Goal: Information Seeking & Learning: Check status

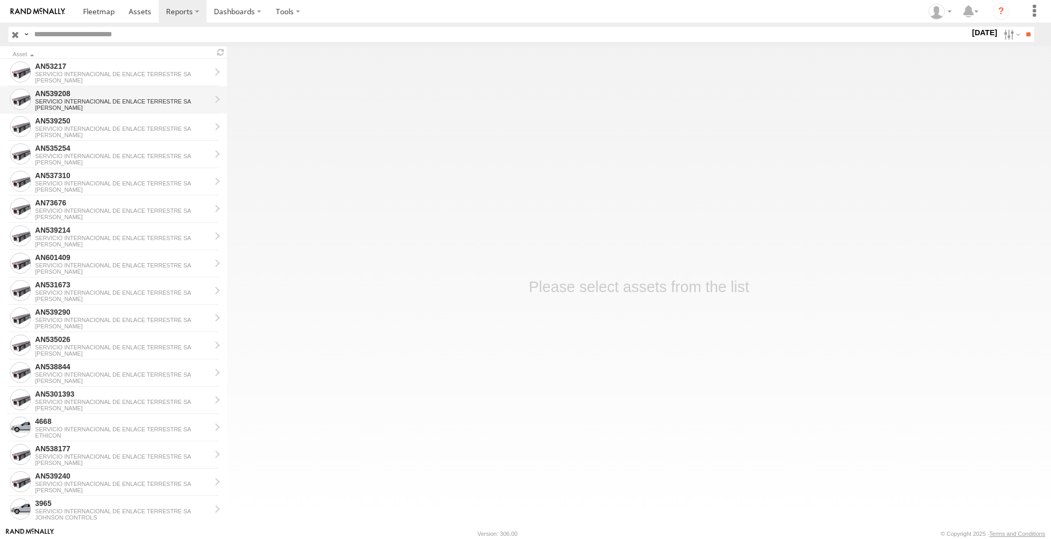
click at [65, 108] on div "[PERSON_NAME]" at bounding box center [122, 108] width 175 height 6
click at [83, 68] on div "AN53217" at bounding box center [122, 65] width 175 height 9
click at [112, 411] on div "[PERSON_NAME]" at bounding box center [122, 408] width 175 height 6
click at [113, 422] on div "4668" at bounding box center [122, 421] width 175 height 9
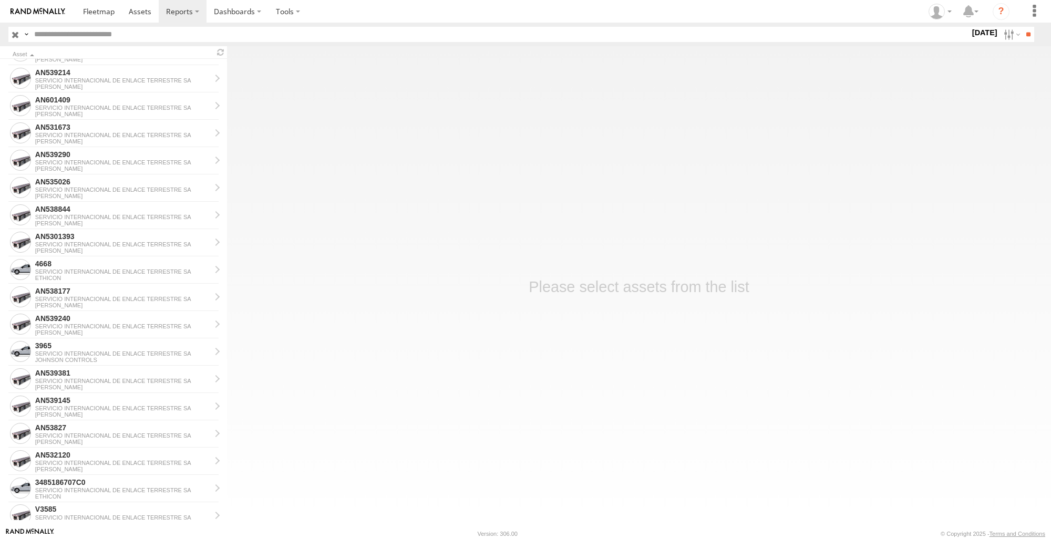
scroll to position [368, 0]
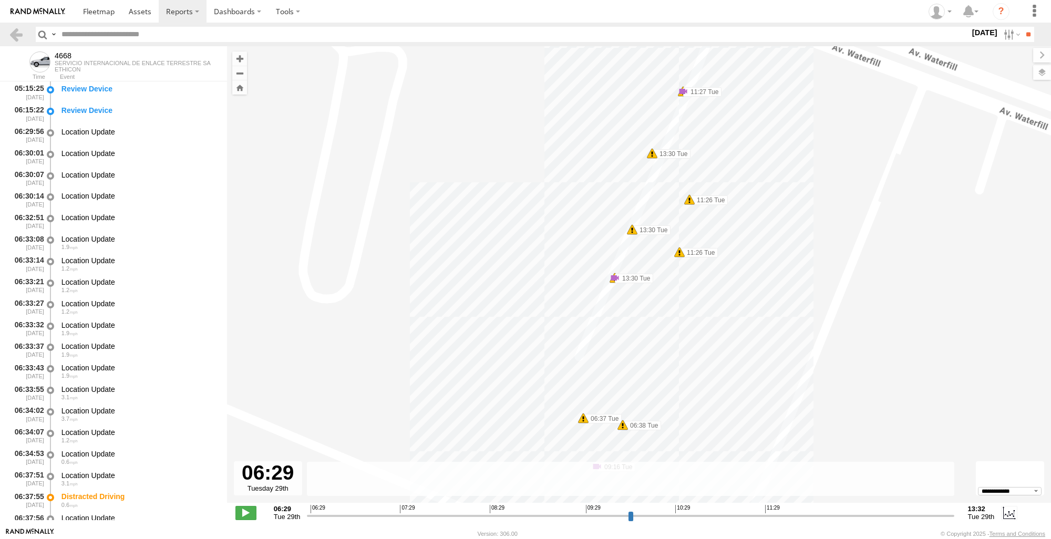
select select "**********"
click at [17, 29] on link at bounding box center [15, 34] width 15 height 15
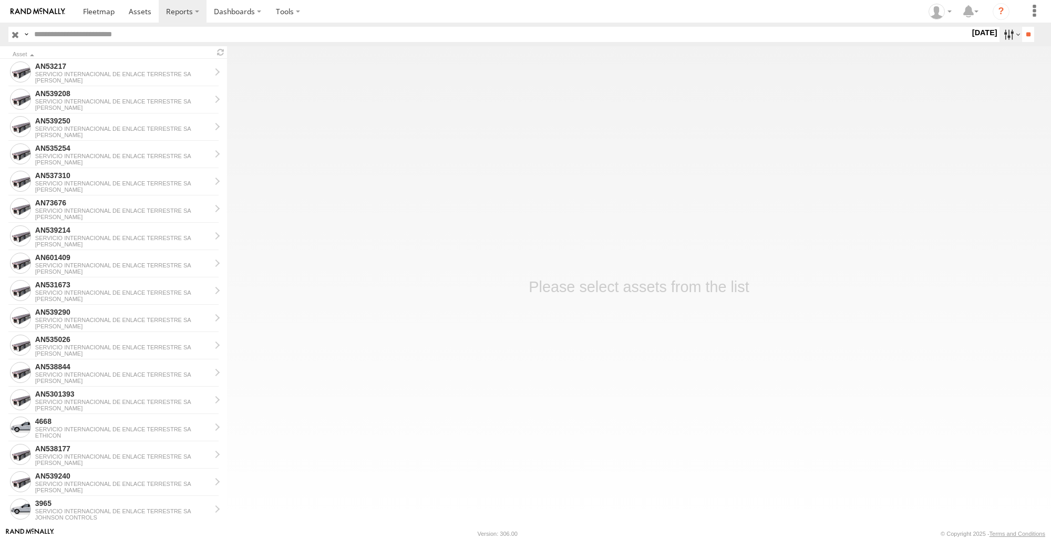
click at [1007, 29] on label at bounding box center [1010, 34] width 23 height 15
click at [1027, 33] on input "**" at bounding box center [1028, 34] width 12 height 15
click at [82, 428] on div "SERVICIO INTERNACIONAL DE ENLACE TERRESTRE SA" at bounding box center [122, 429] width 175 height 6
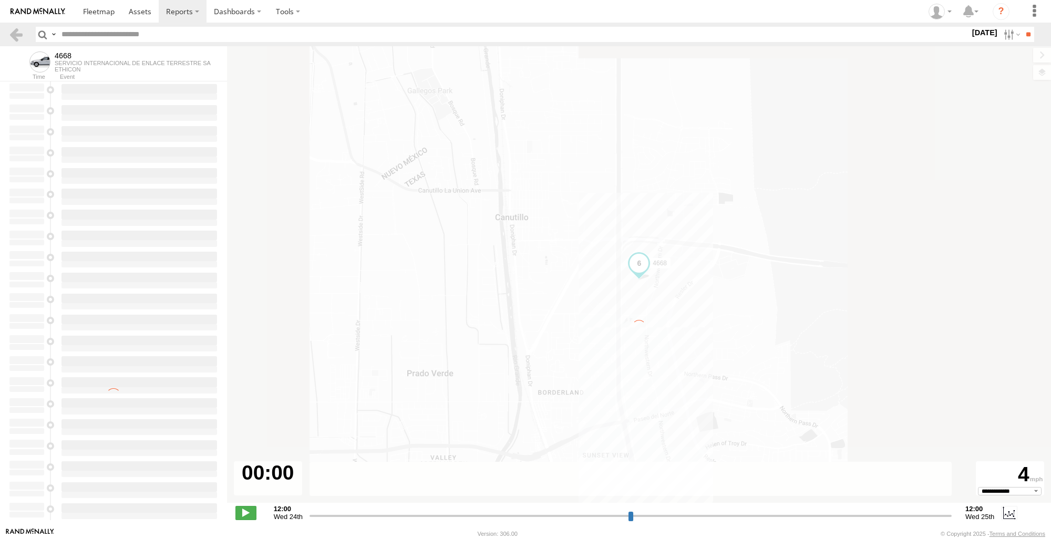
type input "**********"
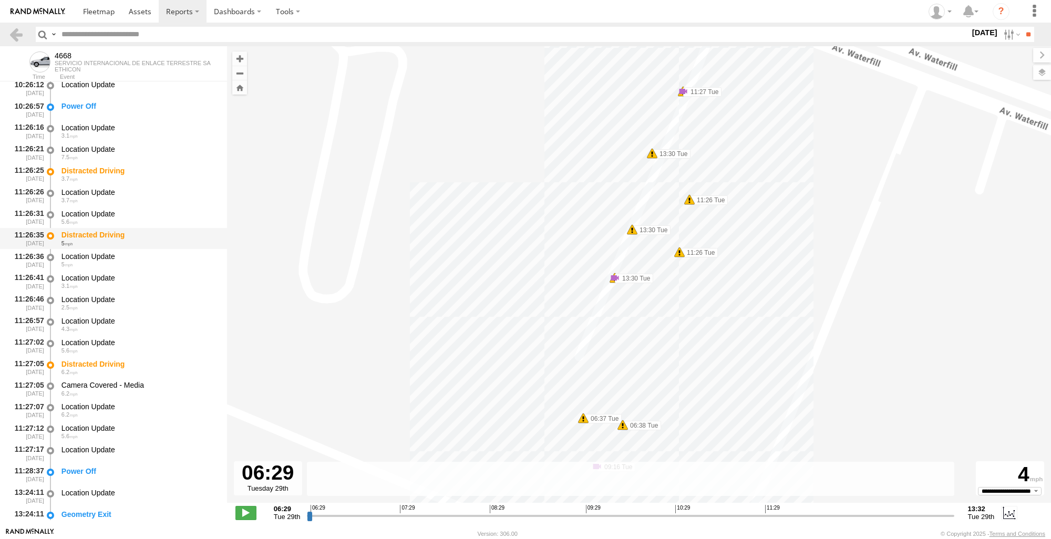
scroll to position [1261, 0]
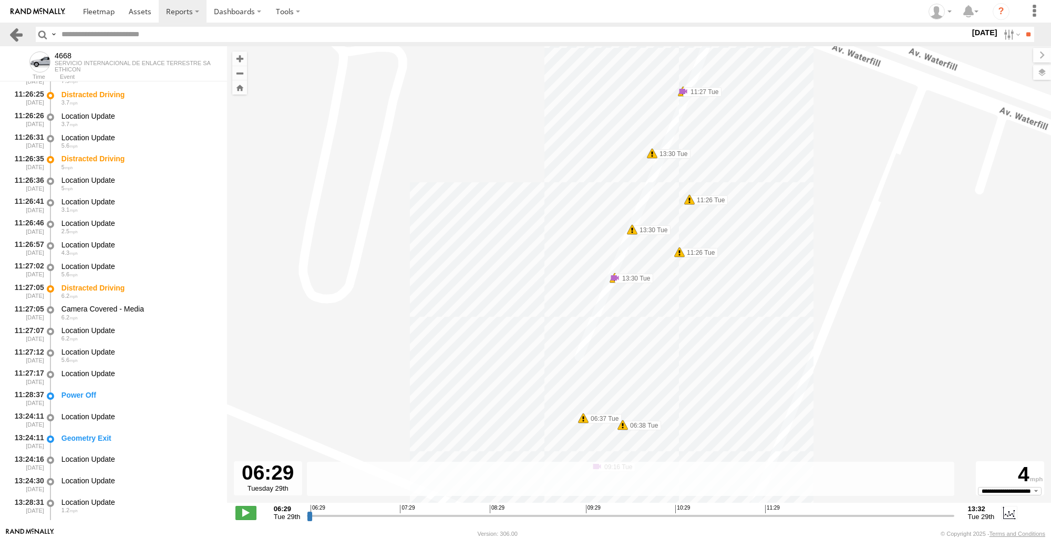
click at [15, 37] on link at bounding box center [15, 34] width 15 height 15
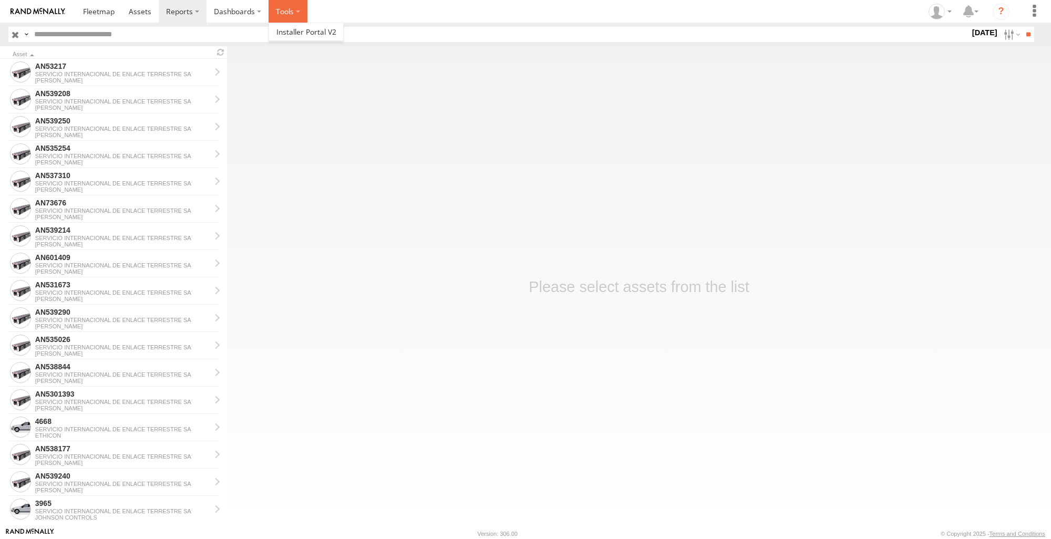
drag, startPoint x: 276, startPoint y: 13, endPoint x: 302, endPoint y: 44, distance: 40.2
click at [282, 17] on label at bounding box center [287, 11] width 39 height 23
click at [365, 124] on main "Asset AN53217 SERVICIO INTERNACIONAL DE ENLACE TERRESTRE SA JOHNSON AN539208 SE…" at bounding box center [525, 286] width 1051 height 481
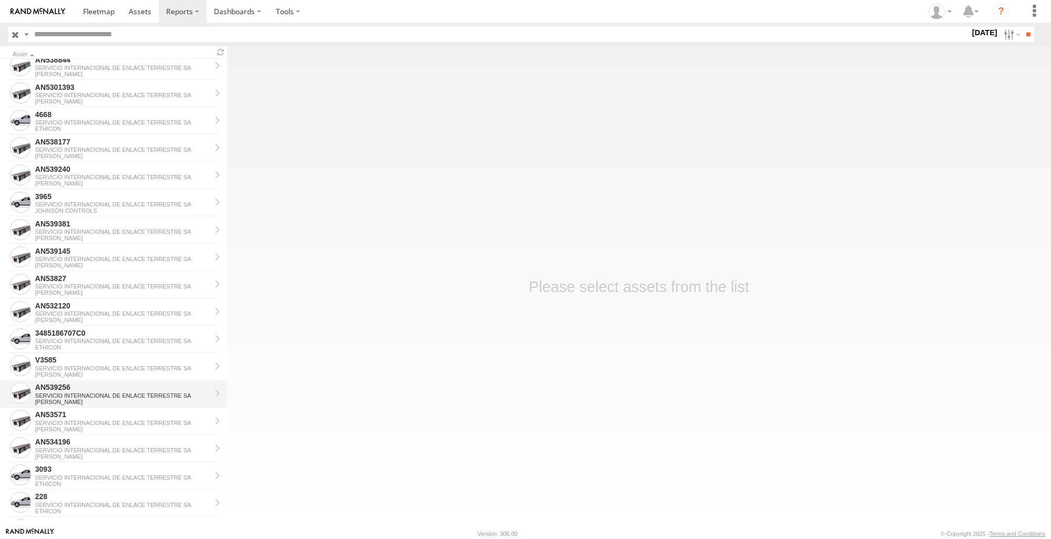
scroll to position [368, 0]
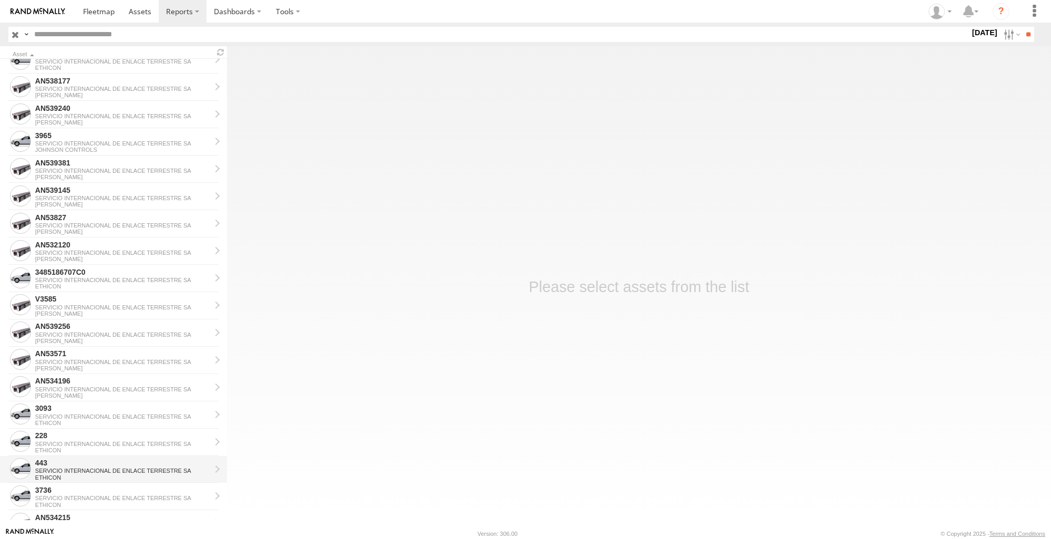
click at [96, 463] on div "443" at bounding box center [122, 462] width 175 height 9
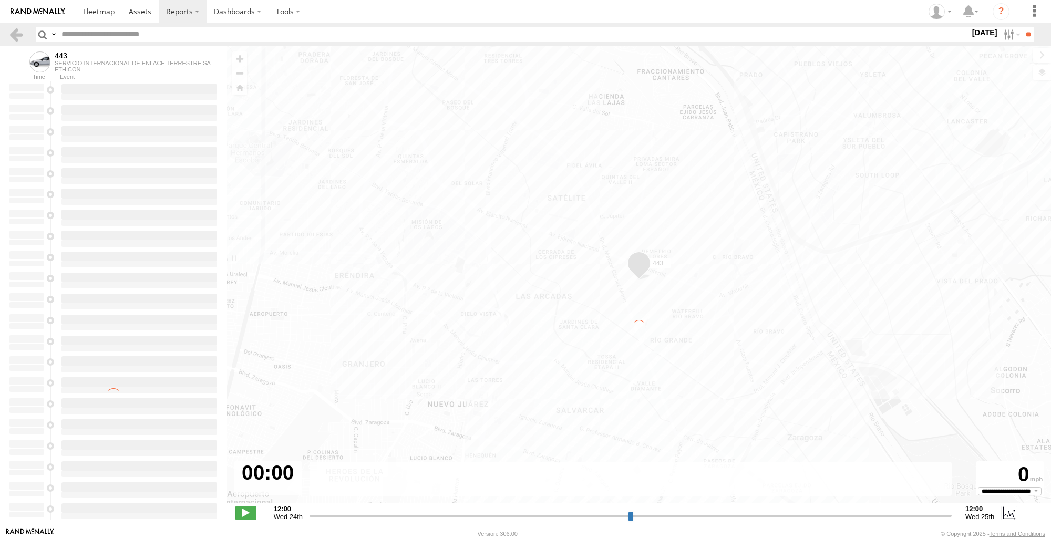
type input "**********"
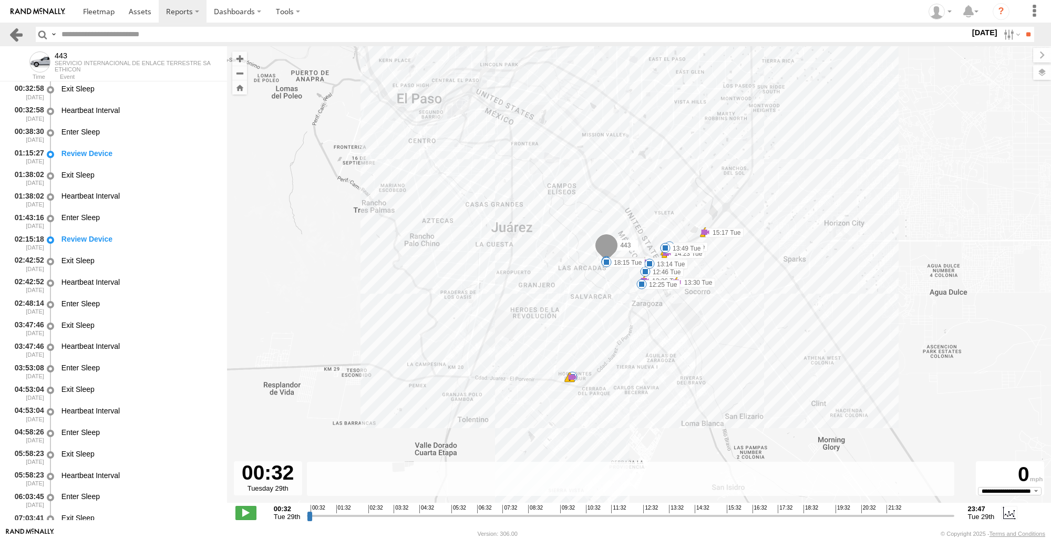
click at [11, 36] on link at bounding box center [15, 34] width 15 height 15
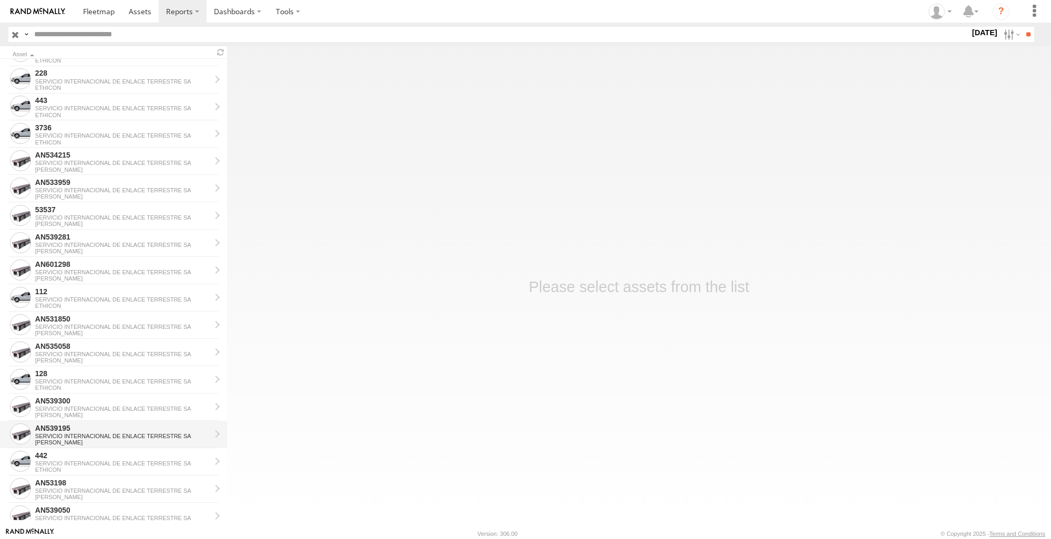
scroll to position [735, 0]
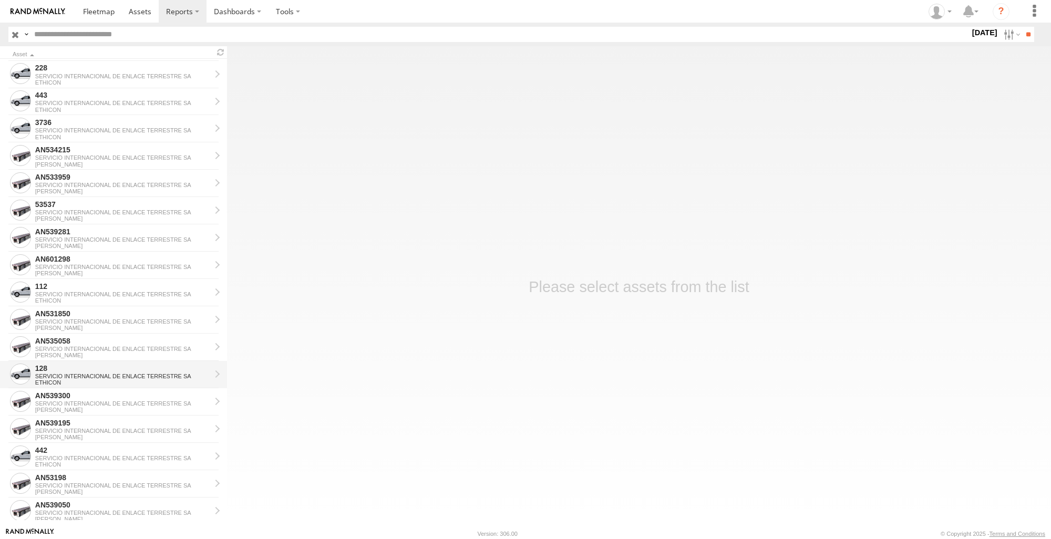
click at [72, 381] on div "ETHICON" at bounding box center [122, 382] width 175 height 6
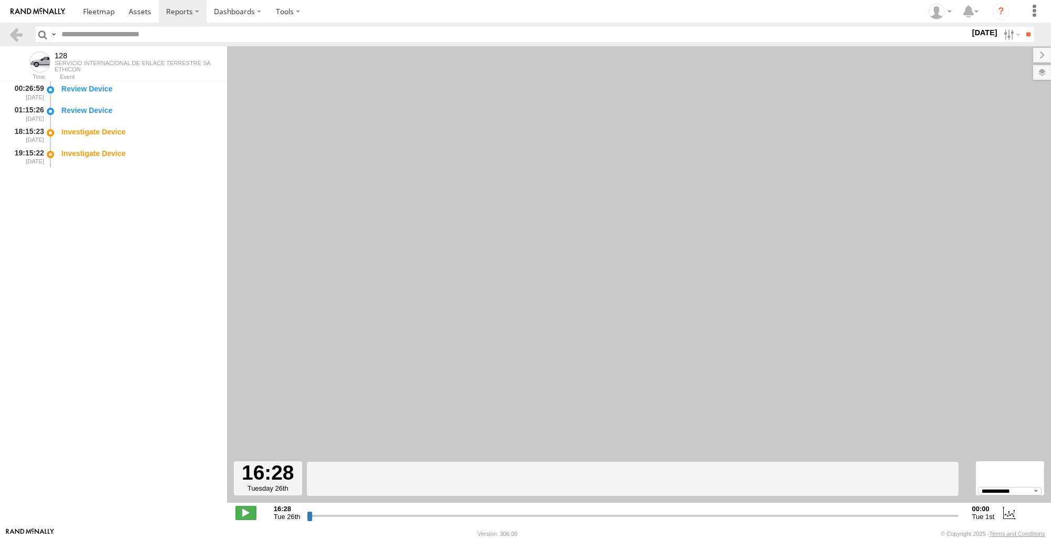
select select "**********"
click at [21, 33] on link at bounding box center [15, 34] width 15 height 15
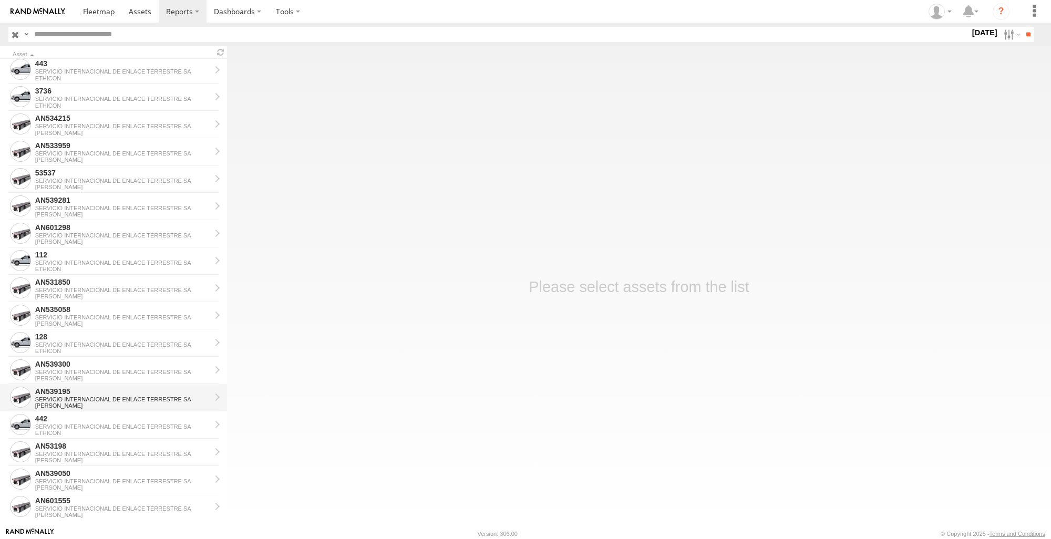
scroll to position [784, 0]
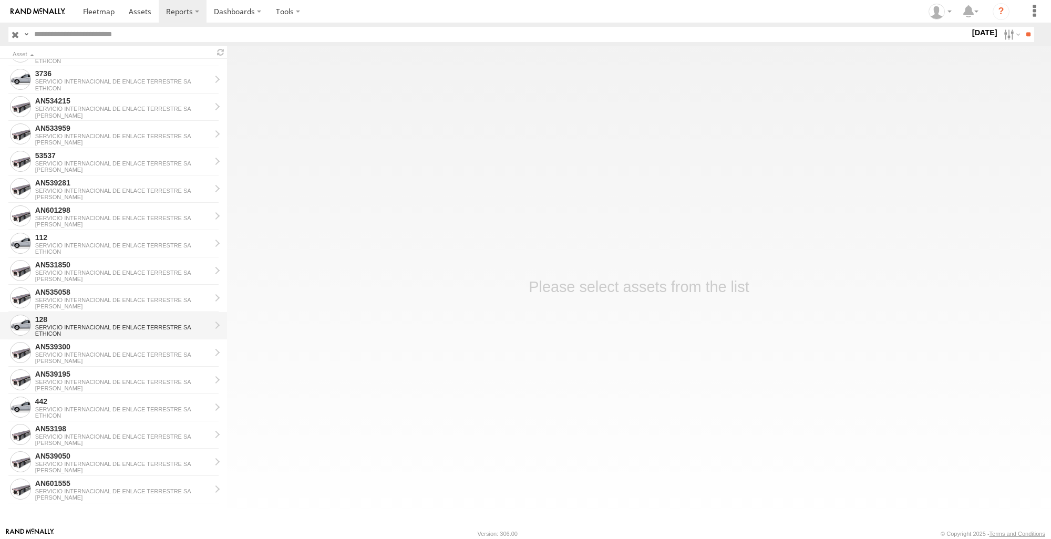
click at [103, 329] on div "SERVICIO INTERNACIONAL DE ENLACE TERRESTRE SA" at bounding box center [122, 327] width 175 height 6
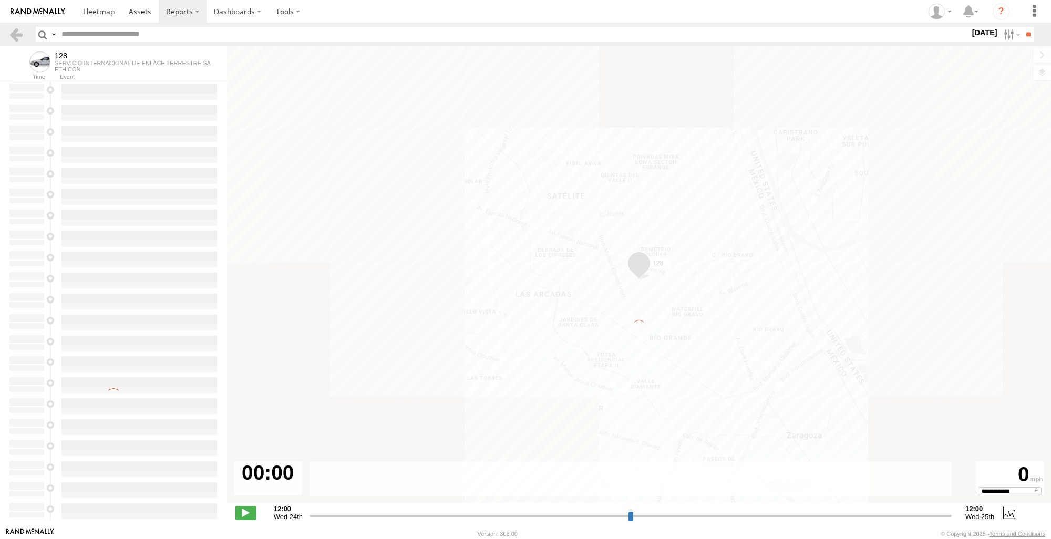
type input "**********"
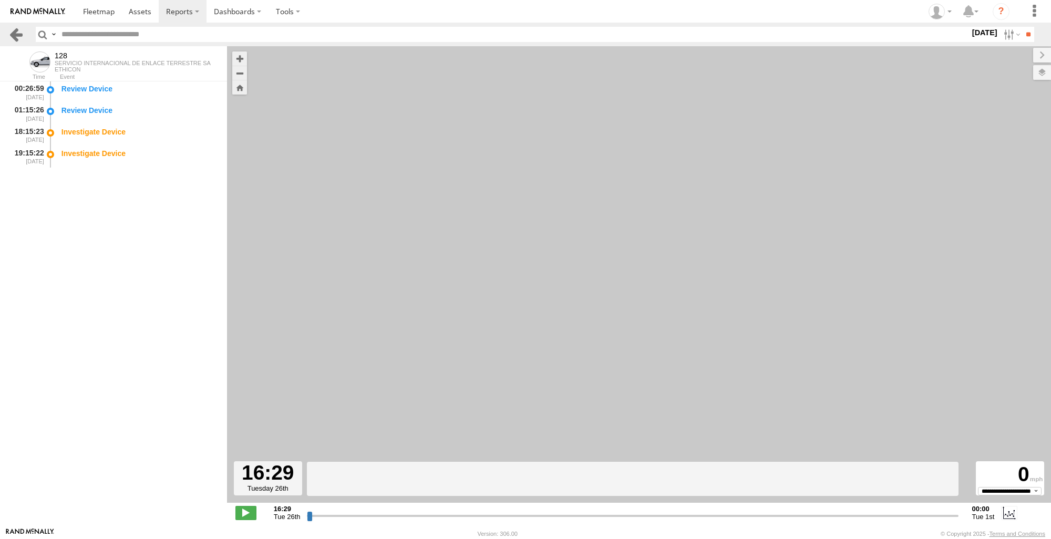
click at [19, 35] on link at bounding box center [15, 34] width 15 height 15
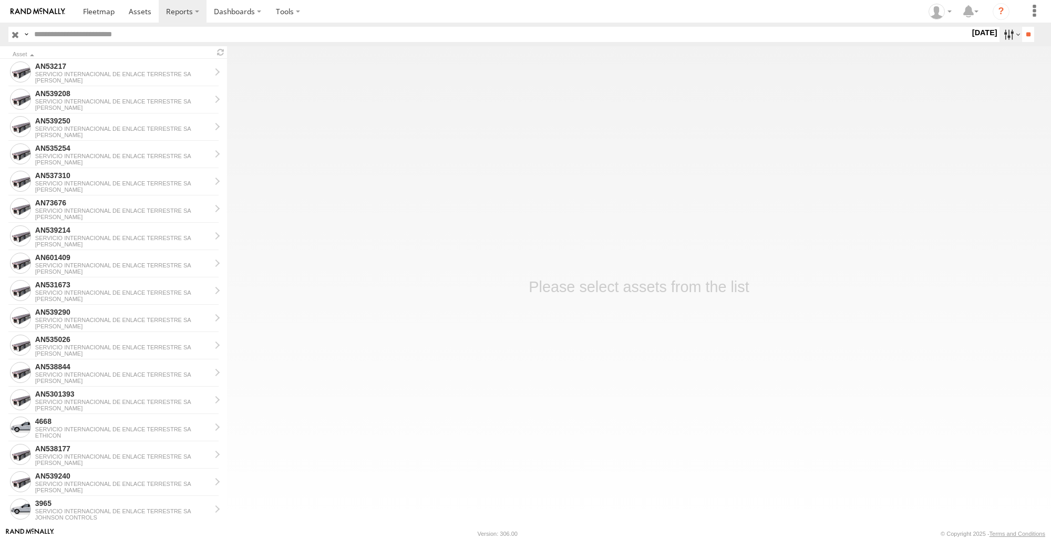
drag, startPoint x: 0, startPoint y: 0, endPoint x: 1001, endPoint y: 35, distance: 1001.9
click at [1001, 35] on label at bounding box center [1010, 34] width 23 height 15
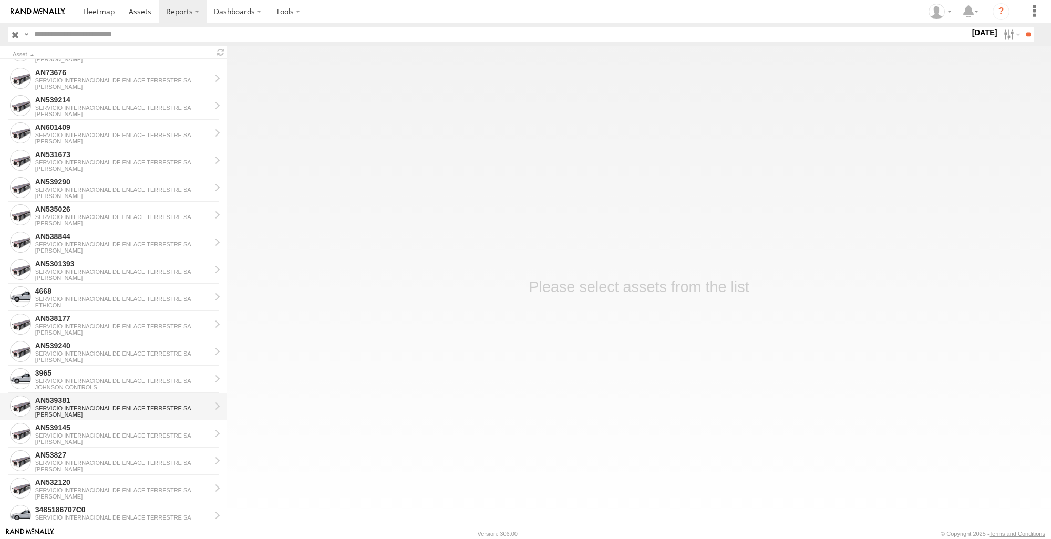
scroll to position [210, 0]
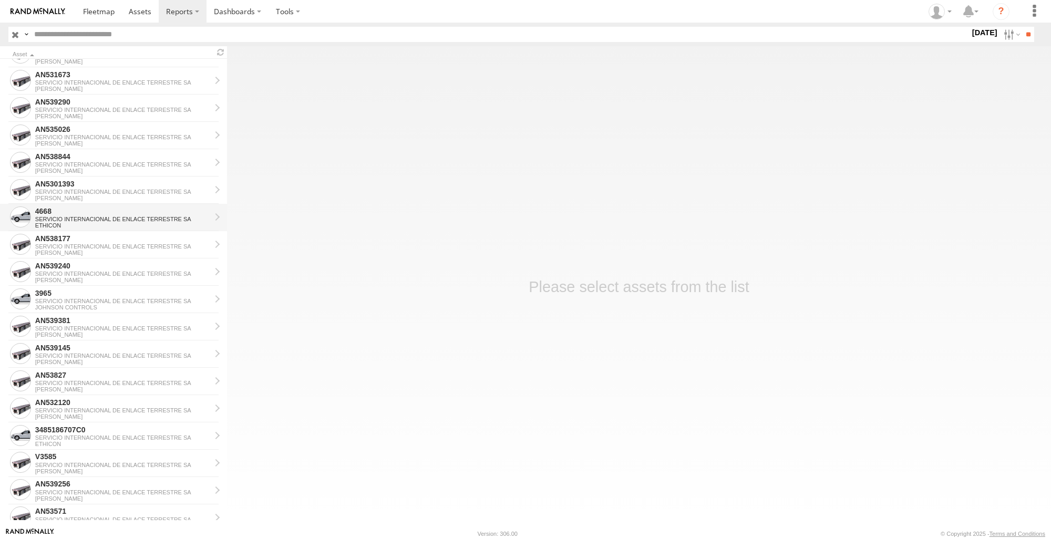
click at [90, 215] on div "4668" at bounding box center [122, 210] width 175 height 9
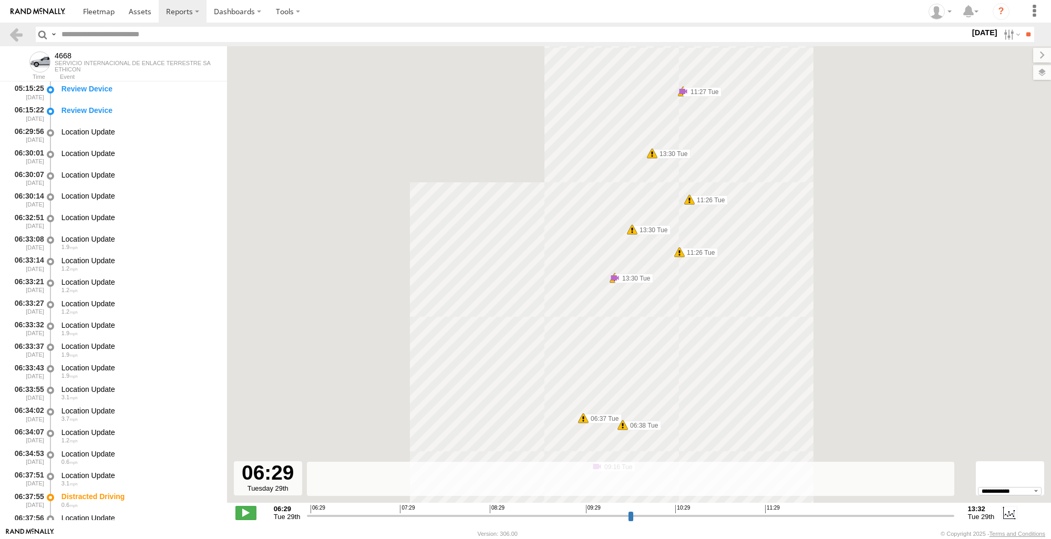
select select "**********"
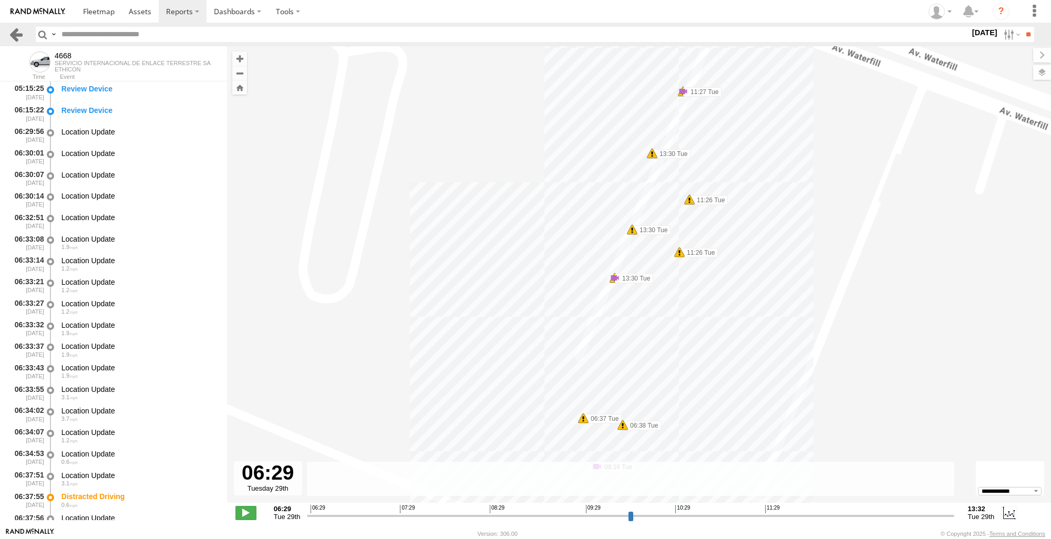
click at [13, 33] on link at bounding box center [15, 34] width 15 height 15
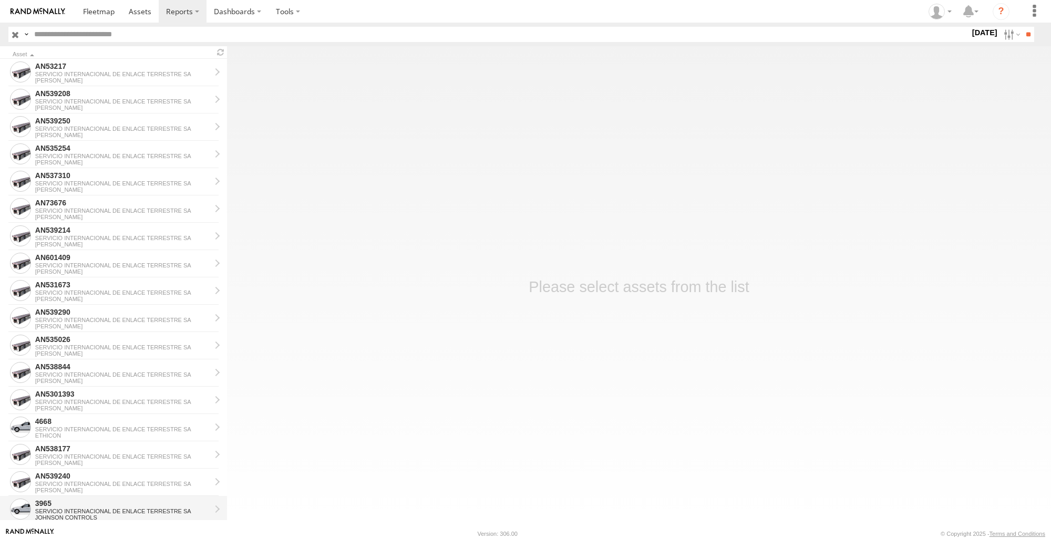
click at [86, 505] on div "3965" at bounding box center [122, 503] width 175 height 9
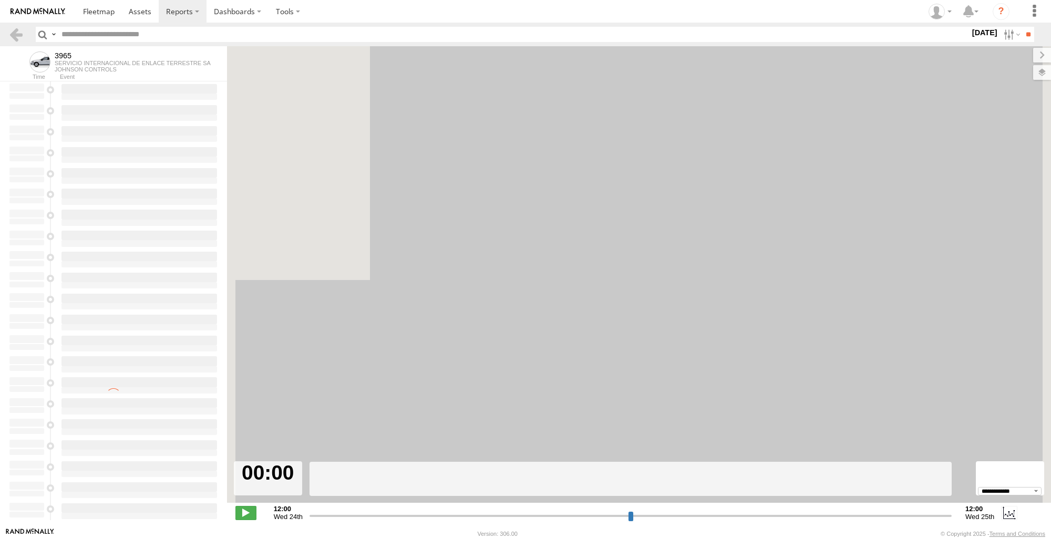
select select "**********"
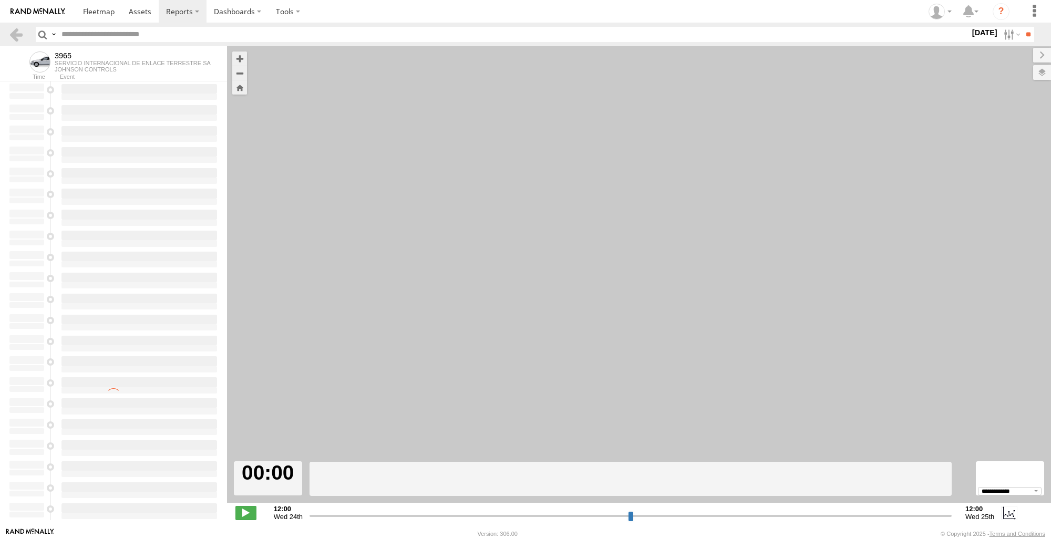
type input "**********"
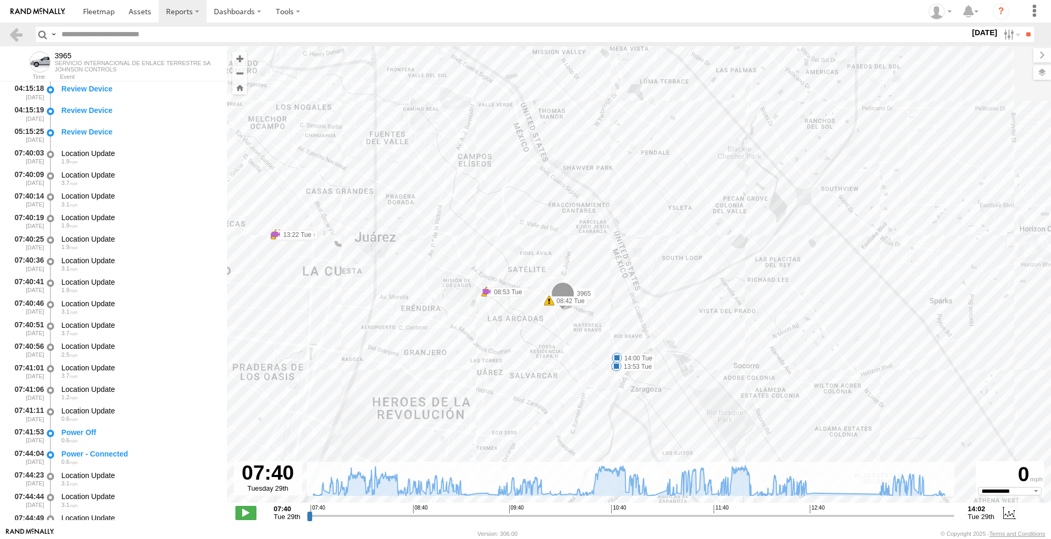
drag, startPoint x: 634, startPoint y: 320, endPoint x: 646, endPoint y: 186, distance: 133.9
click at [646, 186] on div "3965 08:42 Tue 08:53 Tue 08:53 Tue 09:25 Tue 09:31 Tue 09:31 Tue 10:19 Tue 10:2…" at bounding box center [639, 280] width 824 height 468
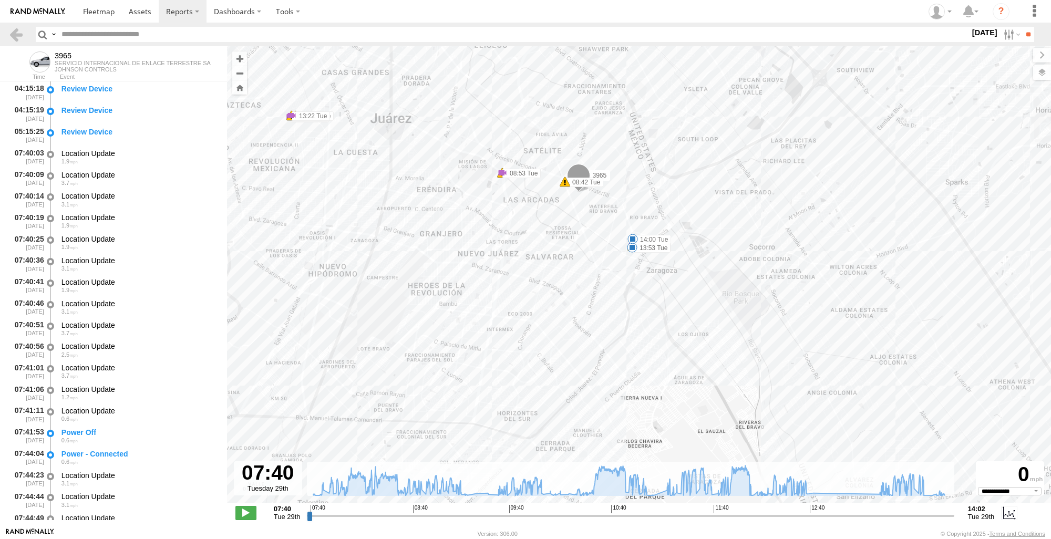
drag, startPoint x: 642, startPoint y: 322, endPoint x: 658, endPoint y: 296, distance: 29.9
click at [658, 296] on div "3965 08:42 Tue 08:53 Tue 08:53 Tue 09:25 Tue 09:31 Tue 09:31 Tue 10:19 Tue 10:2…" at bounding box center [639, 280] width 824 height 468
click at [15, 32] on link at bounding box center [15, 34] width 15 height 15
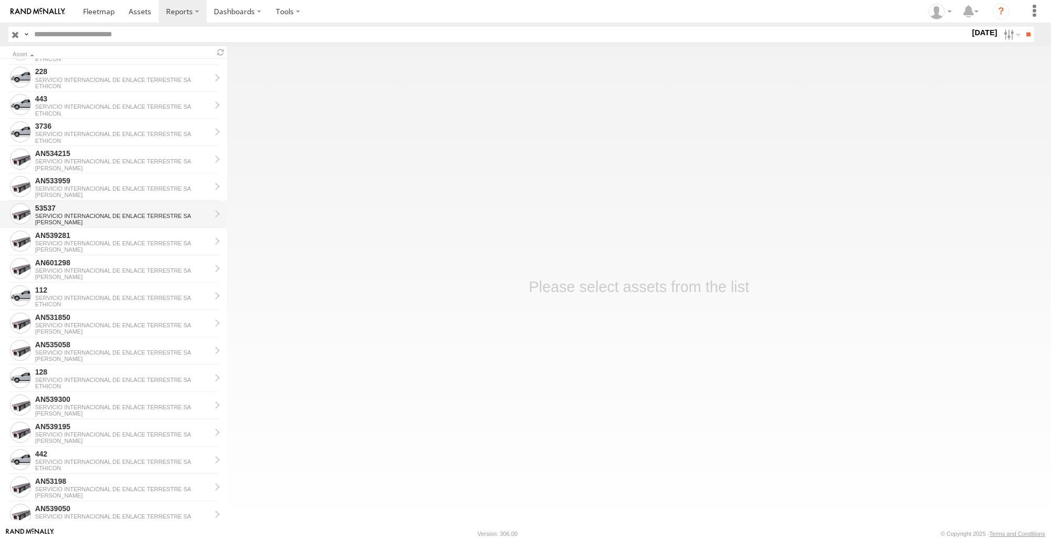
scroll to position [679, 0]
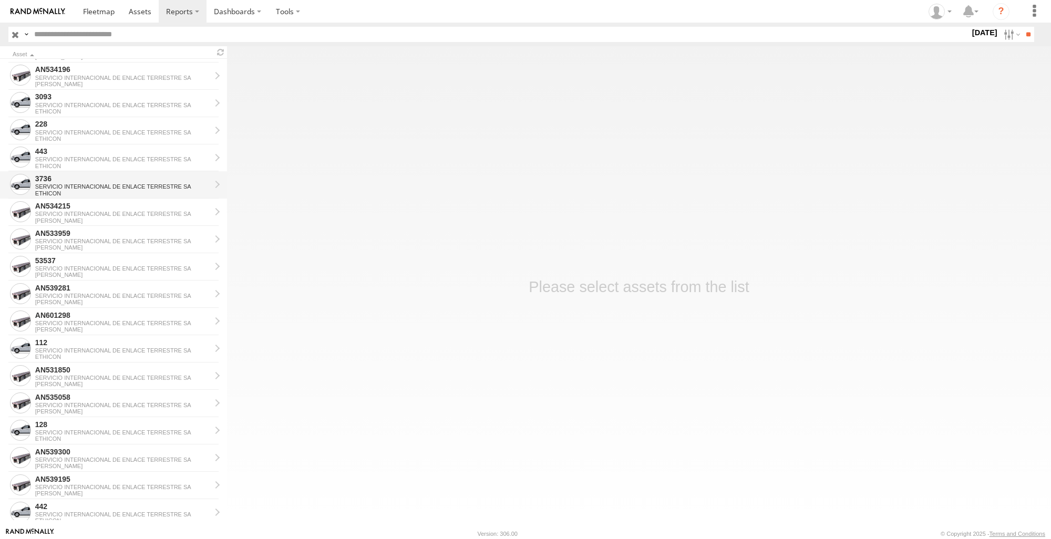
click at [96, 182] on div "3736" at bounding box center [122, 178] width 175 height 9
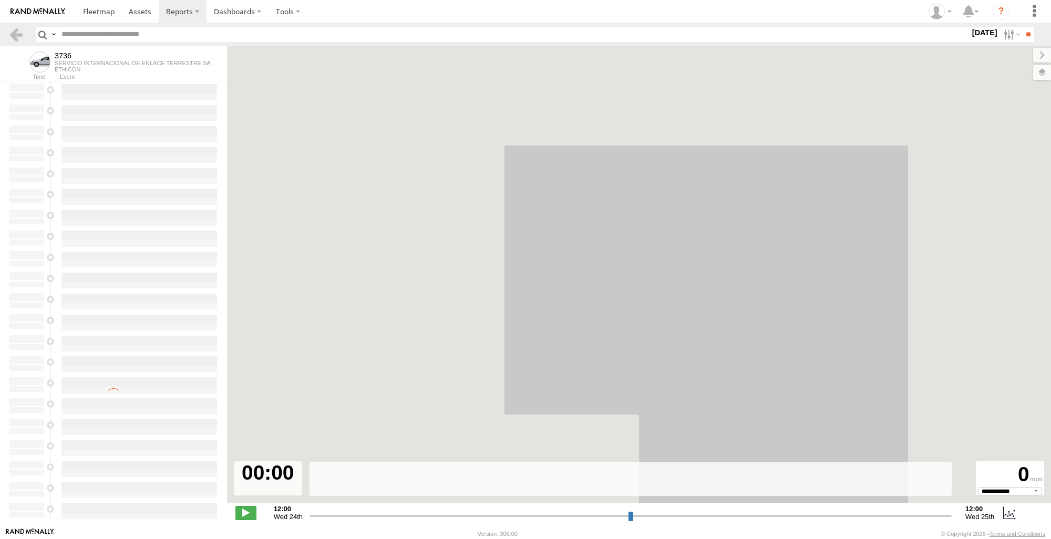
select select "**********"
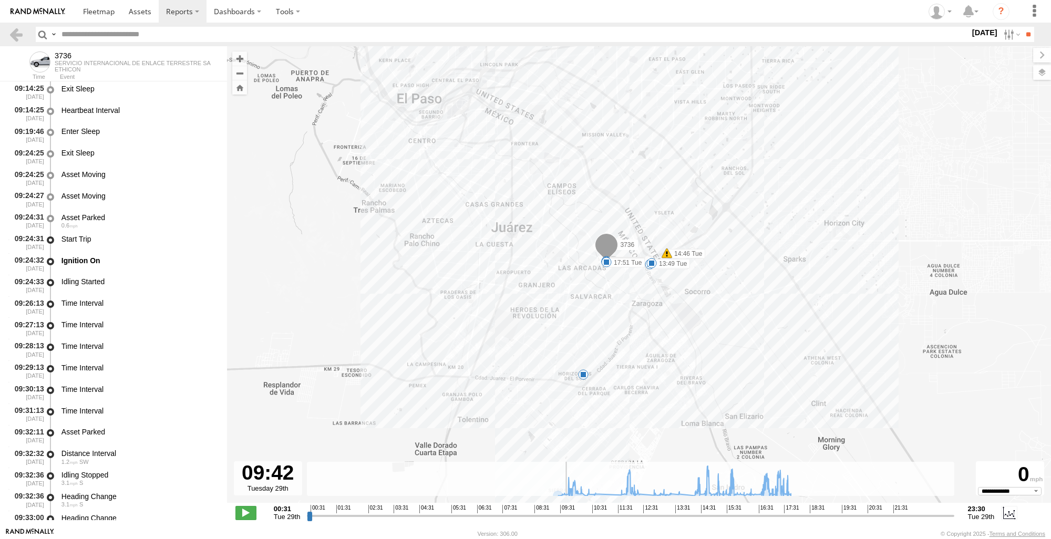
scroll to position [3875, 0]
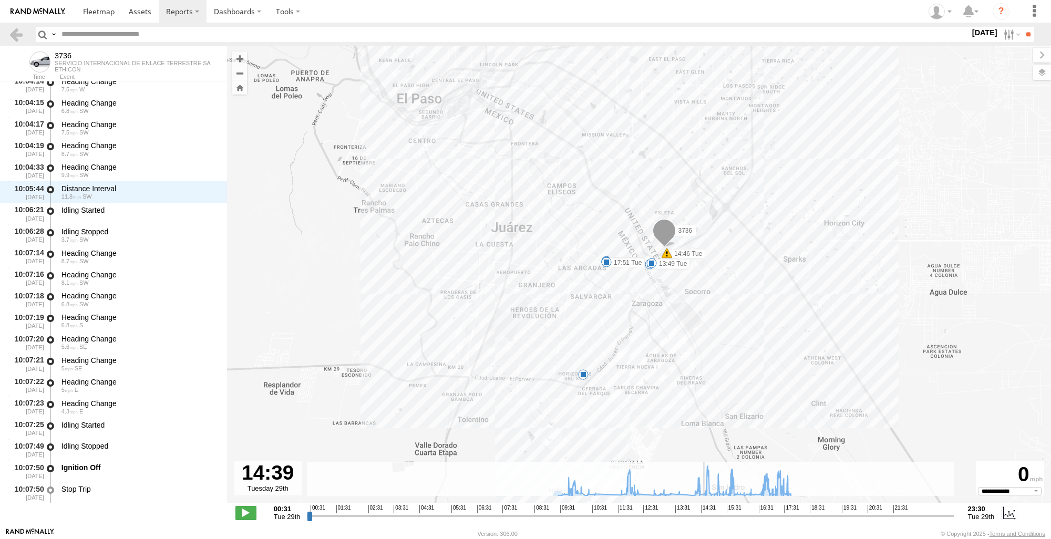
drag, startPoint x: 314, startPoint y: 516, endPoint x: 703, endPoint y: 503, distance: 390.0
type input "**********"
click at [703, 511] on input "range" at bounding box center [630, 516] width 647 height 10
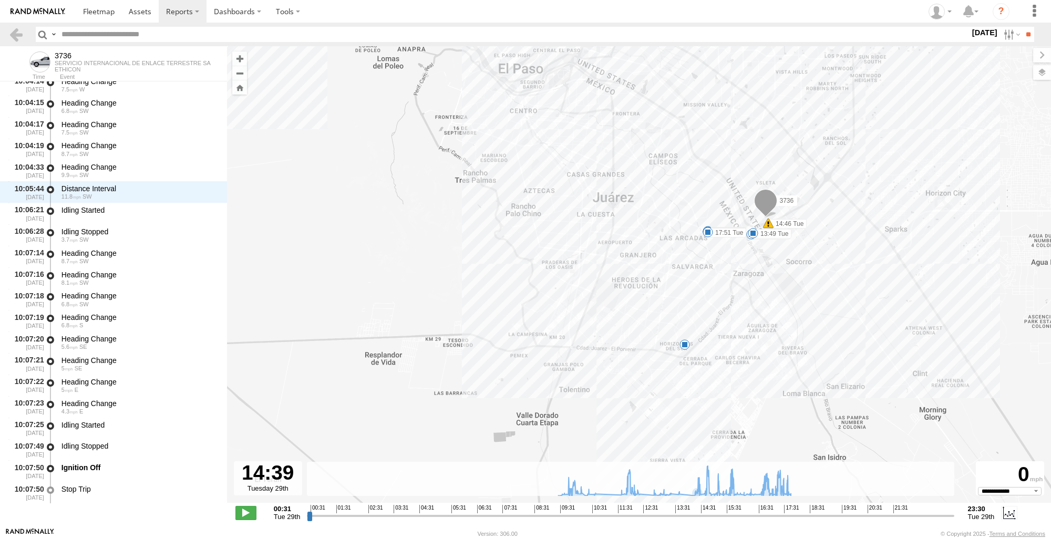
drag, startPoint x: 687, startPoint y: 346, endPoint x: 822, endPoint y: 307, distance: 140.5
click at [820, 307] on div "3736 09:41 Tue 13:44 Tue 13:49 Tue 14:46 Tue 17:45 Tue 17:47 Tue 17:51 Tue 6" at bounding box center [639, 280] width 824 height 468
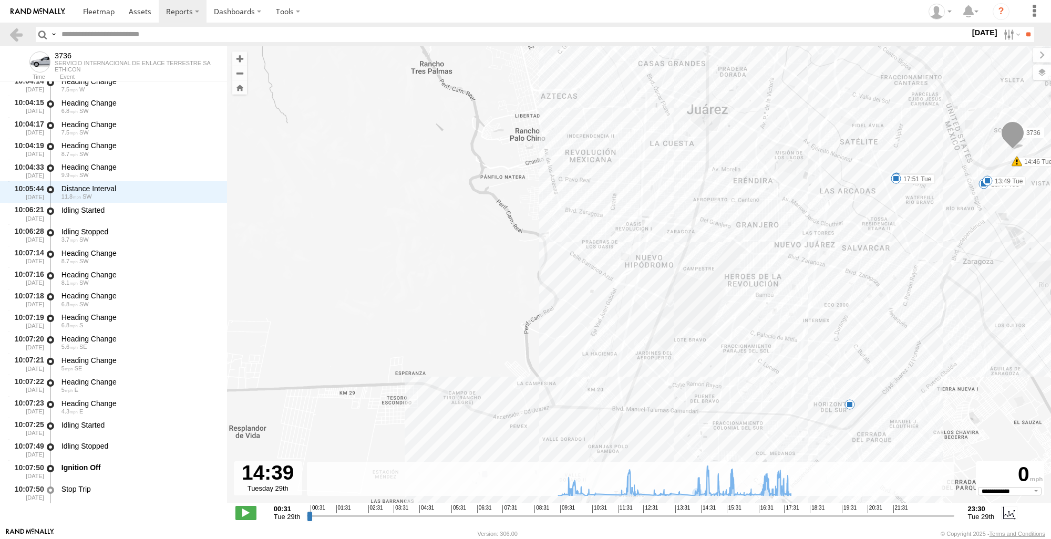
drag, startPoint x: 811, startPoint y: 350, endPoint x: 1034, endPoint y: 402, distance: 228.6
click at [1034, 402] on div "3736 09:41 Tue 13:44 Tue 13:49 Tue 14:46 Tue 17:45 Tue 17:47 Tue 17:51 Tue 6" at bounding box center [639, 280] width 824 height 468
click at [821, 415] on div "3736 09:41 Tue 13:44 Tue 13:49 Tue 14:46 Tue 17:45 Tue 17:47 Tue 17:51 Tue 6" at bounding box center [639, 280] width 824 height 468
click at [953, 103] on div "3736 09:41 Tue 13:44 Tue 13:49 Tue 14:46 Tue 17:45 Tue 17:47 Tue 17:51 Tue 6 ET…" at bounding box center [639, 280] width 824 height 468
click at [16, 33] on link at bounding box center [15, 34] width 15 height 15
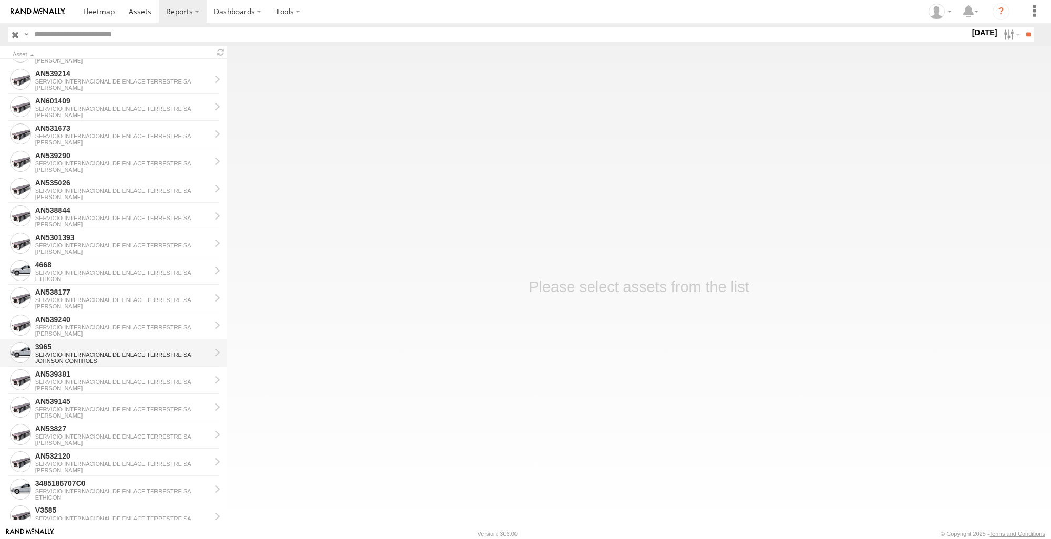
scroll to position [154, 0]
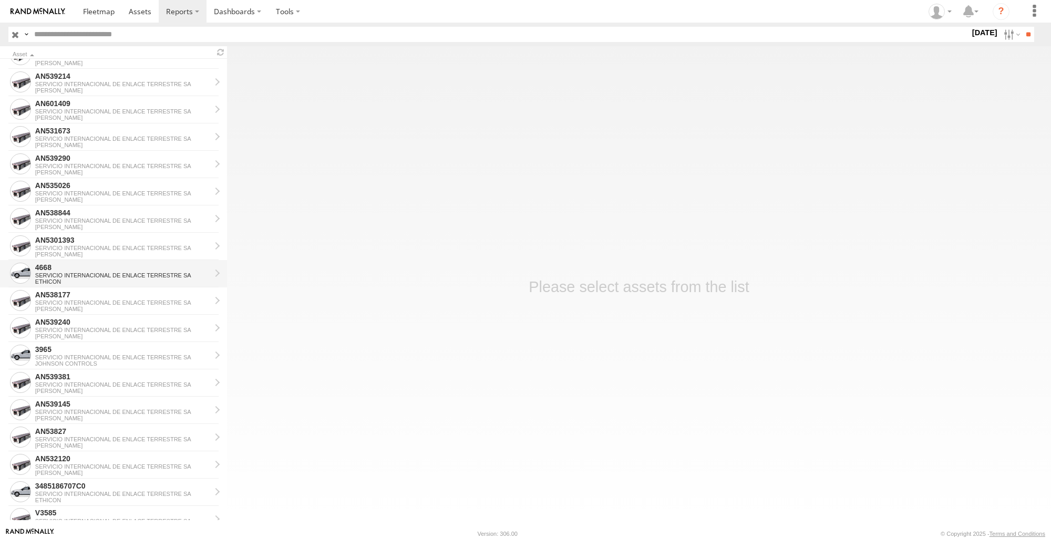
click at [80, 263] on div "4668" at bounding box center [122, 267] width 175 height 9
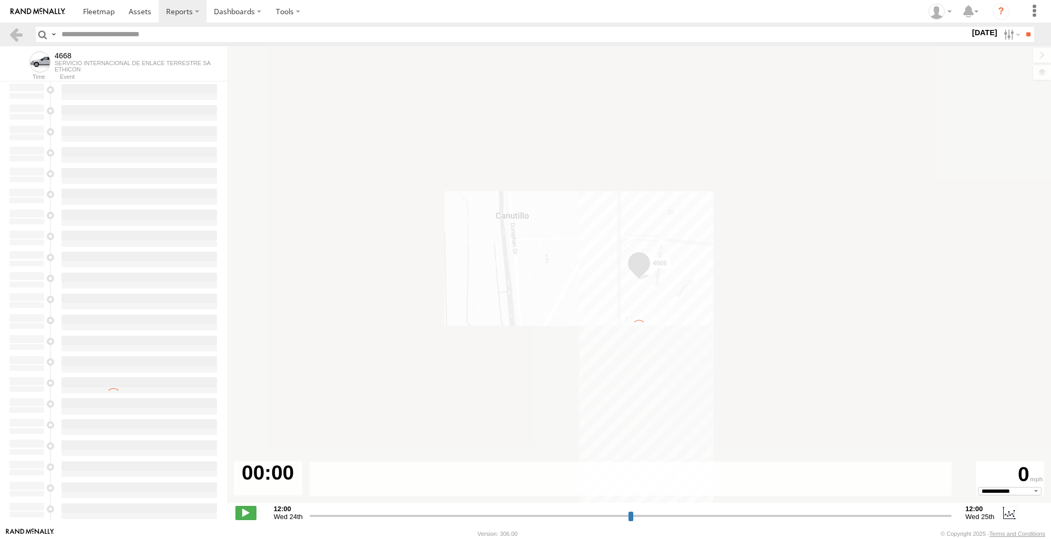
type input "**********"
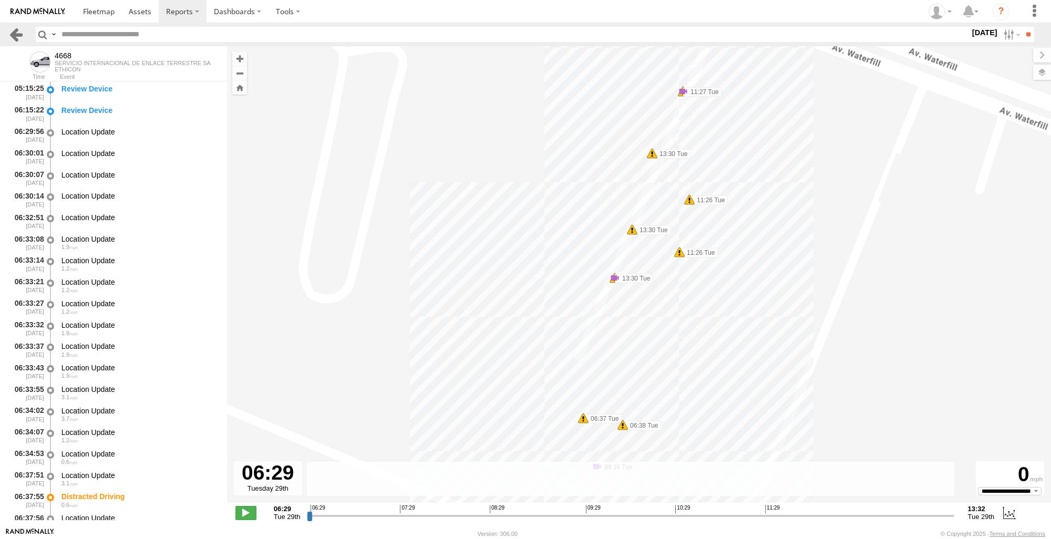
click at [12, 36] on link at bounding box center [15, 34] width 15 height 15
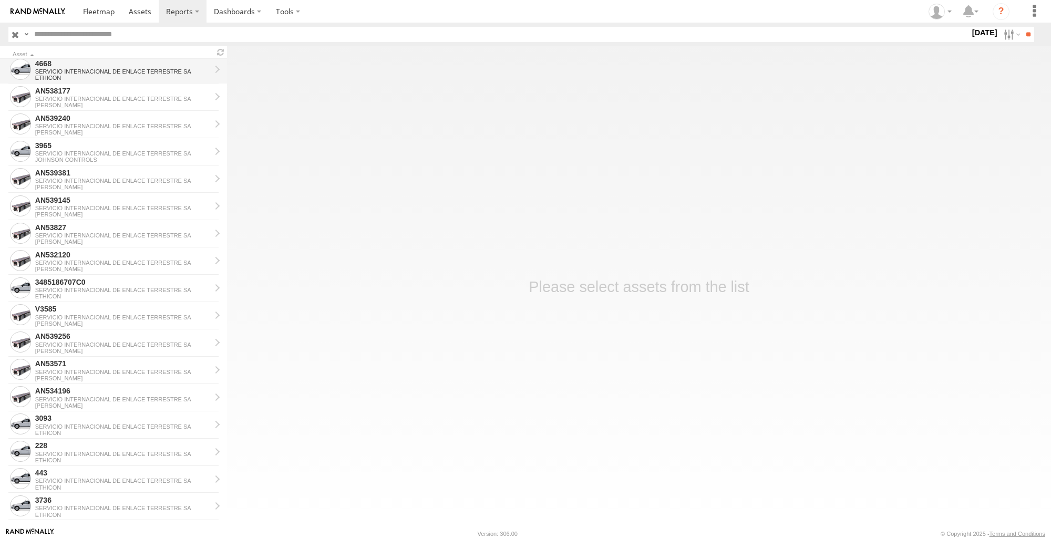
scroll to position [368, 0]
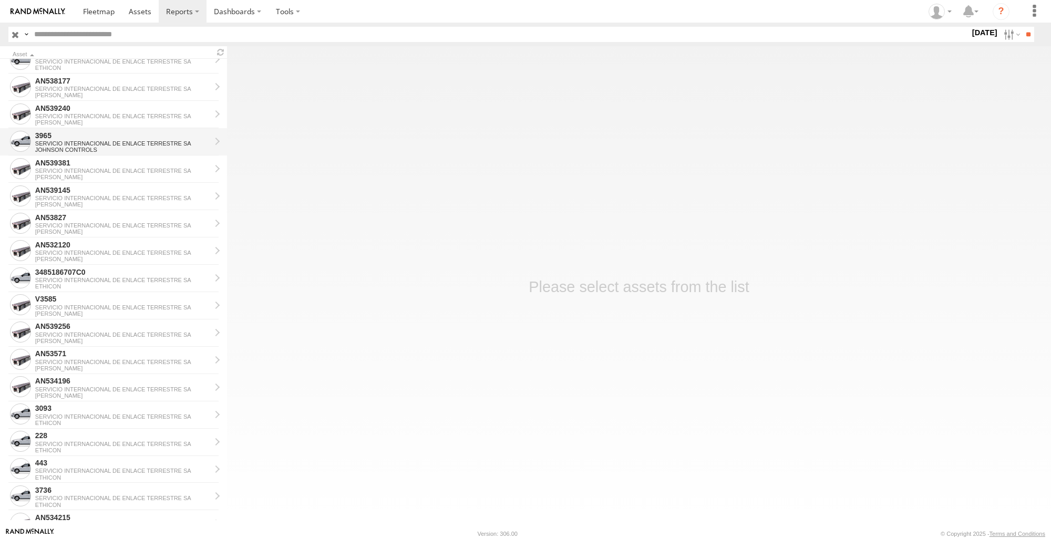
click at [81, 138] on div "3965" at bounding box center [122, 135] width 175 height 9
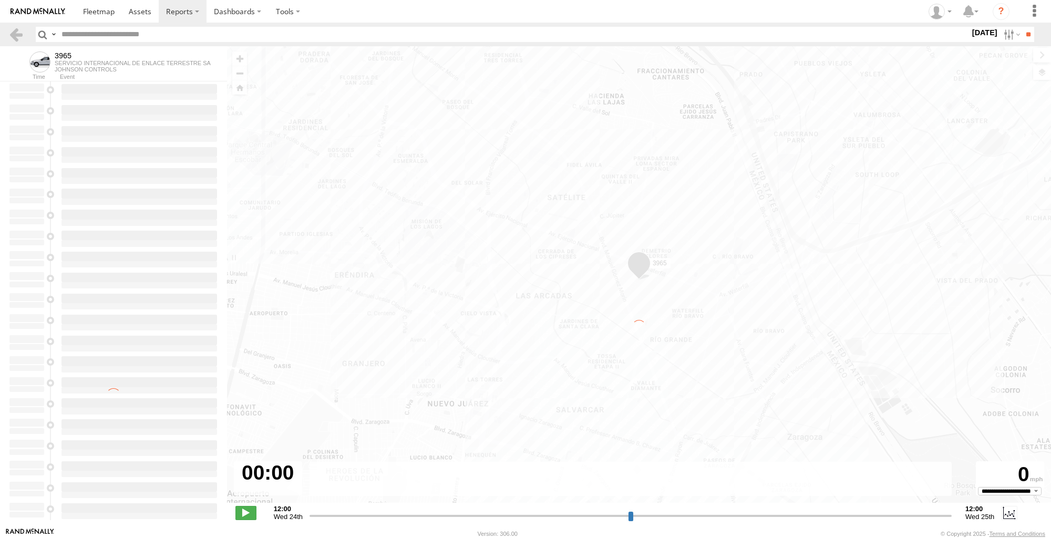
type input "**********"
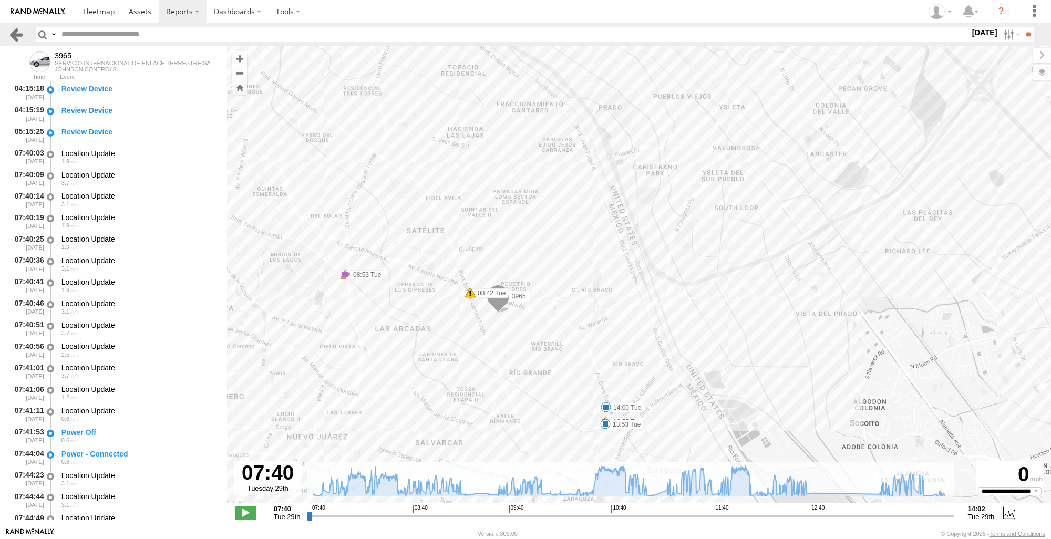
click at [19, 28] on link at bounding box center [15, 34] width 15 height 15
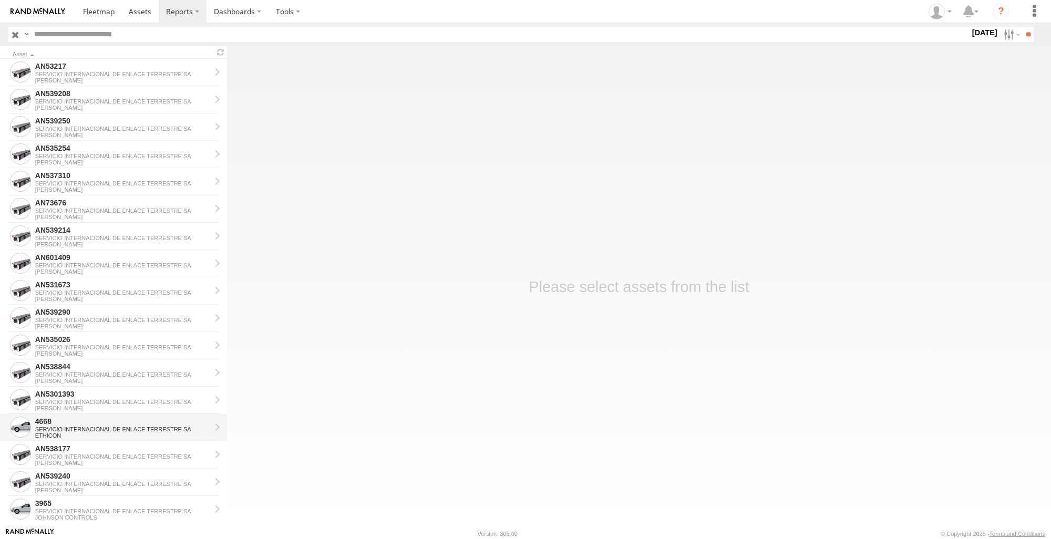
click at [65, 427] on div "SERVICIO INTERNACIONAL DE ENLACE TERRESTRE SA" at bounding box center [122, 429] width 175 height 6
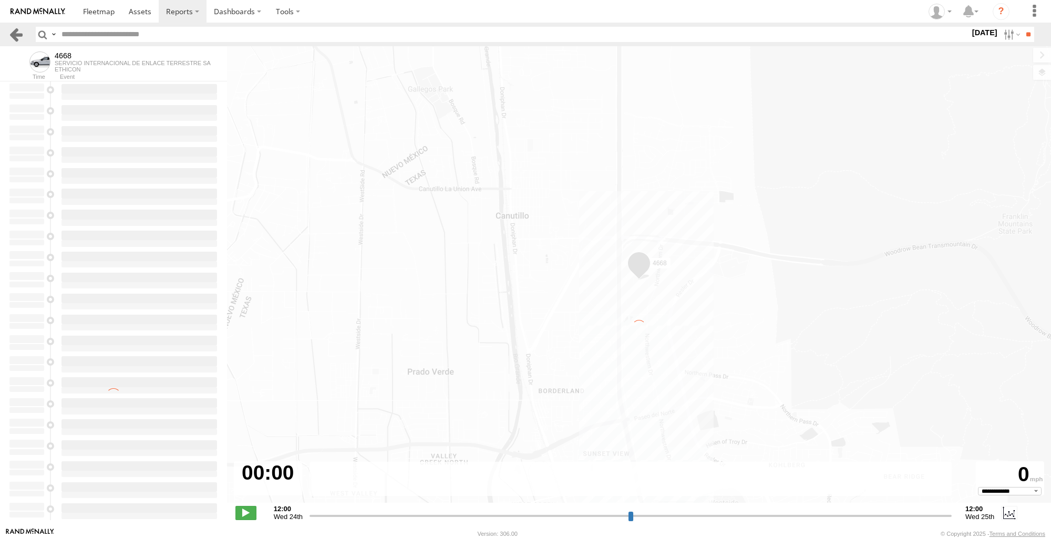
type input "**********"
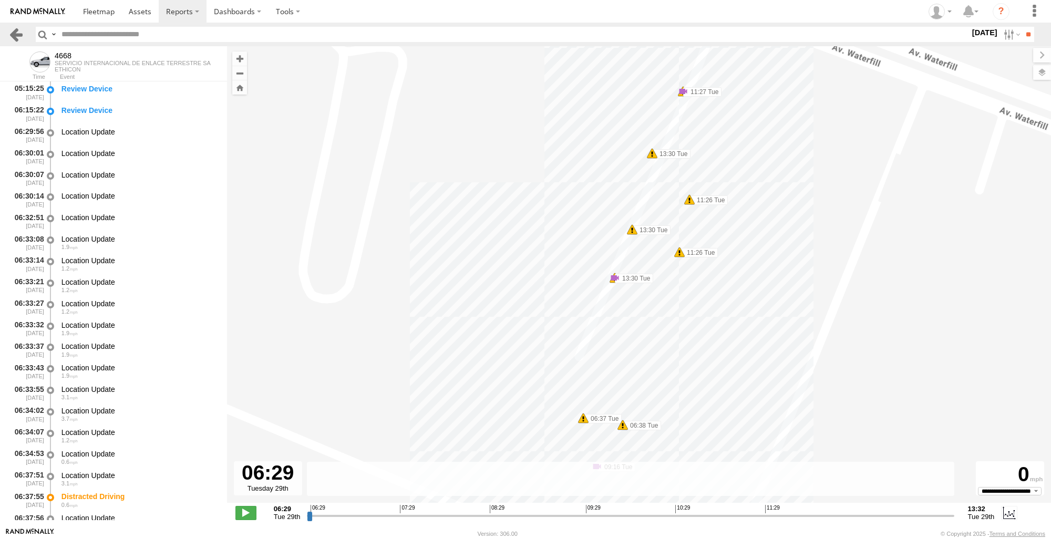
click at [15, 35] on link at bounding box center [15, 34] width 15 height 15
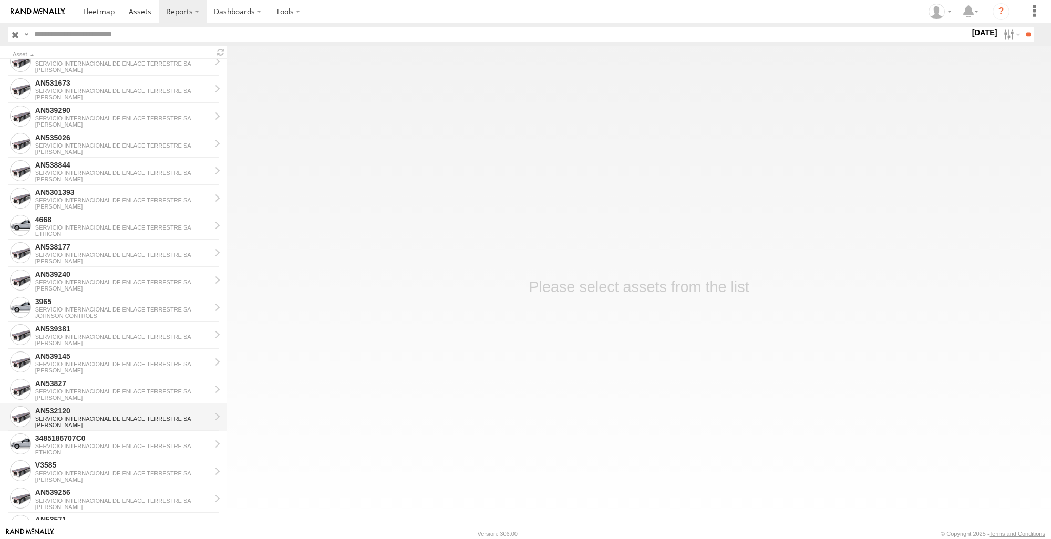
scroll to position [210, 0]
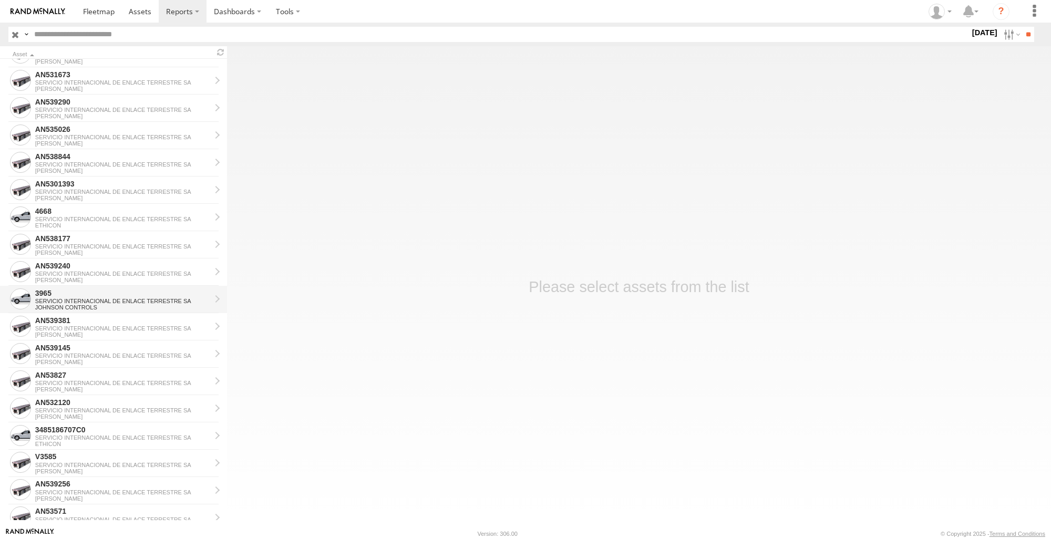
click at [63, 304] on div "JOHNSON CONTROLS" at bounding box center [122, 307] width 175 height 6
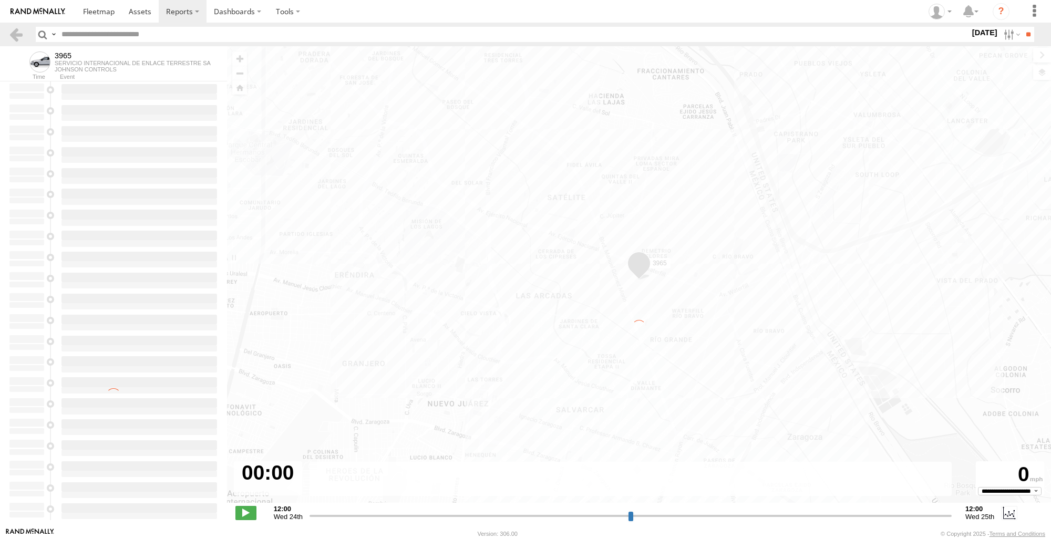
type input "**********"
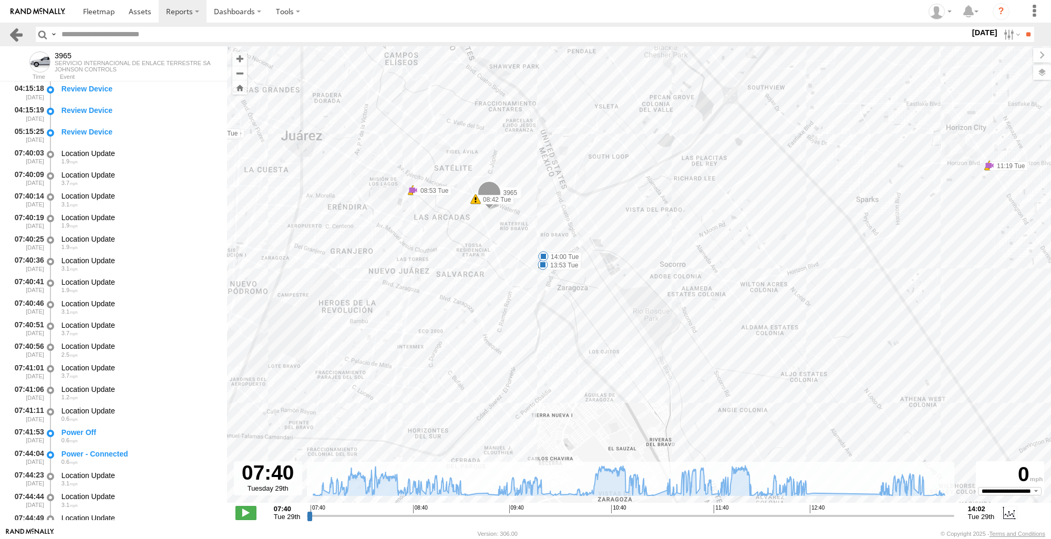
click at [11, 37] on link at bounding box center [15, 34] width 15 height 15
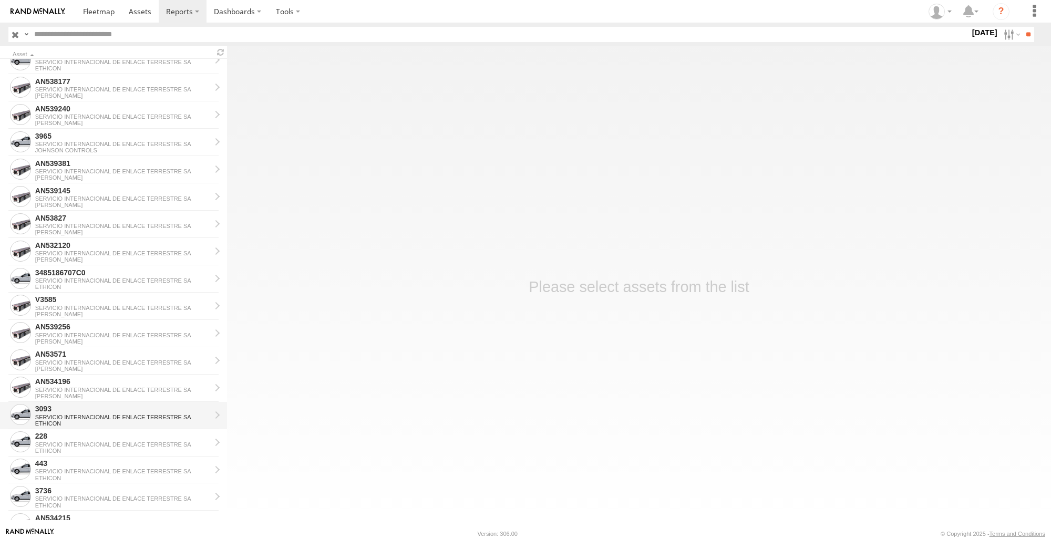
scroll to position [368, 0]
click at [89, 467] on div "443" at bounding box center [122, 462] width 175 height 9
click at [96, 456] on link "443 SERVICIO INTERNACIONAL DE ENLACE TERRESTRE SA ETHICON" at bounding box center [113, 469] width 227 height 27
click at [99, 447] on div "SERVICIO INTERNACIONAL DE ENLACE TERRESTRE SA" at bounding box center [122, 444] width 175 height 6
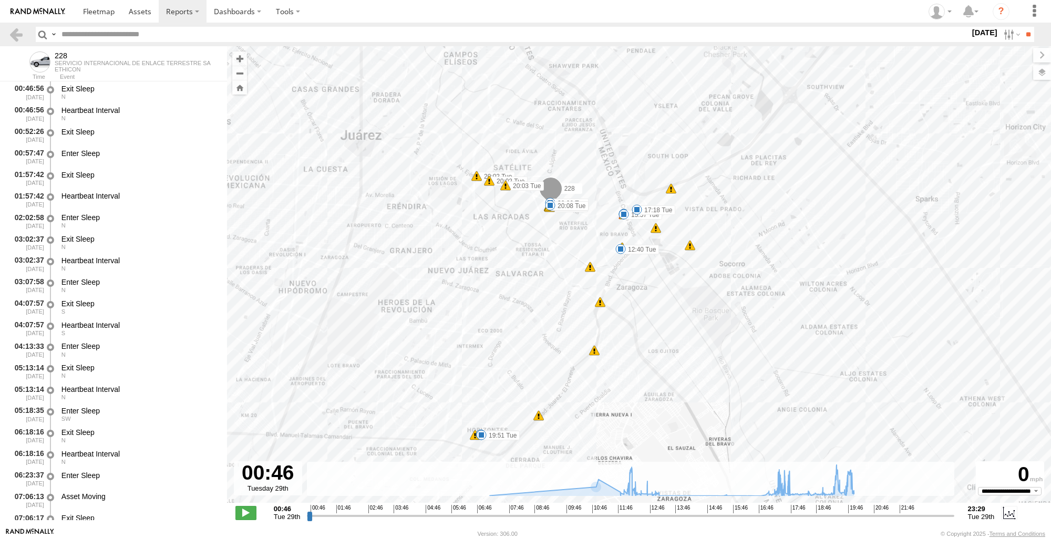
drag, startPoint x: 586, startPoint y: 404, endPoint x: 582, endPoint y: 344, distance: 60.0
click at [582, 344] on div "228 10:35 Tue 11:55 Tue 12:40 Tue 13:23 Tue 15:49 Tue 15:57 Tue 17:18 Tue 19:41…" at bounding box center [639, 280] width 824 height 468
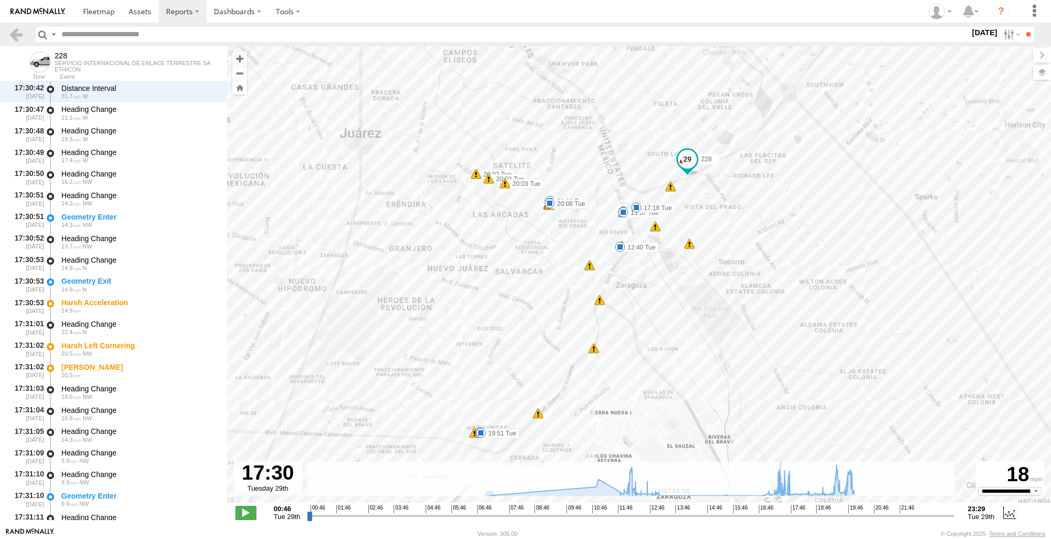
scroll to position [18908, 0]
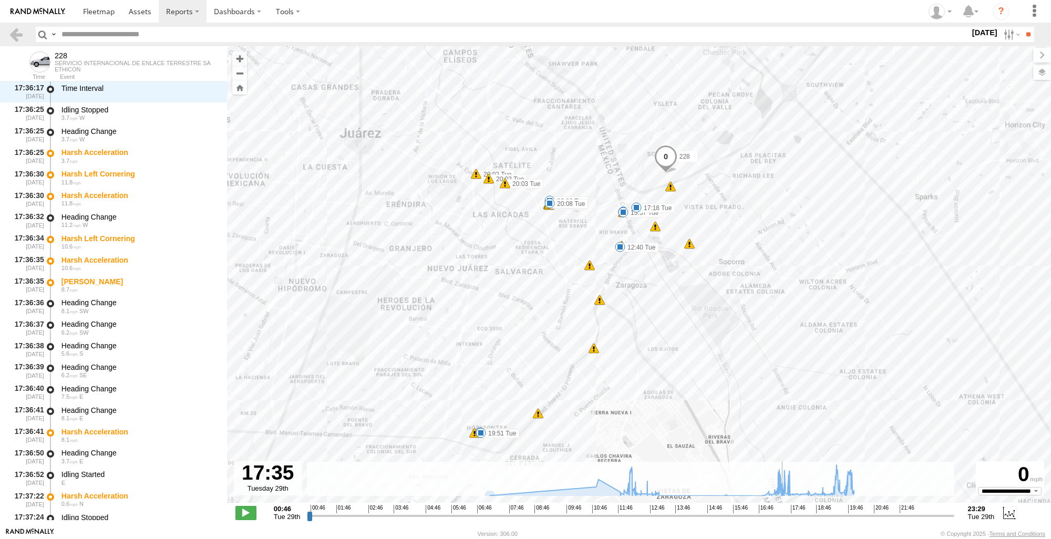
drag, startPoint x: 310, startPoint y: 516, endPoint x: 784, endPoint y: 528, distance: 474.0
type input "**********"
click at [784, 521] on input "range" at bounding box center [630, 516] width 647 height 10
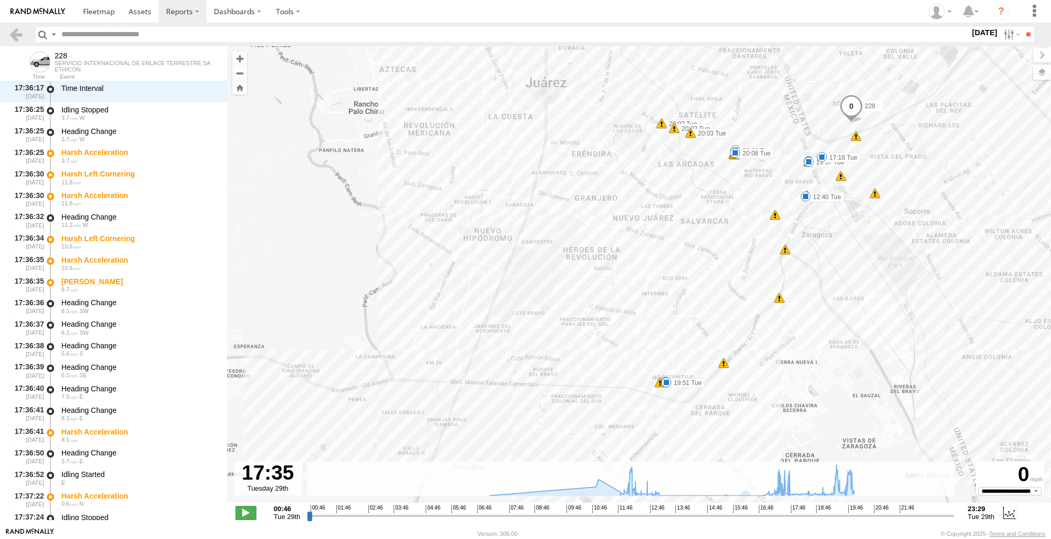
drag, startPoint x: 675, startPoint y: 367, endPoint x: 890, endPoint y: 305, distance: 224.0
click at [890, 305] on div "228 10:35 Tue 11:55 Tue 12:40 Tue 13:23 Tue 15:49 Tue 15:57 Tue 17:18 Tue 19:41…" at bounding box center [639, 280] width 824 height 468
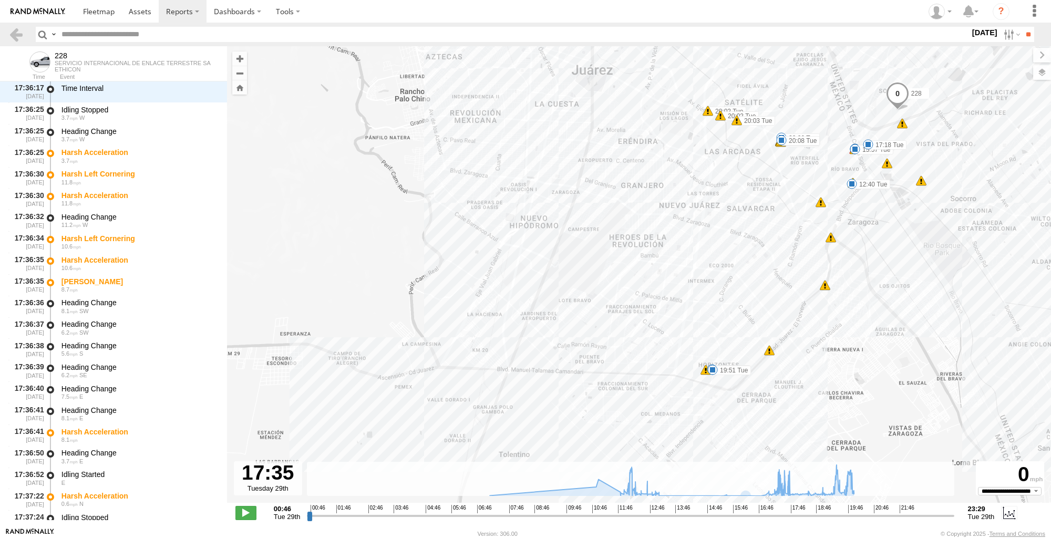
click at [706, 383] on div "228 10:35 Tue 11:55 Tue 12:40 Tue 13:23 Tue 15:49 Tue 15:57 Tue 17:18 Tue 19:41…" at bounding box center [639, 280] width 824 height 468
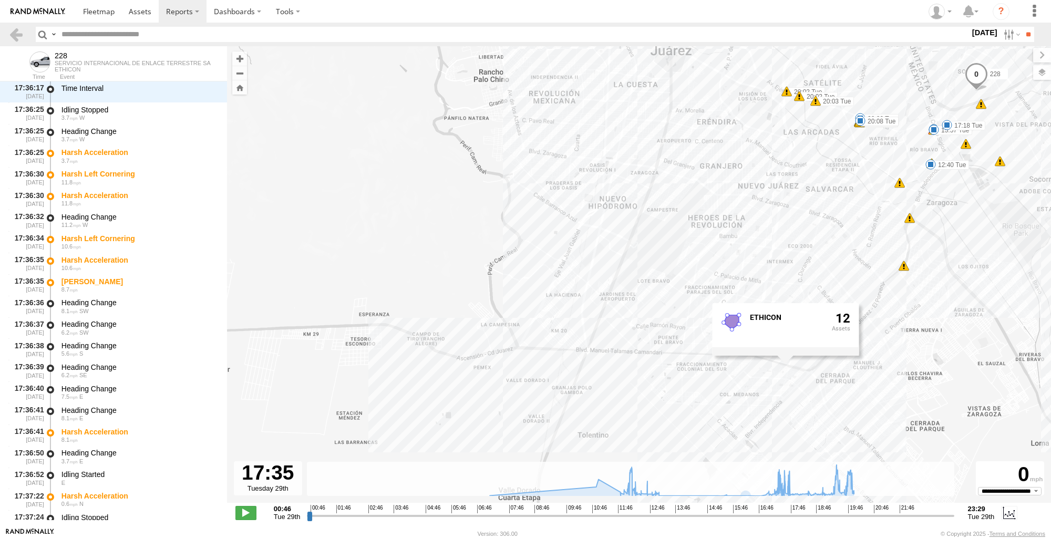
drag, startPoint x: 841, startPoint y: 344, endPoint x: 920, endPoint y: 324, distance: 82.3
click at [920, 324] on div "228 10:35 Tue 11:55 Tue 12:40 Tue 13:23 Tue 15:49 Tue 15:57 Tue 17:18 Tue 19:41…" at bounding box center [639, 280] width 824 height 468
click at [12, 34] on link at bounding box center [15, 34] width 15 height 15
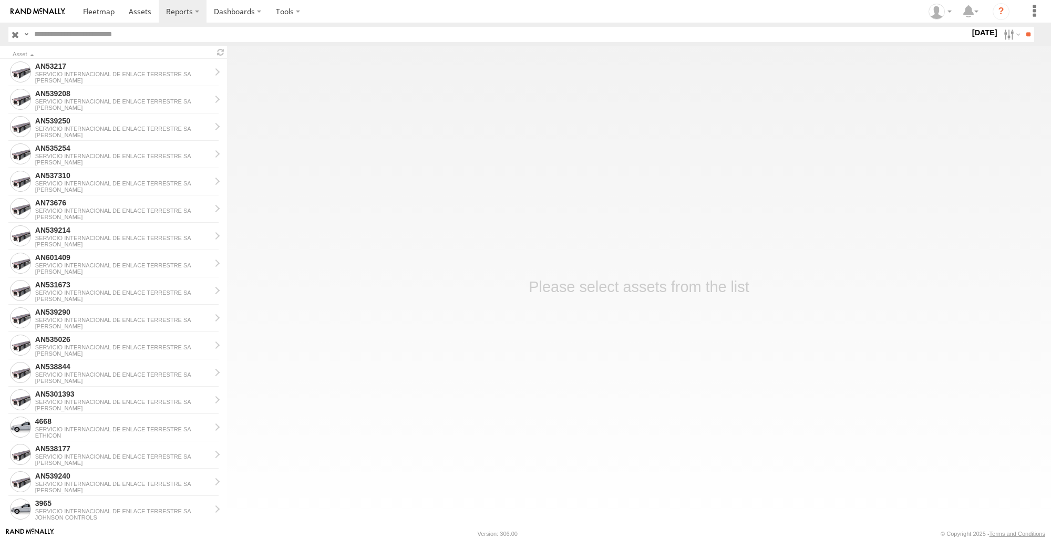
click at [470, 468] on main "Asset AN53217 SERVICIO INTERNACIONAL DE ENLACE TERRESTRE SA JOHNSON AN539208 SE…" at bounding box center [525, 286] width 1051 height 481
click at [1003, 34] on label at bounding box center [1010, 34] width 23 height 15
click at [0, 0] on label at bounding box center [0, 0] width 0 height 0
click at [1027, 35] on input "**" at bounding box center [1028, 34] width 12 height 15
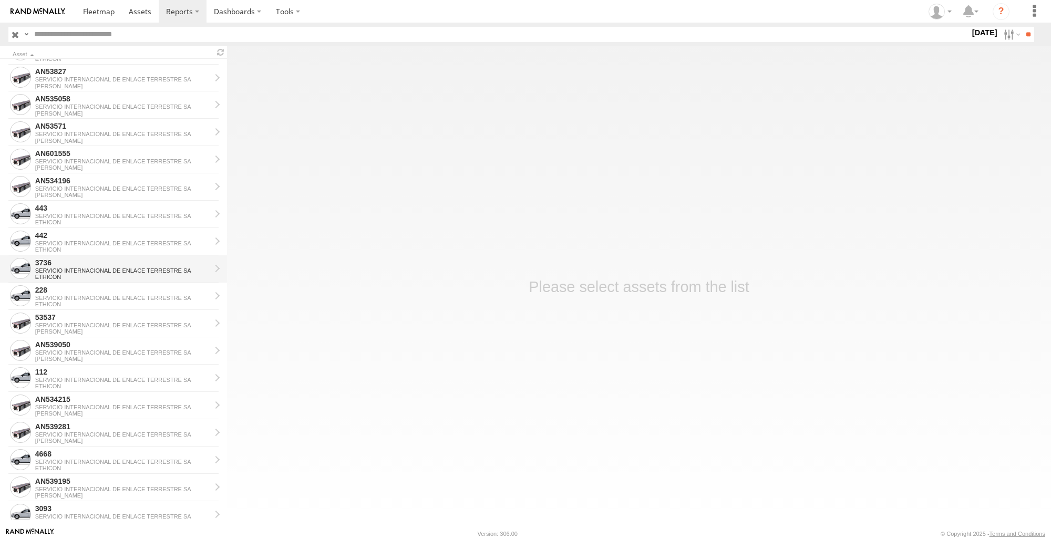
scroll to position [784, 0]
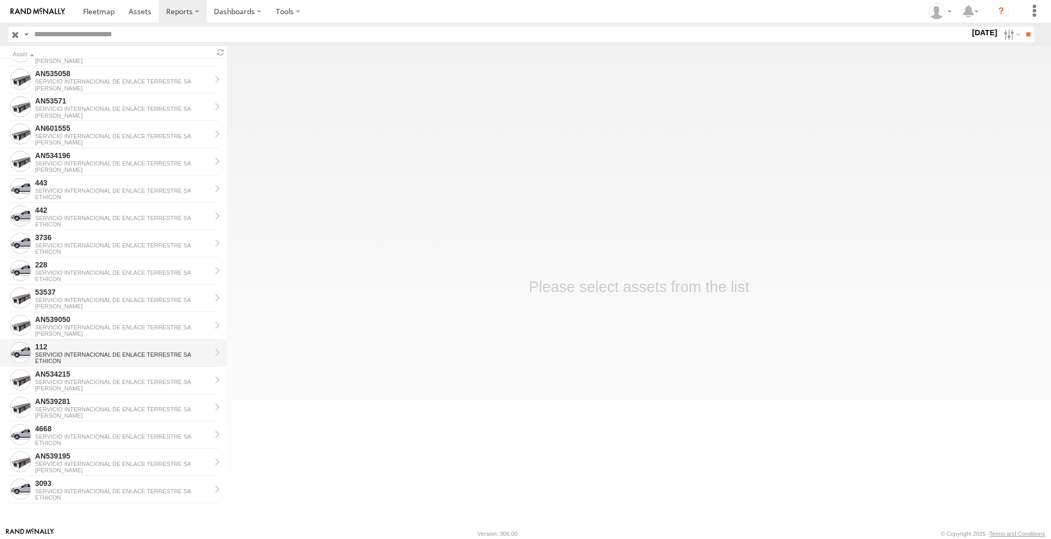
click at [82, 357] on div "SERVICIO INTERNACIONAL DE ENLACE TERRESTRE SA" at bounding box center [122, 354] width 175 height 6
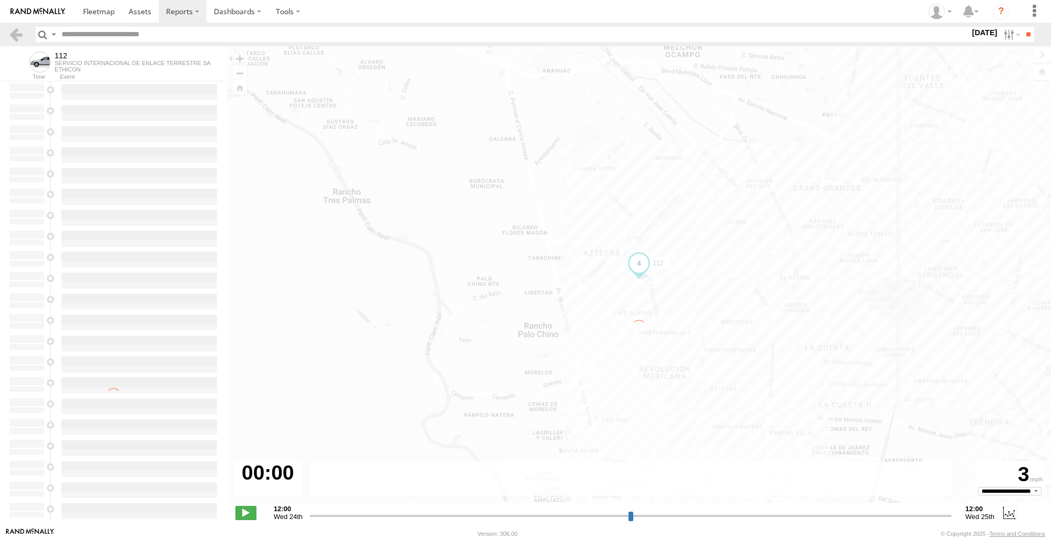
type input "**********"
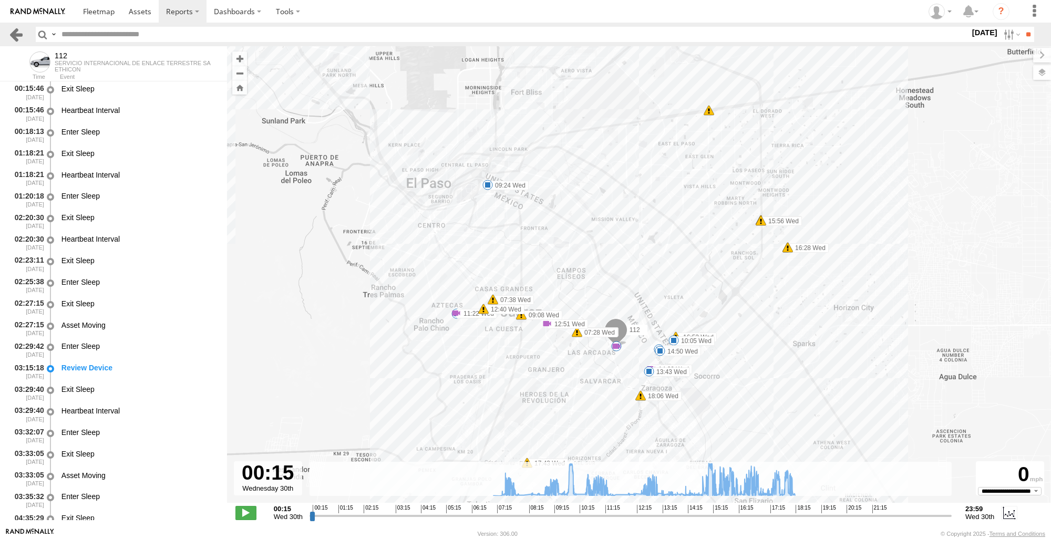
click at [14, 36] on link at bounding box center [15, 34] width 15 height 15
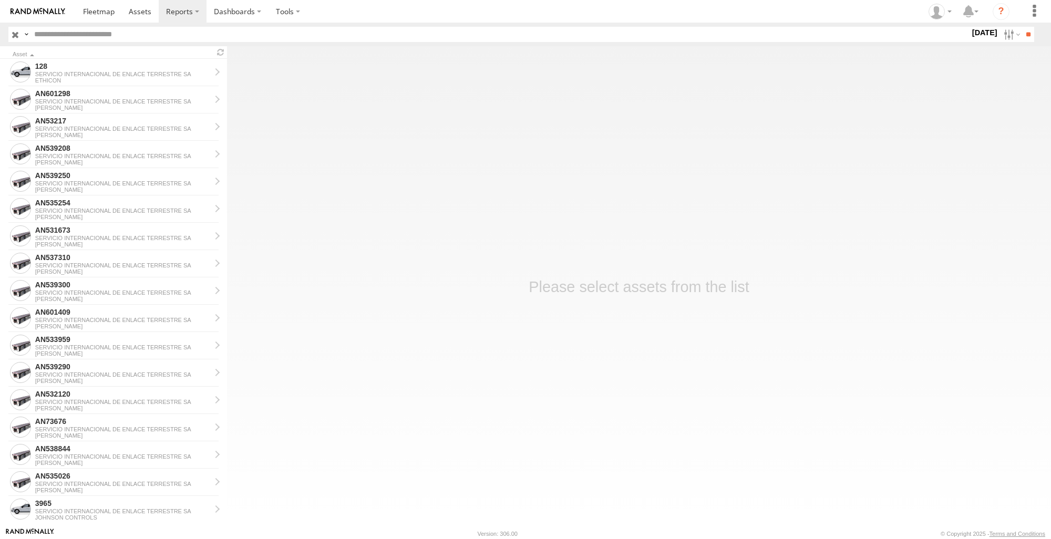
click at [573, 486] on main "Asset 128 SERVICIO INTERNACIONAL DE ENLACE TERRESTRE SA ETHICON AN601298 SERVIC…" at bounding box center [525, 286] width 1051 height 481
click at [1005, 31] on label at bounding box center [1010, 34] width 23 height 15
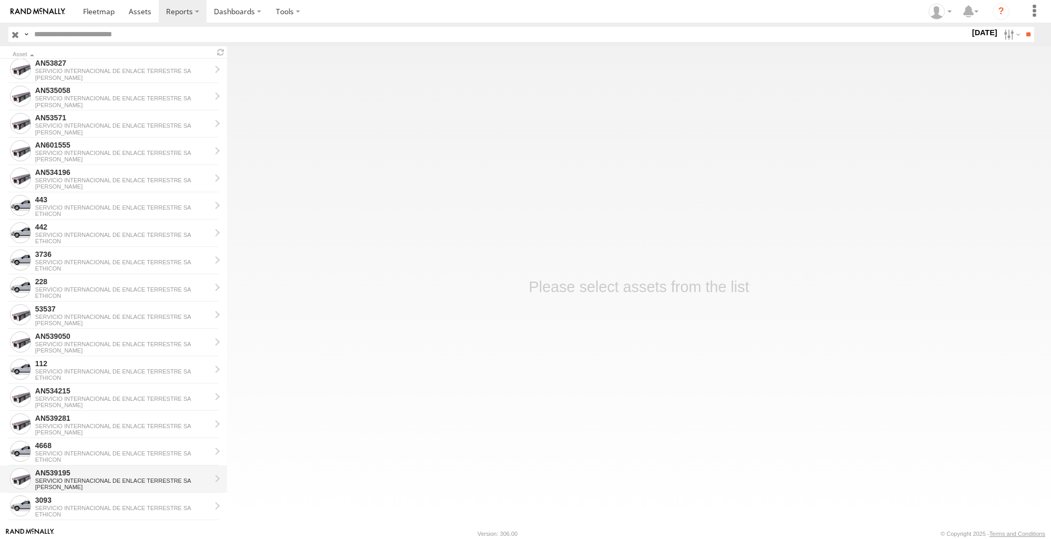
scroll to position [784, 0]
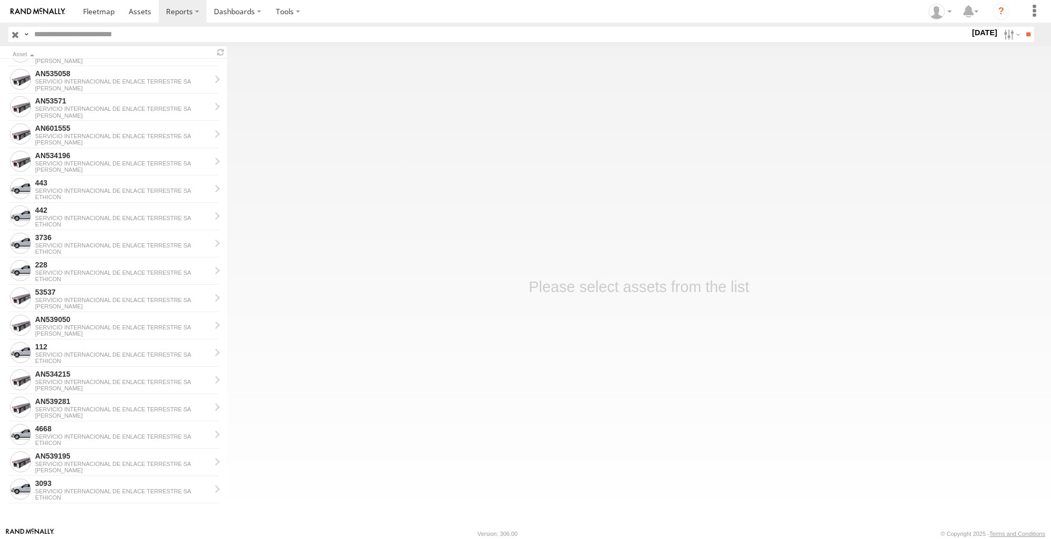
click at [551, 463] on main "Asset 128 SERVICIO INTERNACIONAL DE ENLACE TERRESTRE SA ETHICON AN601298 SERVIC…" at bounding box center [525, 286] width 1051 height 481
click at [481, 454] on main "Asset 128 SERVICIO INTERNACIONAL DE ENLACE TERRESTRE SA ETHICON AN601298 SERVIC…" at bounding box center [525, 286] width 1051 height 481
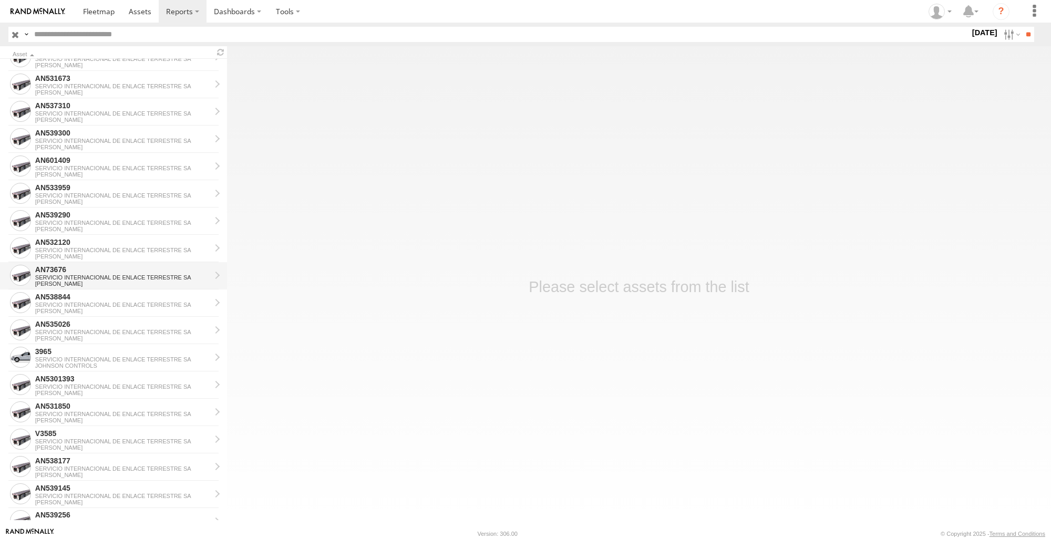
scroll to position [0, 0]
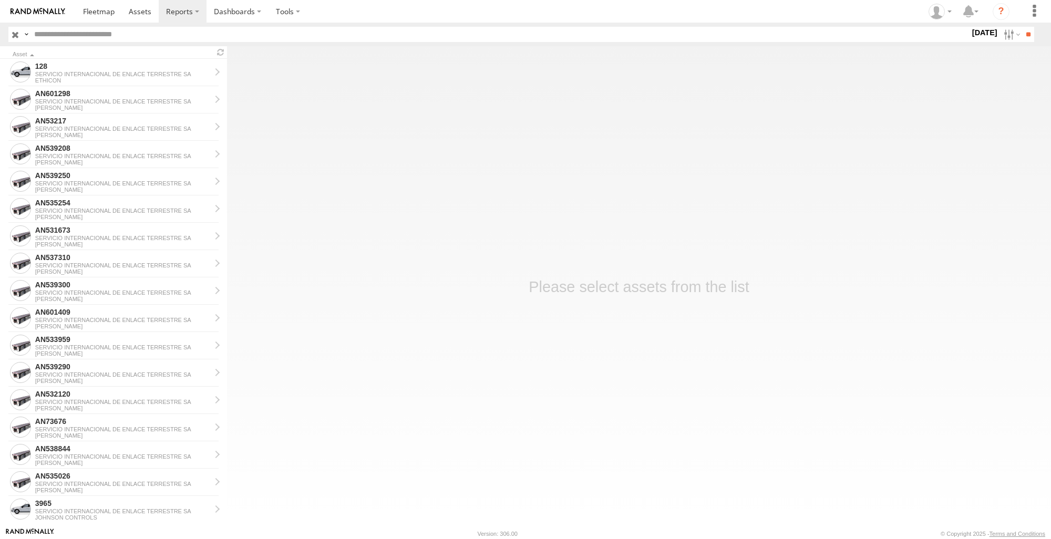
click at [404, 482] on main "Asset 128 SERVICIO INTERNACIONAL DE ENLACE TERRESTRE SA ETHICON AN601298 SERVIC…" at bounding box center [525, 286] width 1051 height 481
click at [93, 77] on div "ETHICON" at bounding box center [122, 80] width 175 height 6
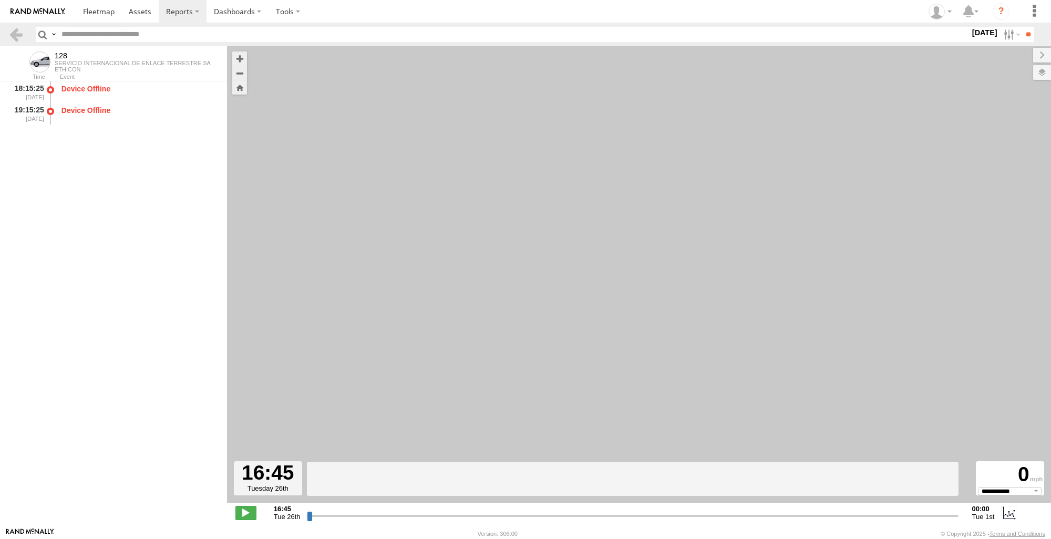
select select "**********"
click at [16, 33] on link at bounding box center [15, 34] width 15 height 15
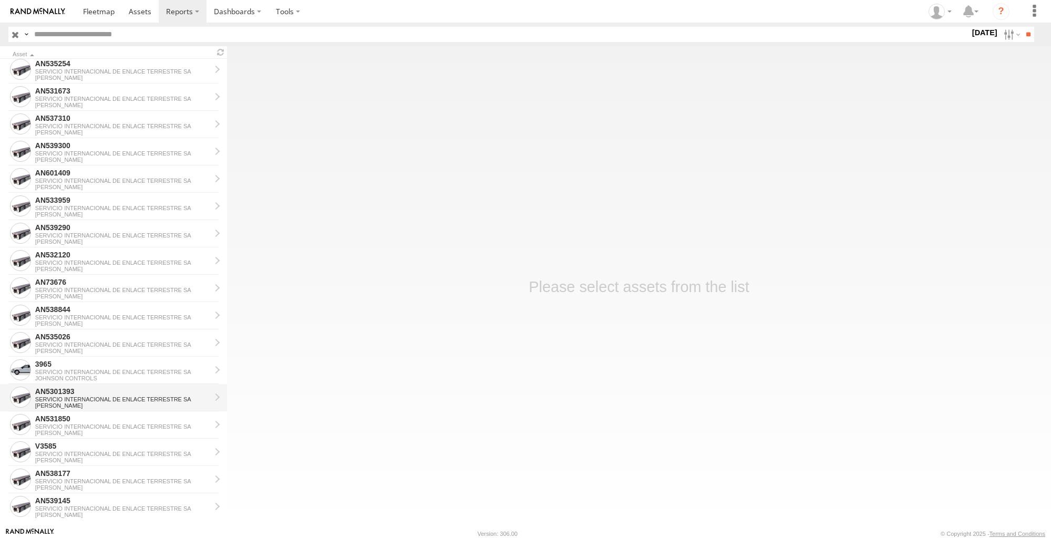
scroll to position [158, 0]
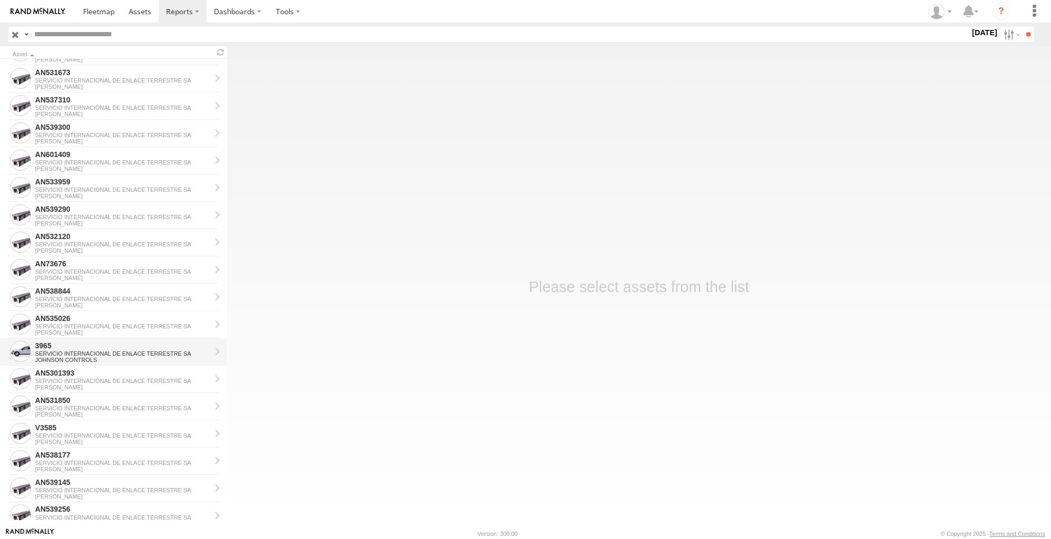
click at [94, 347] on div "3965" at bounding box center [122, 345] width 175 height 9
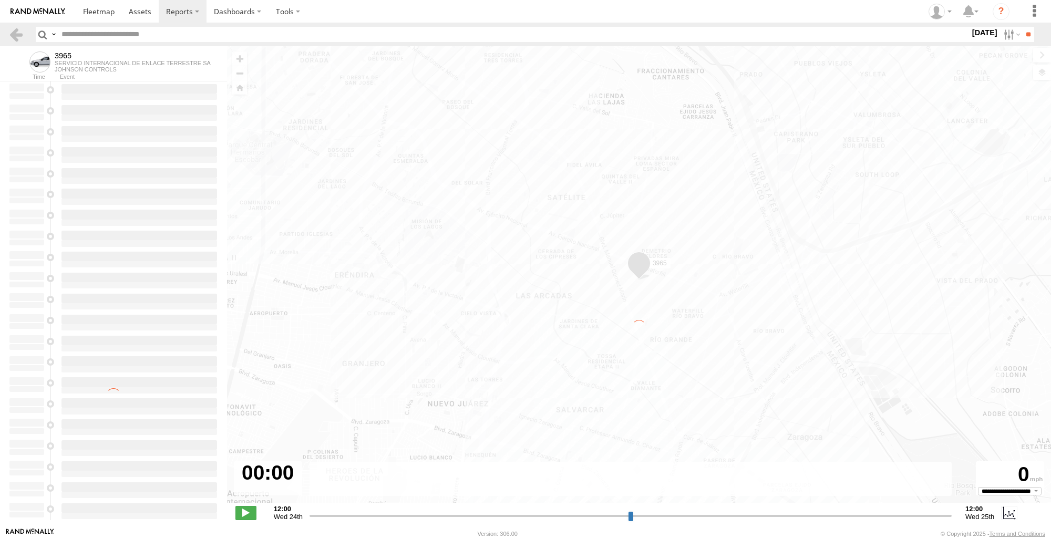
type input "**********"
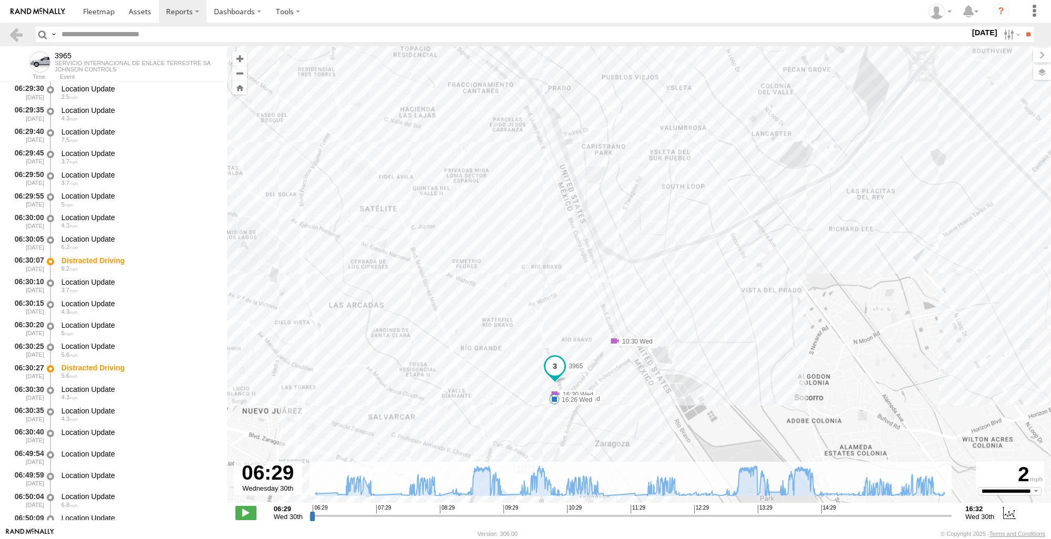
drag, startPoint x: 642, startPoint y: 370, endPoint x: 664, endPoint y: 283, distance: 90.5
click at [664, 283] on div "3965 06:50 Wed 06:58 Wed 07:20 Wed 07:58 Wed 08:14 Wed 08:14 Wed 09:28 Wed 09:4…" at bounding box center [639, 280] width 824 height 468
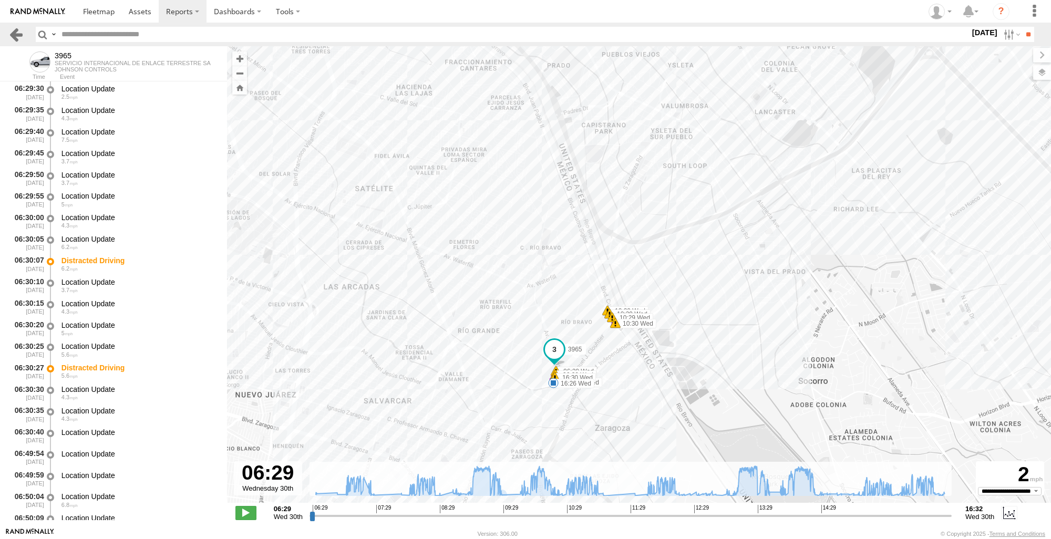
click at [14, 37] on link at bounding box center [15, 34] width 15 height 15
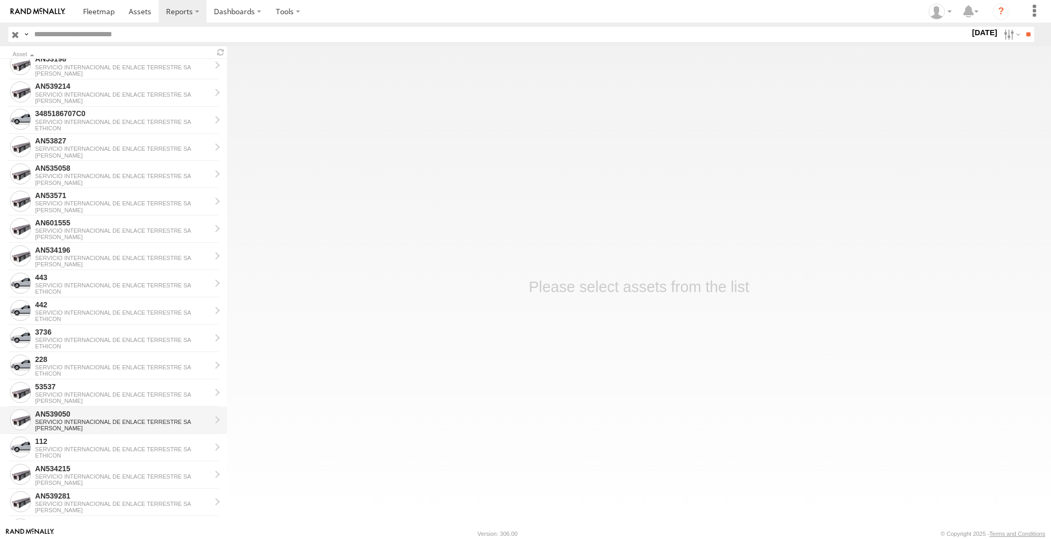
scroll to position [784, 0]
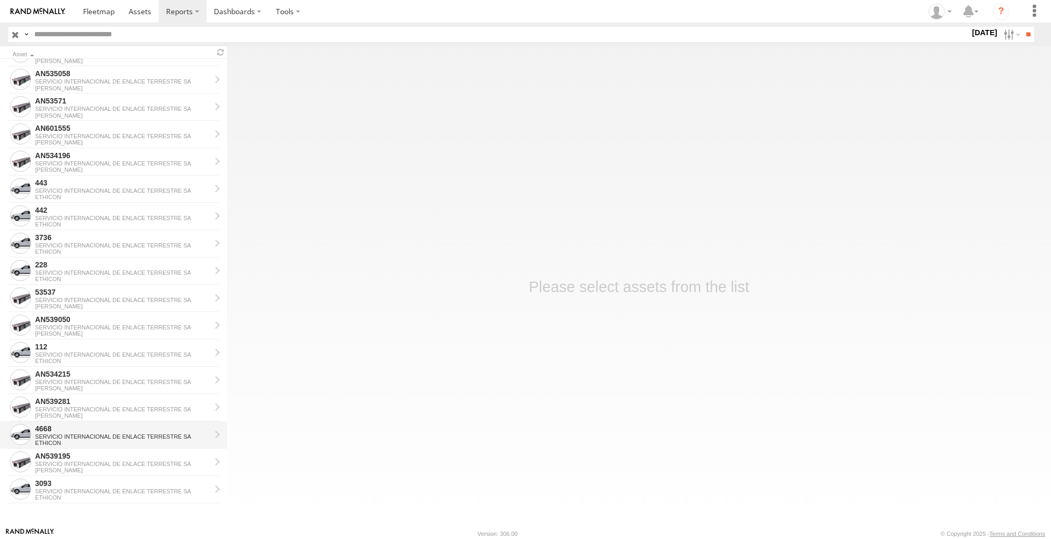
click at [80, 437] on div "SERVICIO INTERNACIONAL DE ENLACE TERRESTRE SA" at bounding box center [122, 436] width 175 height 6
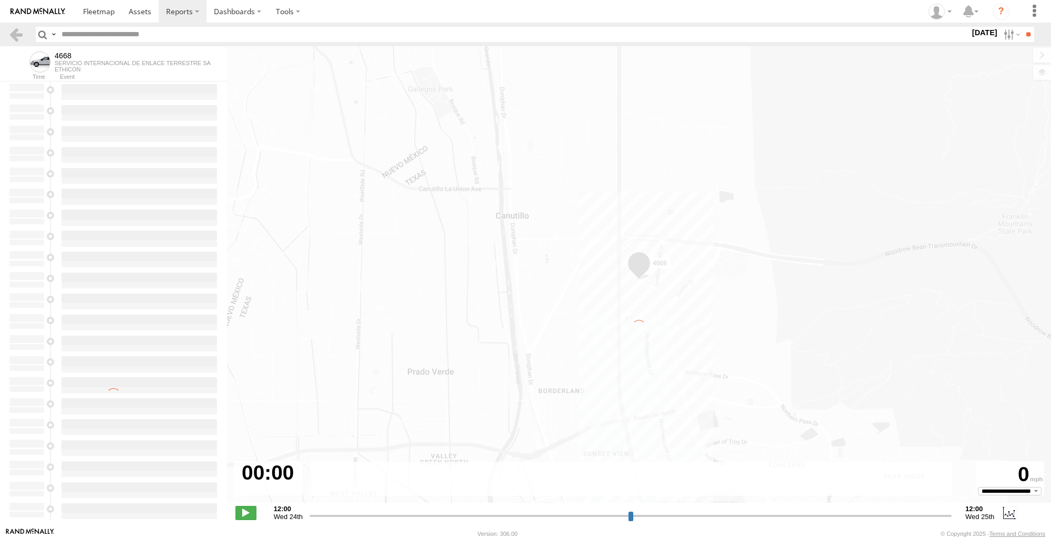
type input "**********"
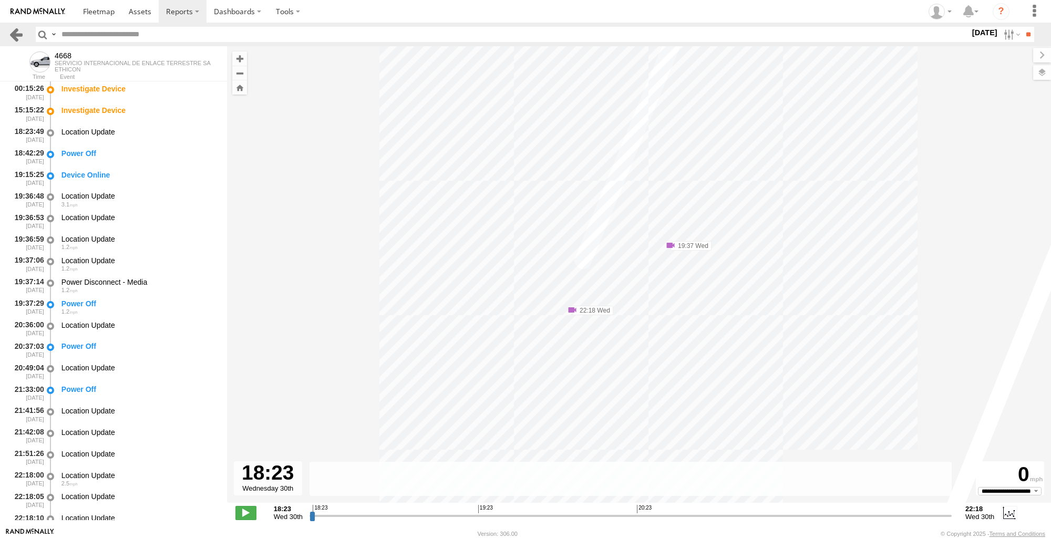
click at [20, 36] on link at bounding box center [15, 34] width 15 height 15
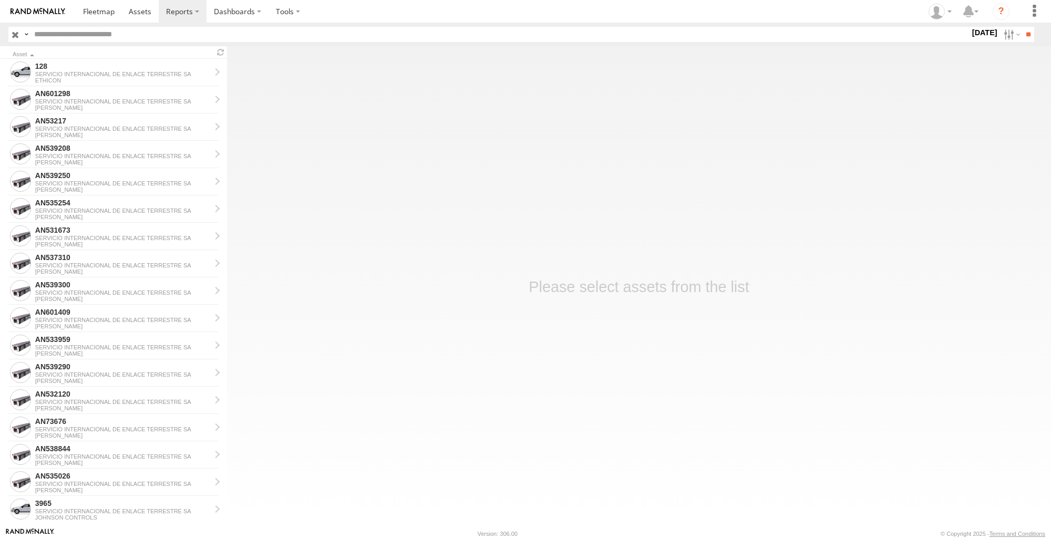
click at [38, 14] on img at bounding box center [38, 11] width 55 height 7
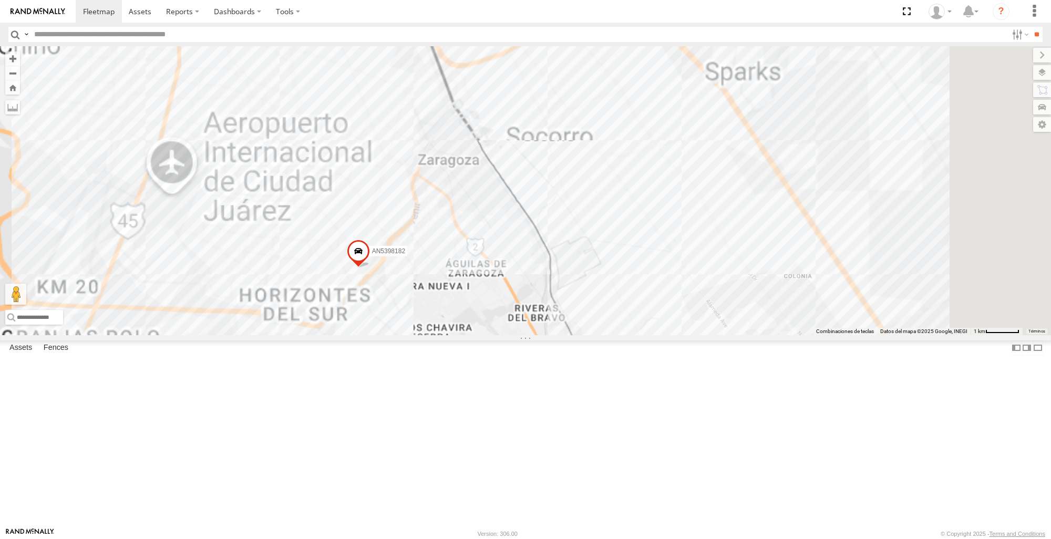
drag, startPoint x: 700, startPoint y: 378, endPoint x: 817, endPoint y: 447, distance: 136.1
click at [822, 335] on div "112 4668 AN539240 8737 3736 AN5398182 AN539281" at bounding box center [525, 190] width 1051 height 288
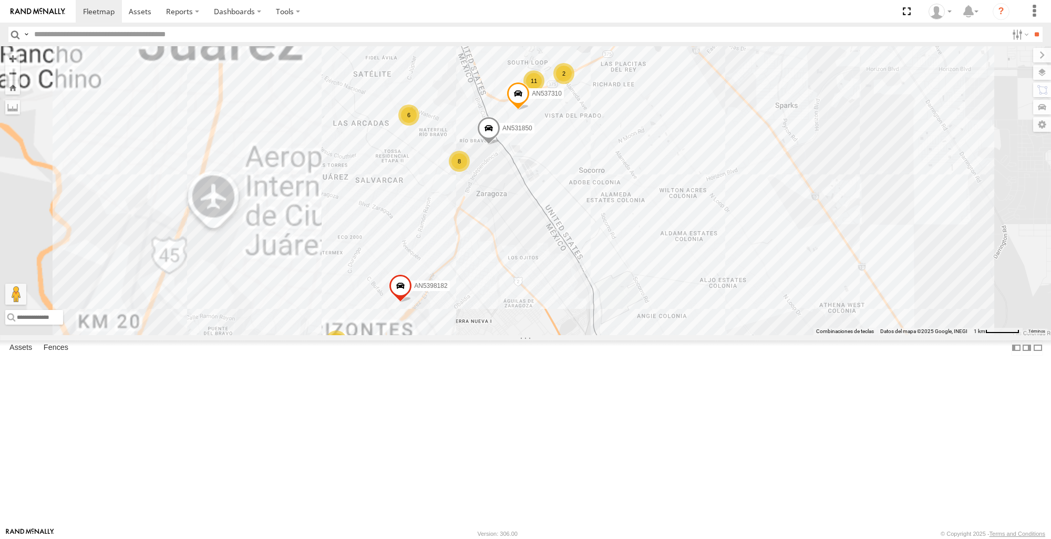
drag, startPoint x: 665, startPoint y: 352, endPoint x: 830, endPoint y: 421, distance: 178.9
click at [855, 335] on div "112 4668 AN539240 8737 3736 AN5398182 AN539281 5 2 11 8 6 AN531850 AN537310" at bounding box center [525, 190] width 1051 height 288
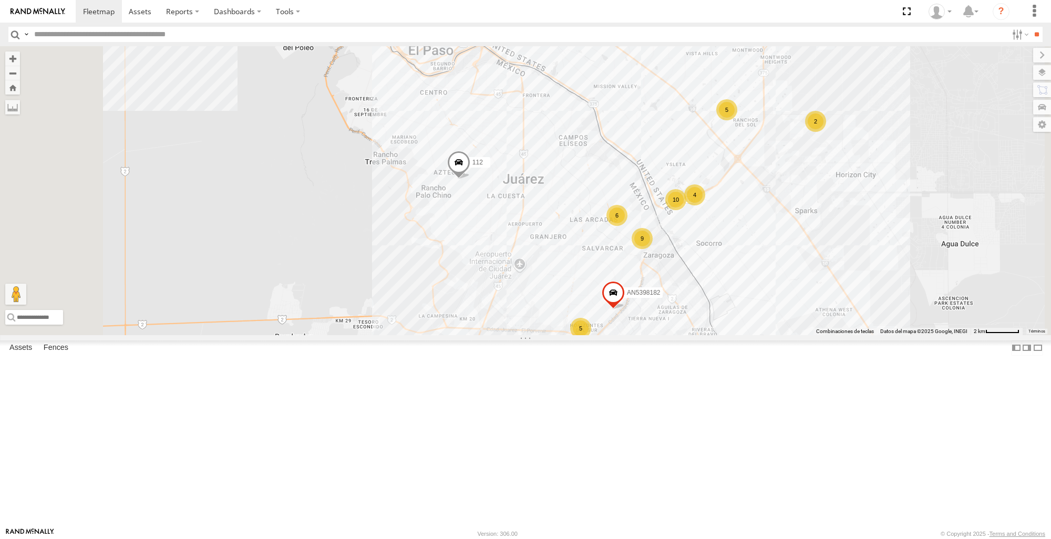
click at [470, 179] on span at bounding box center [458, 165] width 23 height 28
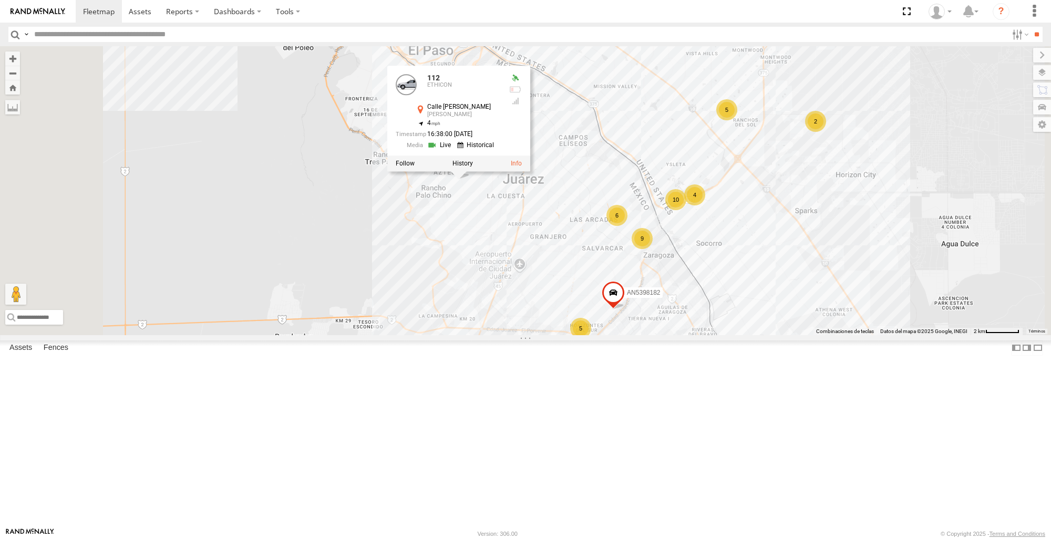
click at [530, 171] on div at bounding box center [458, 163] width 143 height 16
click at [473, 167] on label at bounding box center [462, 163] width 20 height 7
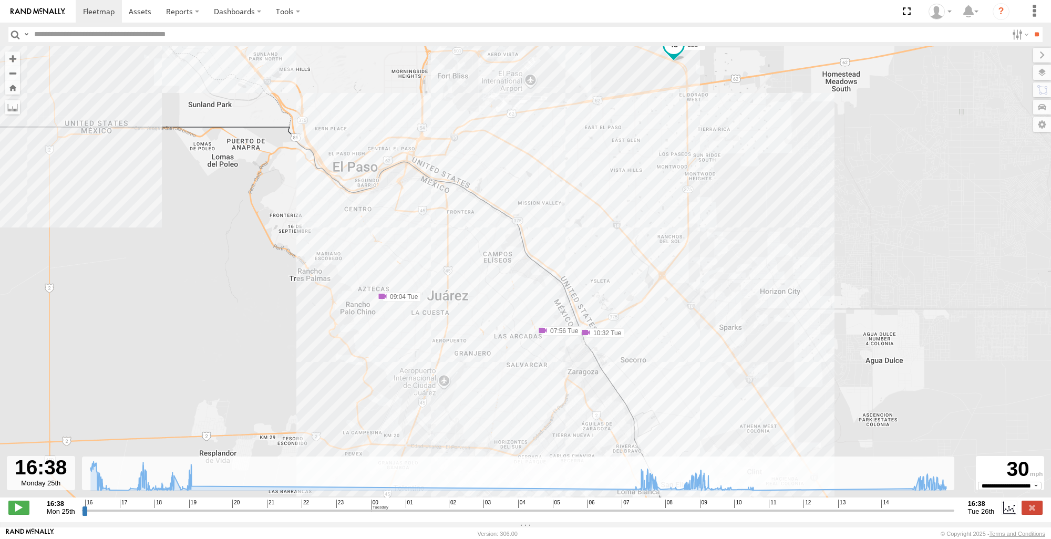
drag, startPoint x: 762, startPoint y: 349, endPoint x: 773, endPoint y: 285, distance: 64.5
click at [773, 285] on div "112 07:56 Tue 09:04 Tue 10:32 Tue" at bounding box center [525, 277] width 1051 height 462
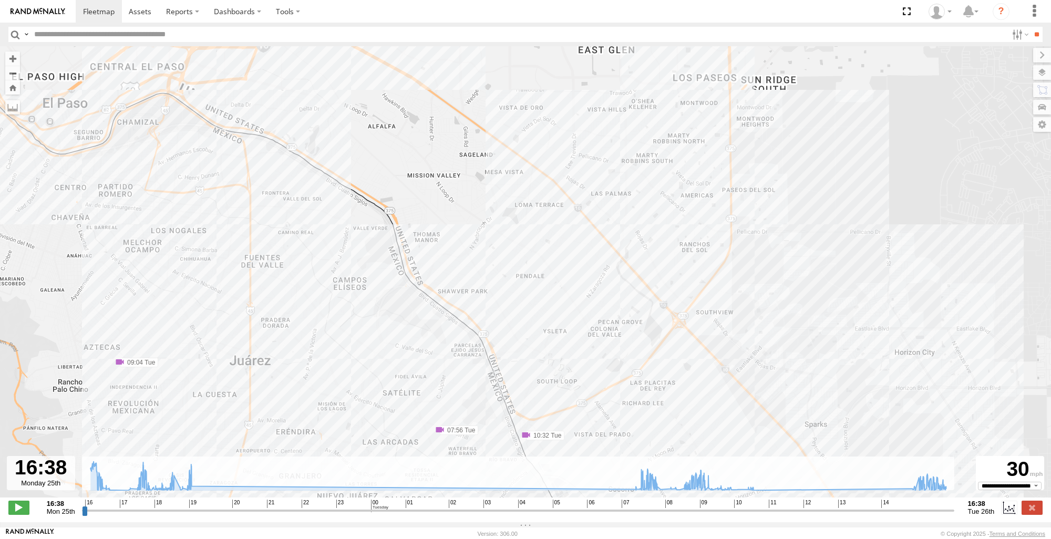
click at [645, 245] on div "112 07:56 Tue 09:04 Tue 10:32 Tue" at bounding box center [525, 277] width 1051 height 462
click at [645, 264] on div "112 07:56 Tue 09:04 Tue 10:32 Tue" at bounding box center [525, 277] width 1051 height 462
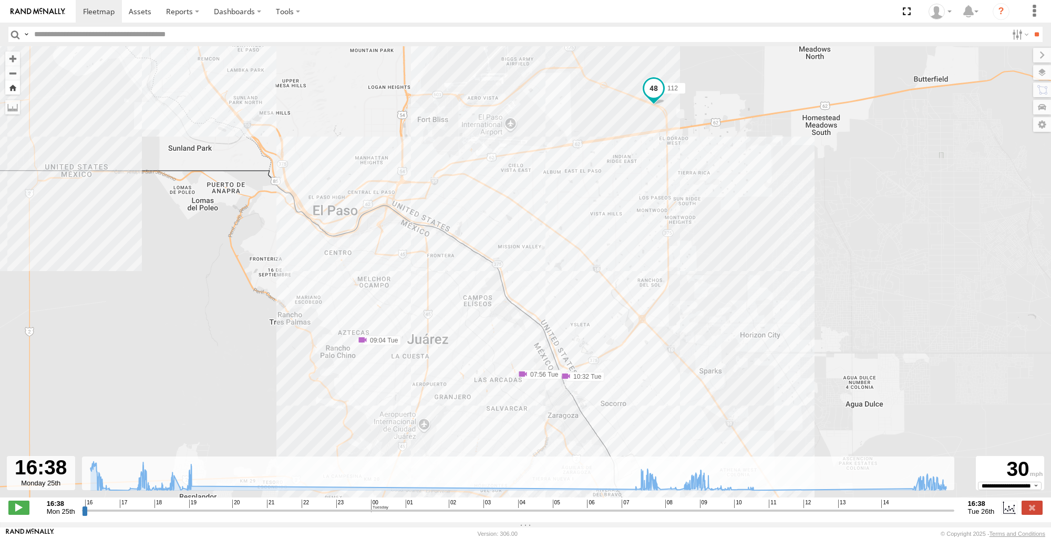
click at [14, 92] on button "Zoom Home" at bounding box center [12, 87] width 15 height 14
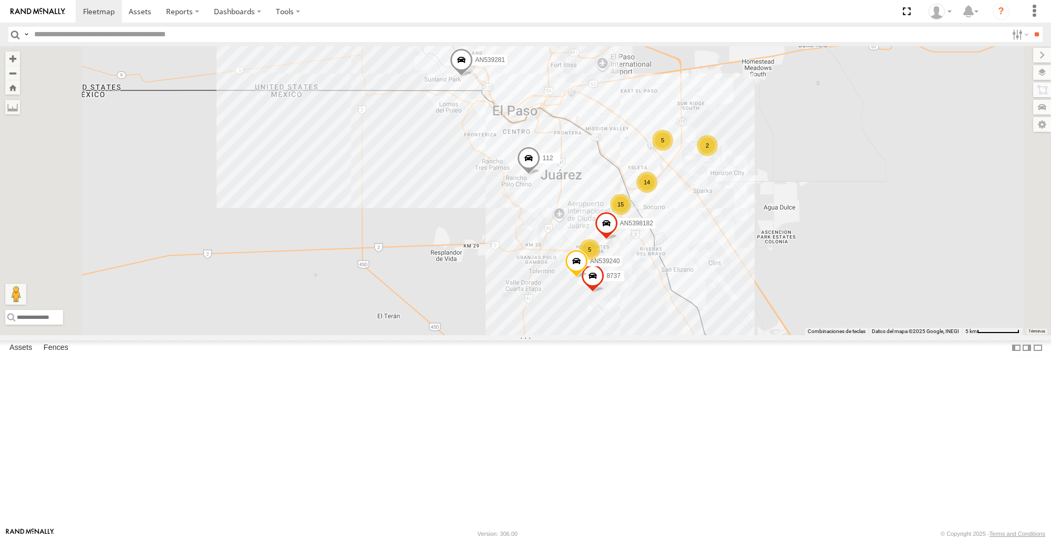
drag, startPoint x: 725, startPoint y: 331, endPoint x: 730, endPoint y: 266, distance: 65.3
click at [730, 266] on div "112 4668 AN539240 8737 3736 AN5398182 AN539281 5 14 15 2 2 5 3" at bounding box center [525, 190] width 1051 height 288
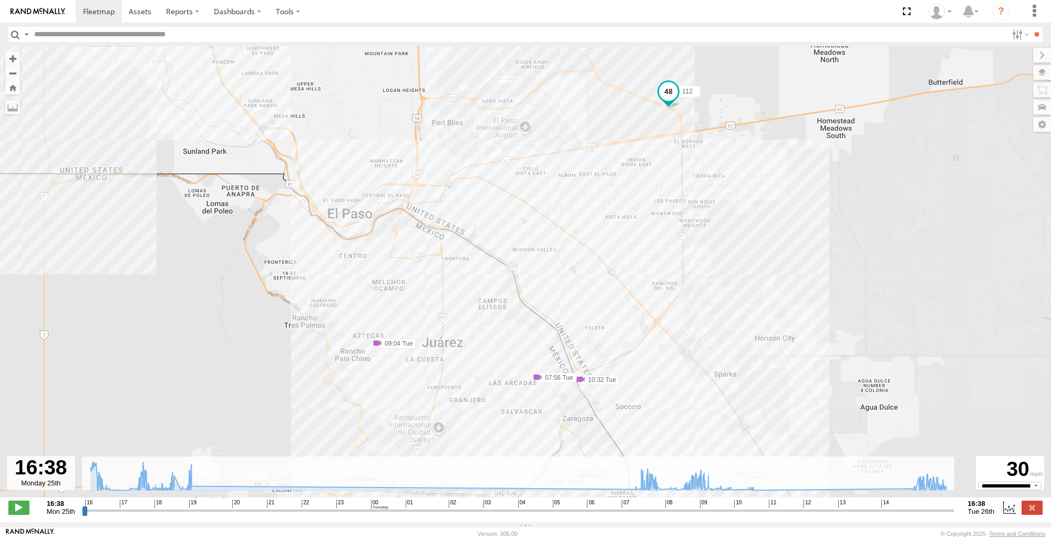
drag, startPoint x: 567, startPoint y: 400, endPoint x: 574, endPoint y: 291, distance: 110.0
click at [574, 373] on label "07:56 Tue" at bounding box center [556, 377] width 38 height 9
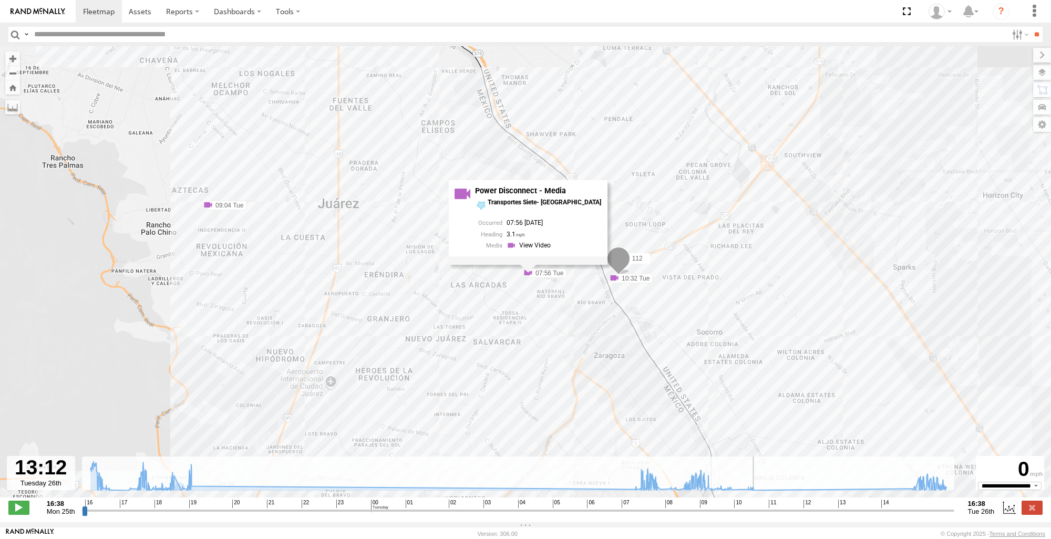
drag, startPoint x: 88, startPoint y: 516, endPoint x: 827, endPoint y: 513, distance: 738.6
click at [827, 513] on input "range" at bounding box center [518, 510] width 872 height 10
click at [9, 89] on button "Zoom Home" at bounding box center [12, 87] width 15 height 14
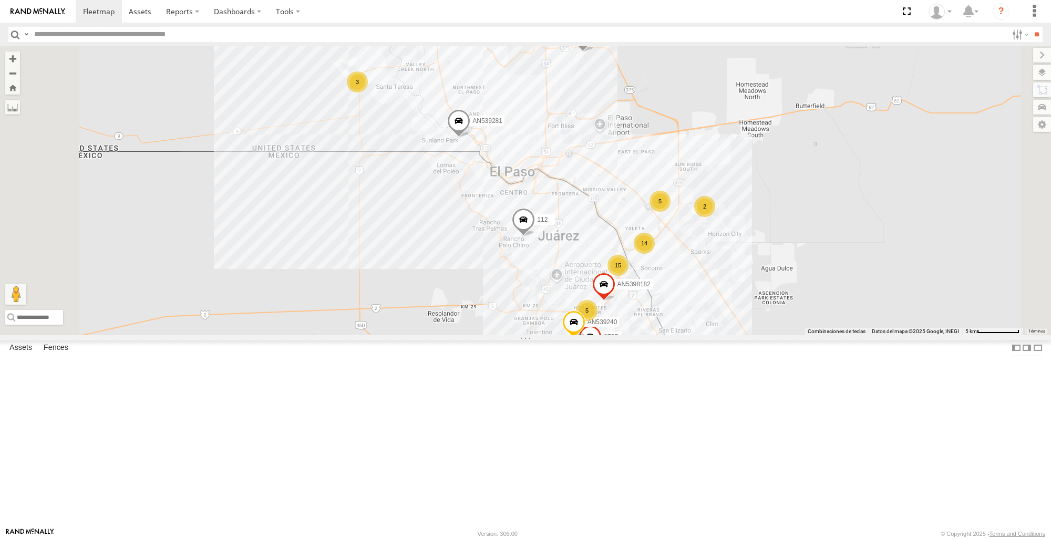
click at [0, 0] on span at bounding box center [0, 0] width 0 height 0
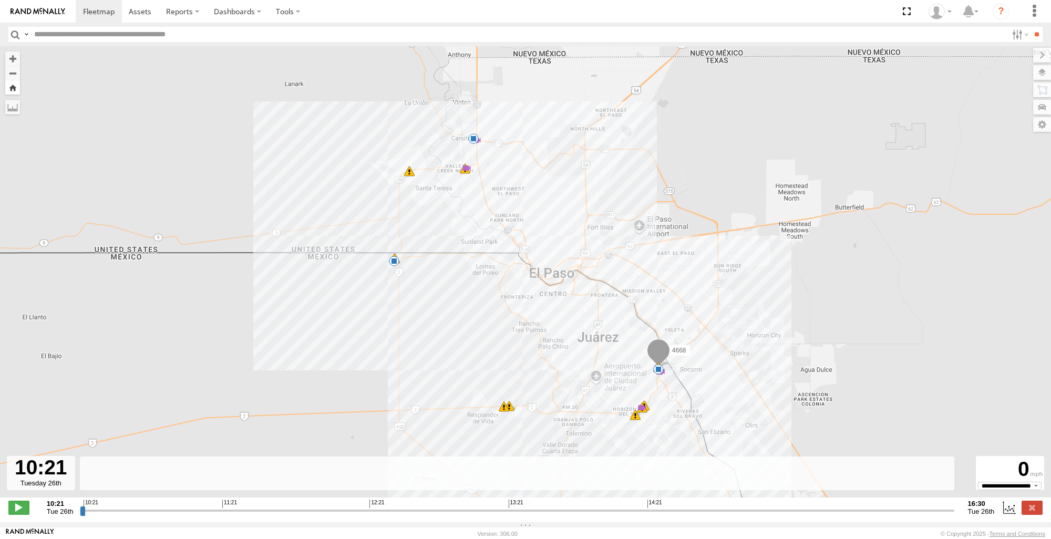
click at [11, 90] on button "Zoom Home" at bounding box center [12, 87] width 15 height 14
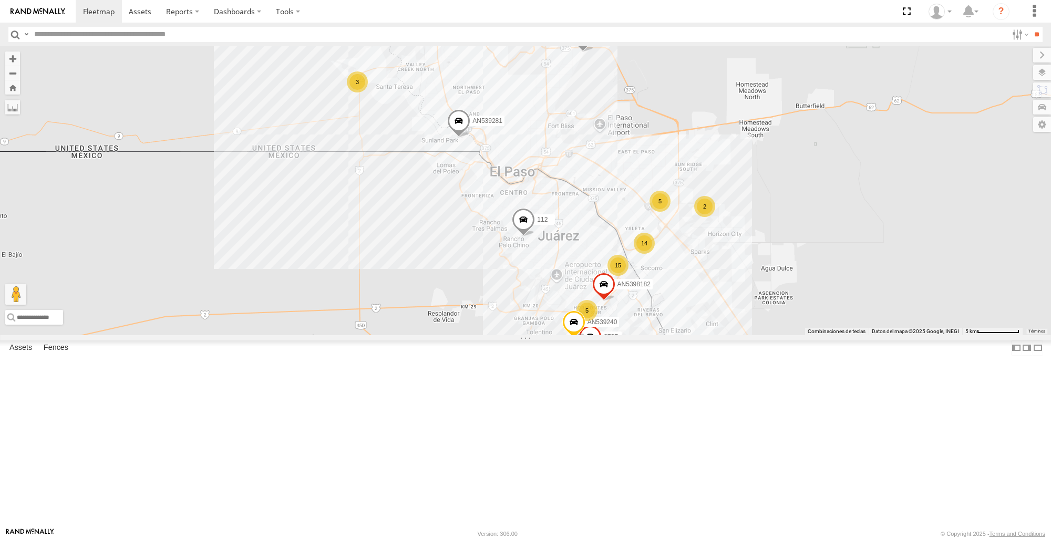
click at [0, 0] on span at bounding box center [0, 0] width 0 height 0
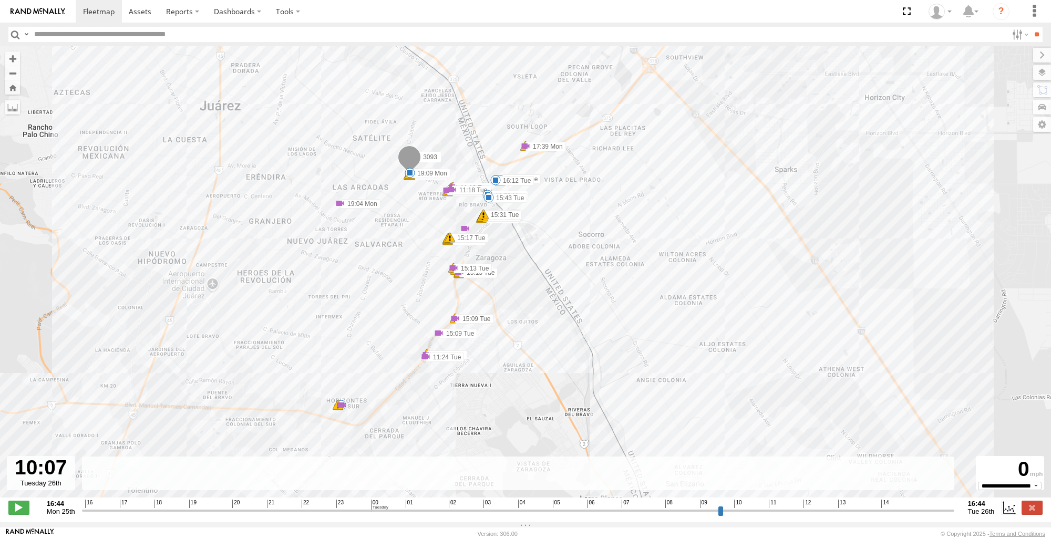
drag, startPoint x: 84, startPoint y: 517, endPoint x: 510, endPoint y: 498, distance: 426.5
click at [744, 515] on input "range" at bounding box center [518, 510] width 872 height 10
click at [86, 514] on input "range" at bounding box center [518, 510] width 872 height 10
drag, startPoint x: 86, startPoint y: 515, endPoint x: 947, endPoint y: 520, distance: 861.6
click at [947, 515] on input "range" at bounding box center [518, 510] width 872 height 10
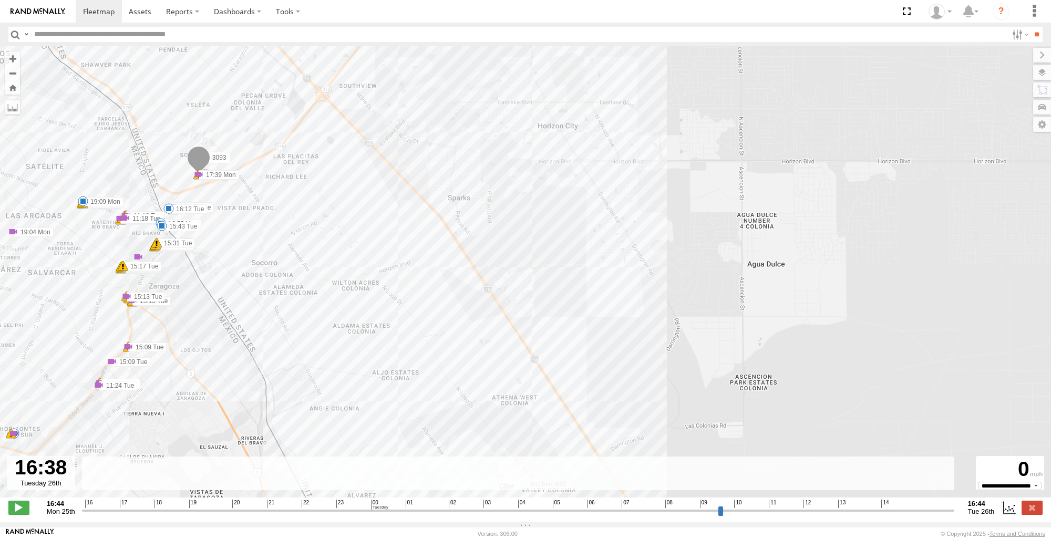
drag, startPoint x: 794, startPoint y: 339, endPoint x: 461, endPoint y: 366, distance: 334.1
click at [461, 366] on div "3093 16:55 Mon 19:09 Mon 15:43 Tue 16:12 Tue 17:39 Mon 19:15 Mon 11:08 Tue 11:1…" at bounding box center [525, 277] width 1051 height 462
click at [5, 443] on div "3093 16:55 Mon 19:09 Mon 15:43 Tue 16:12 Tue 17:39 Mon 19:15 Mon 11:08 Tue 11:1…" at bounding box center [525, 277] width 1051 height 462
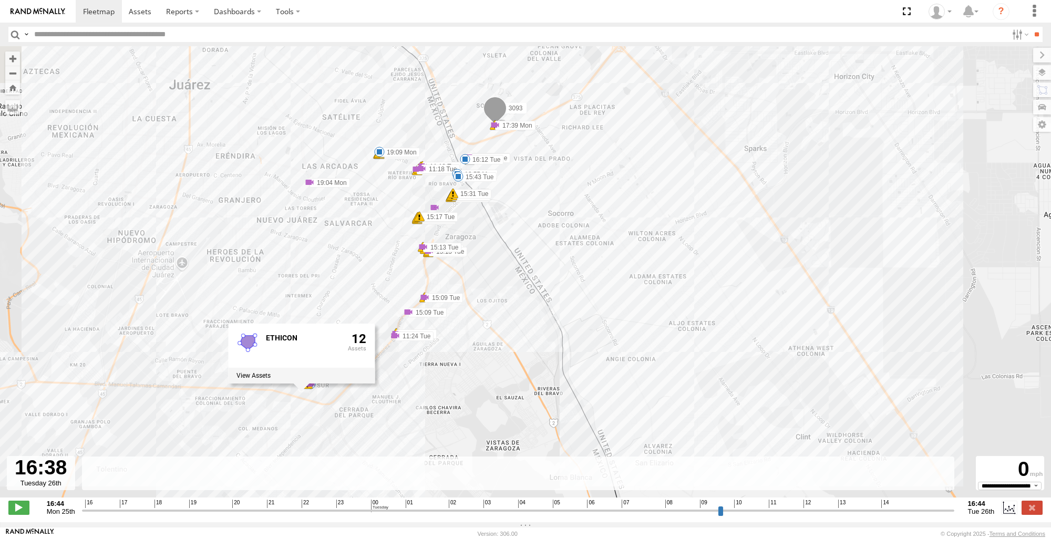
drag, startPoint x: 294, startPoint y: 415, endPoint x: 596, endPoint y: 344, distance: 309.9
click at [596, 344] on div "3093 16:55 Mon 19:09 Mon 15:43 Tue 16:12 Tue 17:39 Mon 19:15 Mon 11:08 Tue 11:1…" at bounding box center [525, 277] width 1051 height 462
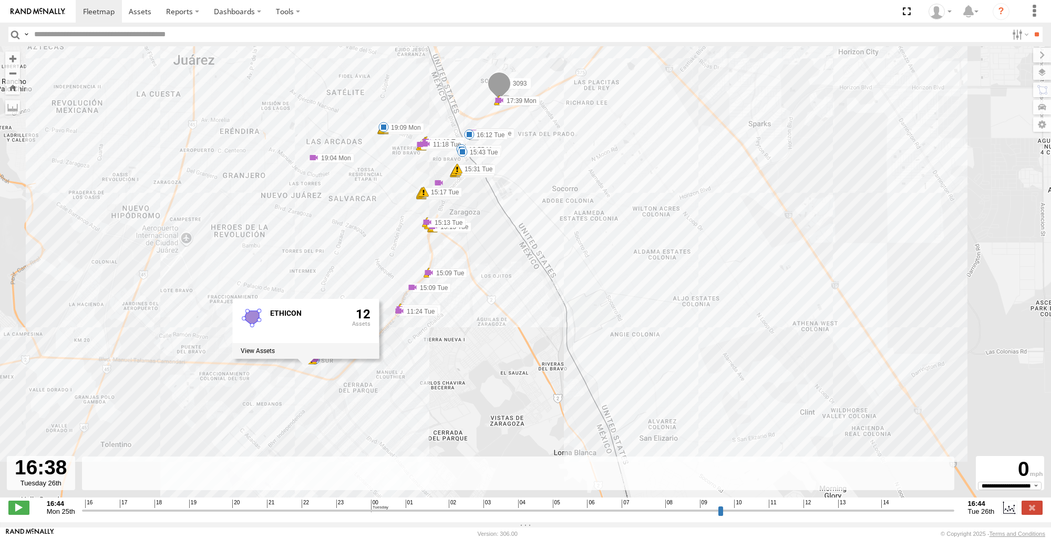
click at [536, 515] on input "range" at bounding box center [518, 510] width 872 height 10
click at [392, 514] on input "range" at bounding box center [518, 510] width 872 height 10
click at [463, 507] on div "16 17 18 19 20 21 22 23 00 01 02 03 04 05 06 07 08 09 10 11 12 13 14" at bounding box center [517, 503] width 865 height 7
click at [530, 515] on input "range" at bounding box center [518, 510] width 872 height 10
click at [571, 514] on input "range" at bounding box center [518, 510] width 872 height 10
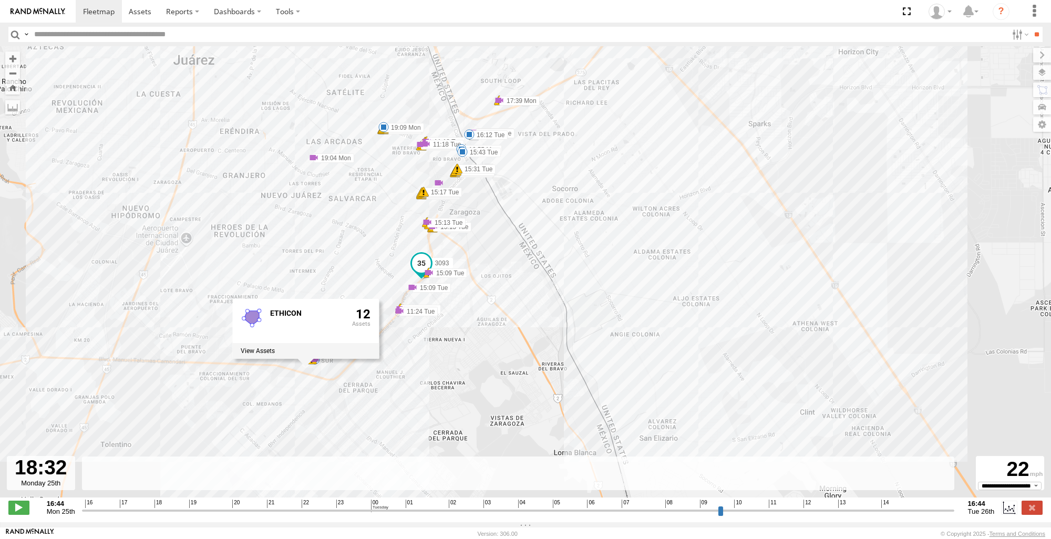
click at [149, 515] on input "range" at bounding box center [518, 510] width 872 height 10
drag, startPoint x: 150, startPoint y: 519, endPoint x: 473, endPoint y: 522, distance: 323.6
click at [473, 515] on input "range" at bounding box center [518, 510] width 872 height 10
click at [428, 507] on div "16 17 18 19 20 21 22 23 00 01 02 03 04 05 06 07 08 09 10 11 12 13 14" at bounding box center [517, 503] width 865 height 7
click at [428, 515] on input "range" at bounding box center [518, 510] width 872 height 10
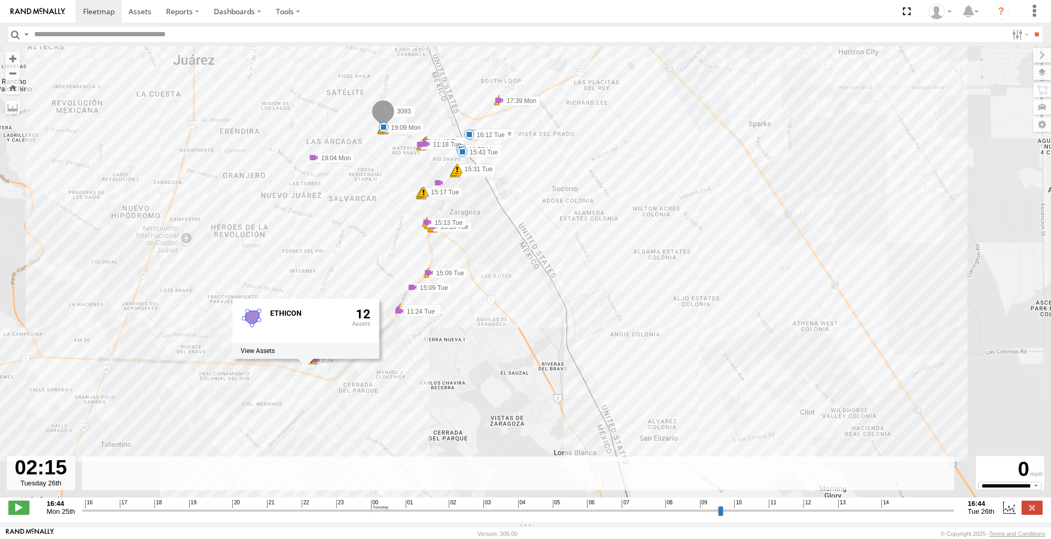
click at [155, 125] on div "3093 16:55 Mon 19:09 Mon 15:43 Tue 16:12 Tue 17:39 Mon 19:15 Mon 11:08 Tue 11:1…" at bounding box center [525, 277] width 1051 height 462
drag, startPoint x: 429, startPoint y: 518, endPoint x: 444, endPoint y: 518, distance: 15.2
type input "**********"
click at [444, 515] on input "range" at bounding box center [518, 510] width 872 height 10
click at [154, 390] on div "3093 16:55 Mon 19:09 Mon 15:43 Tue 16:12 Tue 17:39 Mon 19:15 Mon 11:08 Tue 11:1…" at bounding box center [525, 277] width 1051 height 462
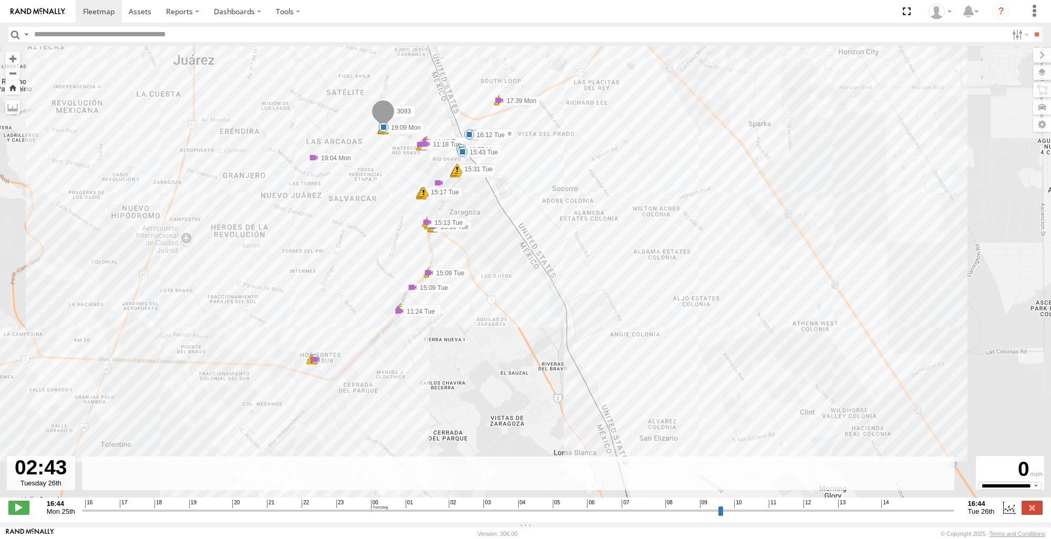
click at [15, 89] on button "Zoom Home" at bounding box center [12, 87] width 15 height 14
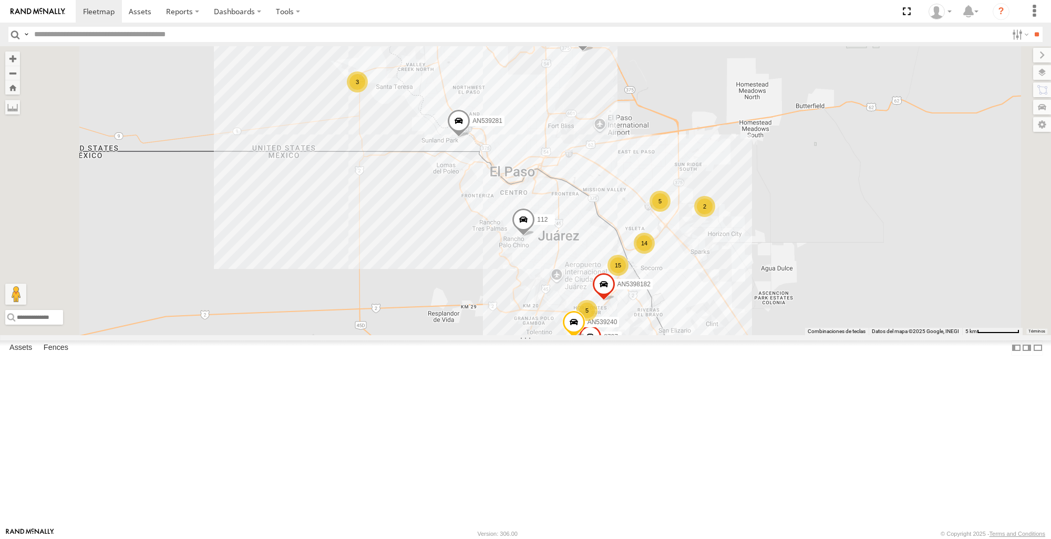
scroll to position [158, 0]
click at [0, 0] on span at bounding box center [0, 0] width 0 height 0
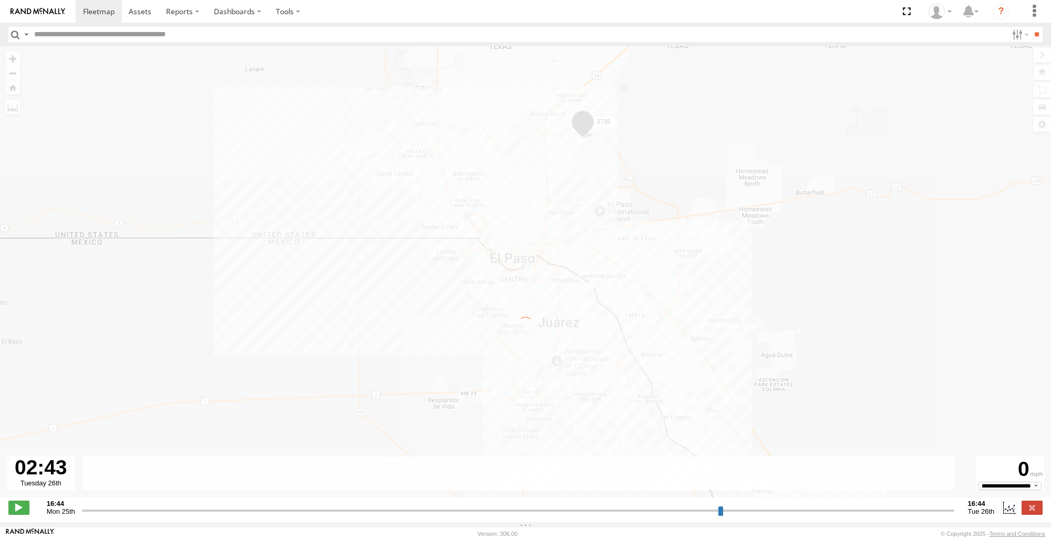
click at [0, 0] on label "×" at bounding box center [0, 0] width 0 height 0
click at [949, 13] on div at bounding box center [940, 12] width 30 height 16
click at [931, 78] on link at bounding box center [935, 75] width 39 height 15
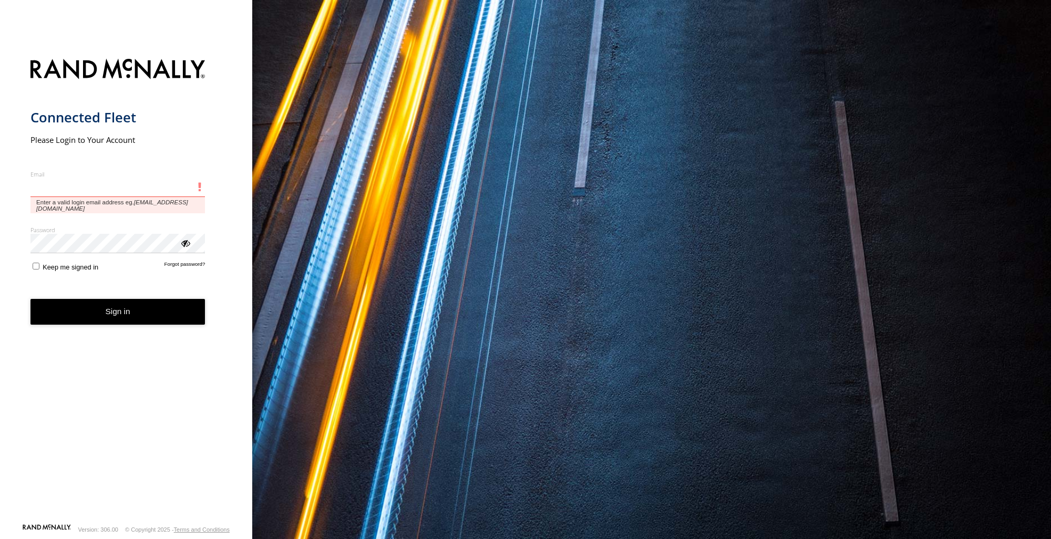
click at [105, 180] on input "Email" at bounding box center [117, 187] width 175 height 19
paste input "**********"
type input "**********"
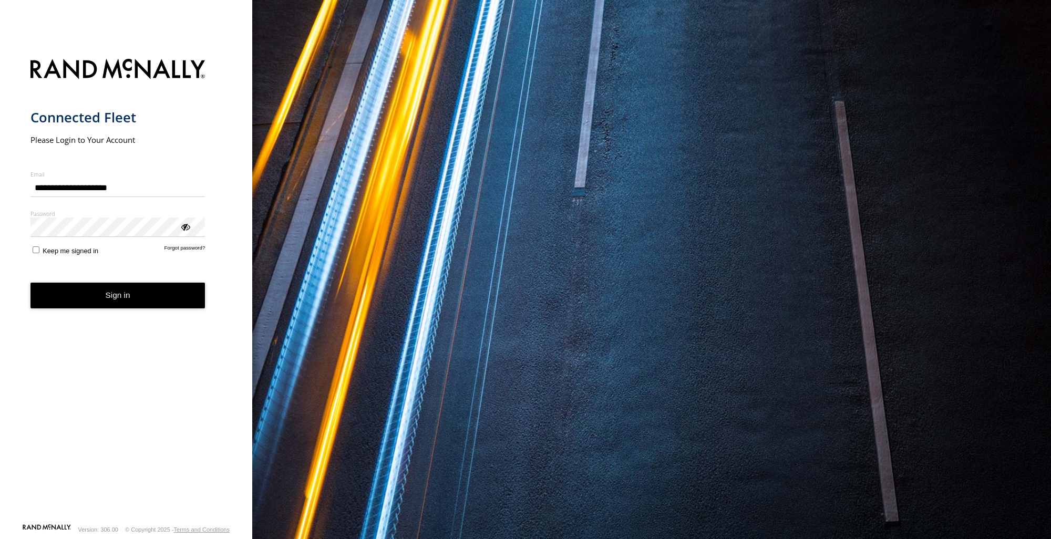
click at [133, 306] on button "Sign in" at bounding box center [117, 296] width 175 height 26
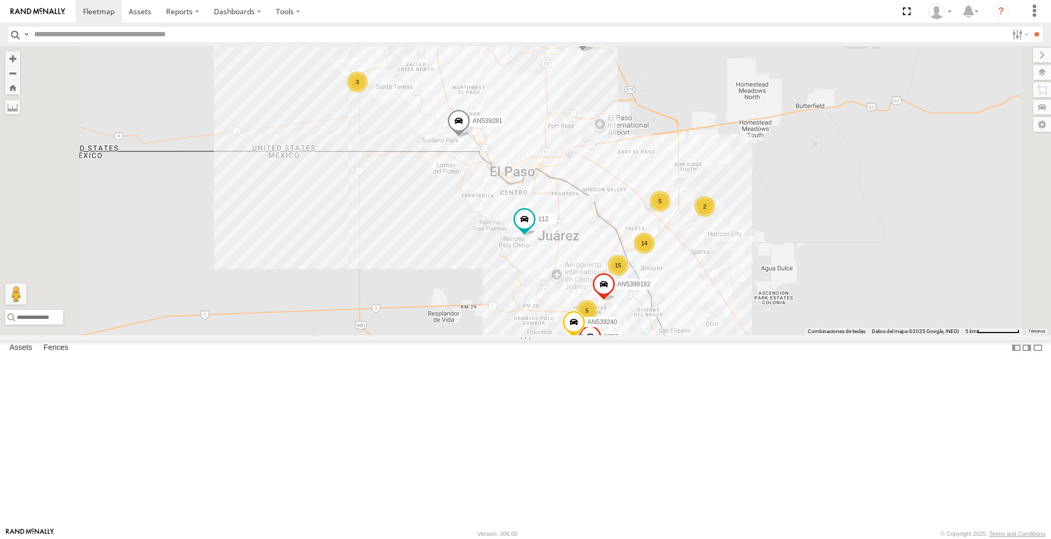
click at [0, 0] on span at bounding box center [0, 0] width 0 height 0
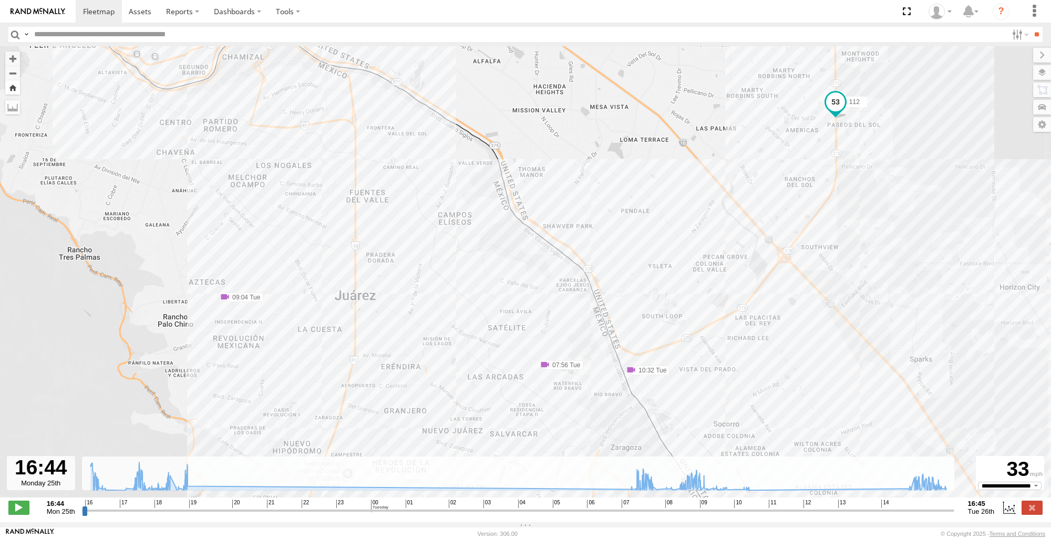
click at [19, 91] on button "Zoom Home" at bounding box center [12, 87] width 15 height 14
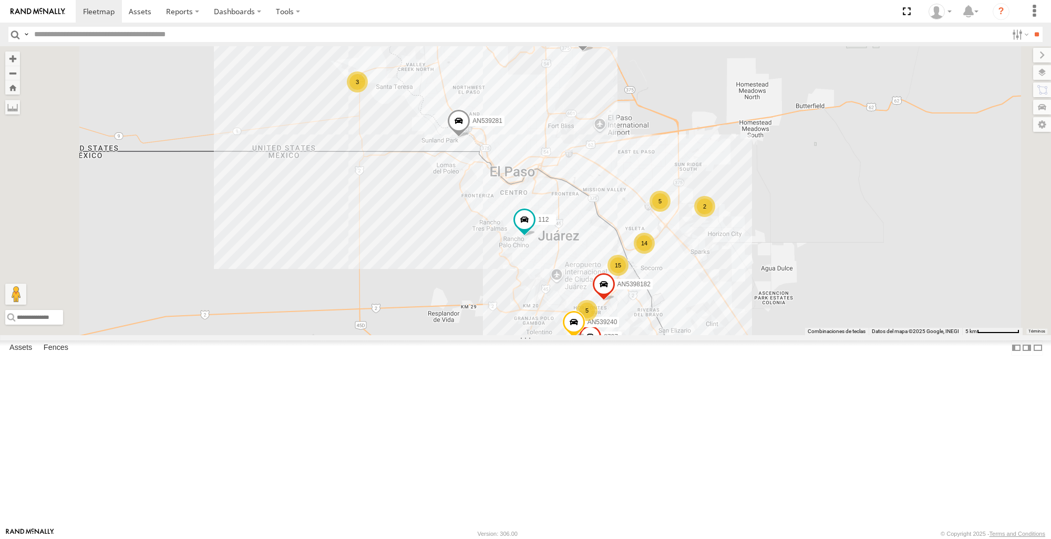
click at [0, 0] on span at bounding box center [0, 0] width 0 height 0
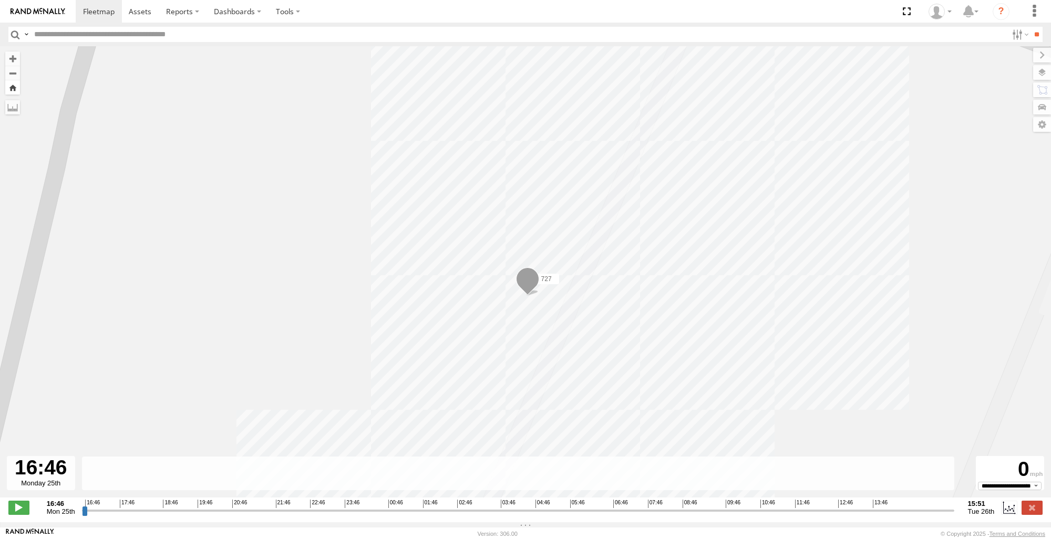
click at [15, 89] on button "Zoom Home" at bounding box center [12, 87] width 15 height 14
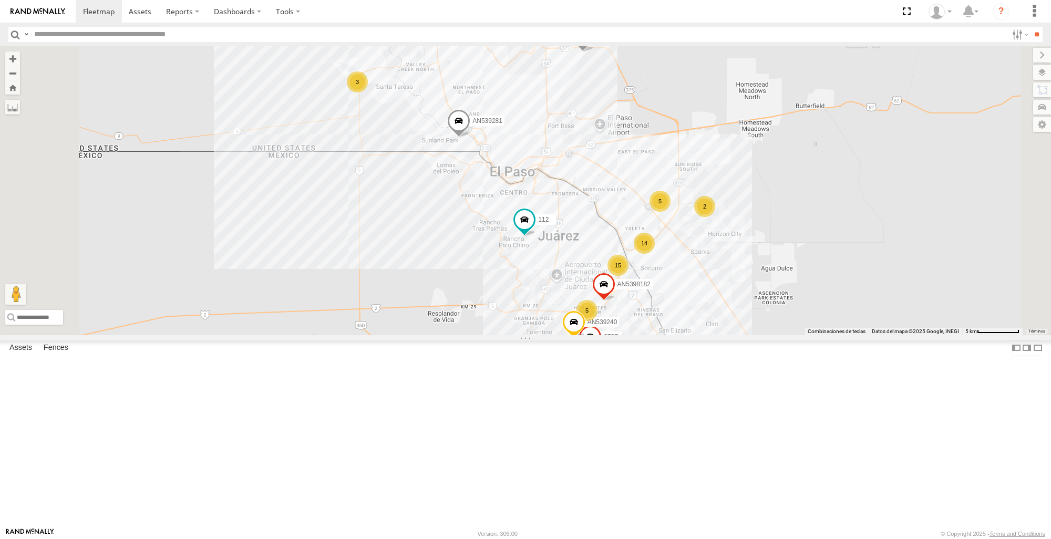
click at [0, 0] on span at bounding box center [0, 0] width 0 height 0
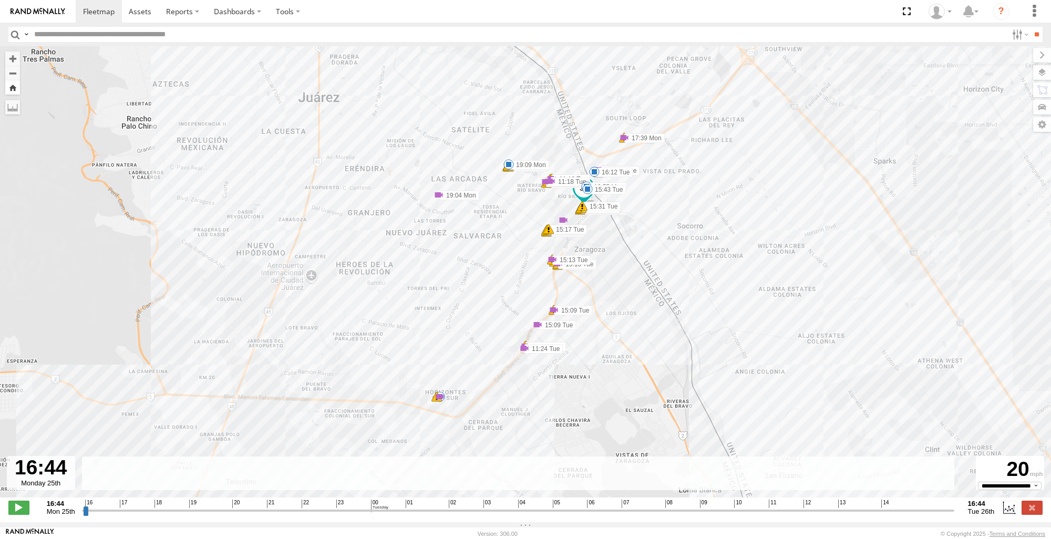
click at [17, 87] on button "Zoom Home" at bounding box center [12, 87] width 15 height 14
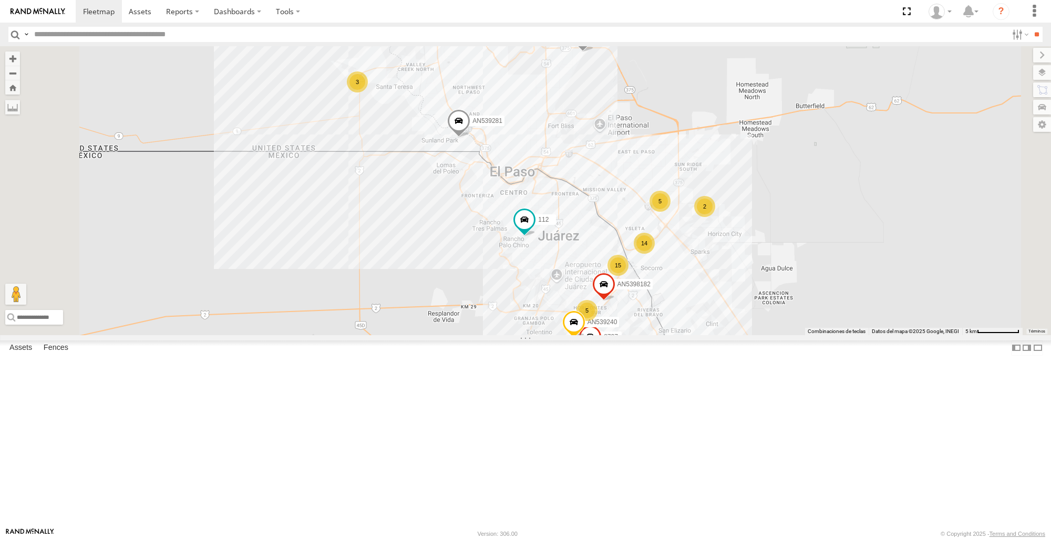
click at [0, 0] on span at bounding box center [0, 0] width 0 height 0
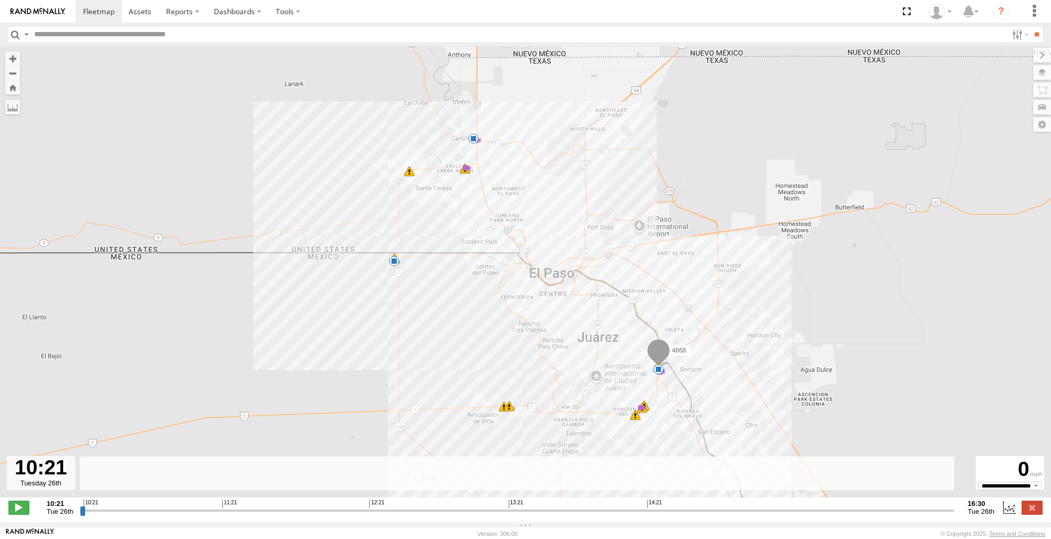
drag, startPoint x: 16, startPoint y: 83, endPoint x: 15, endPoint y: 90, distance: 6.9
click at [16, 83] on button "Zoom Home" at bounding box center [12, 87] width 15 height 14
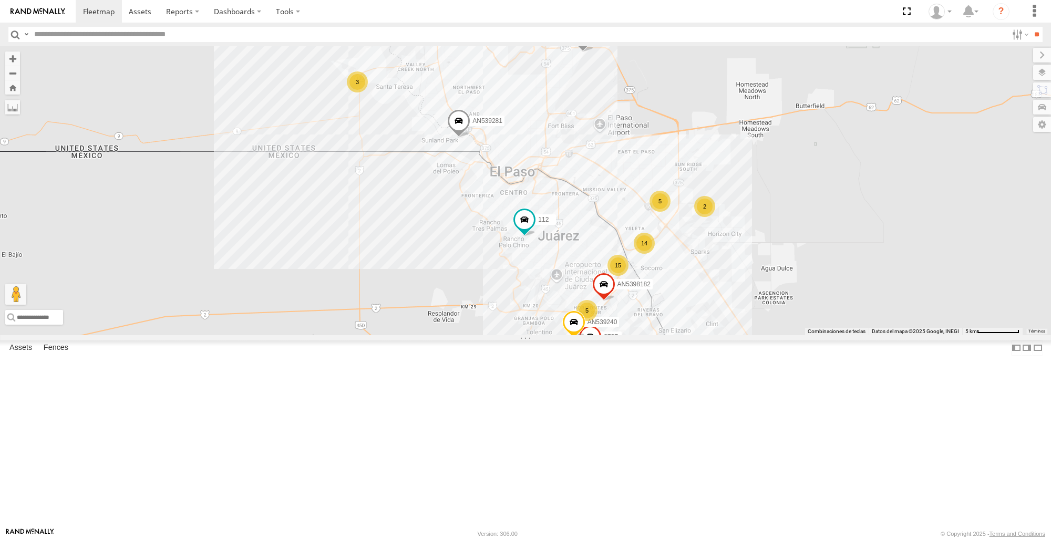
click at [327, 206] on div "112 4668 AN539240 8737 3736 AN5398182 AN539281 5 14 15 2 2 5 3" at bounding box center [525, 190] width 1051 height 288
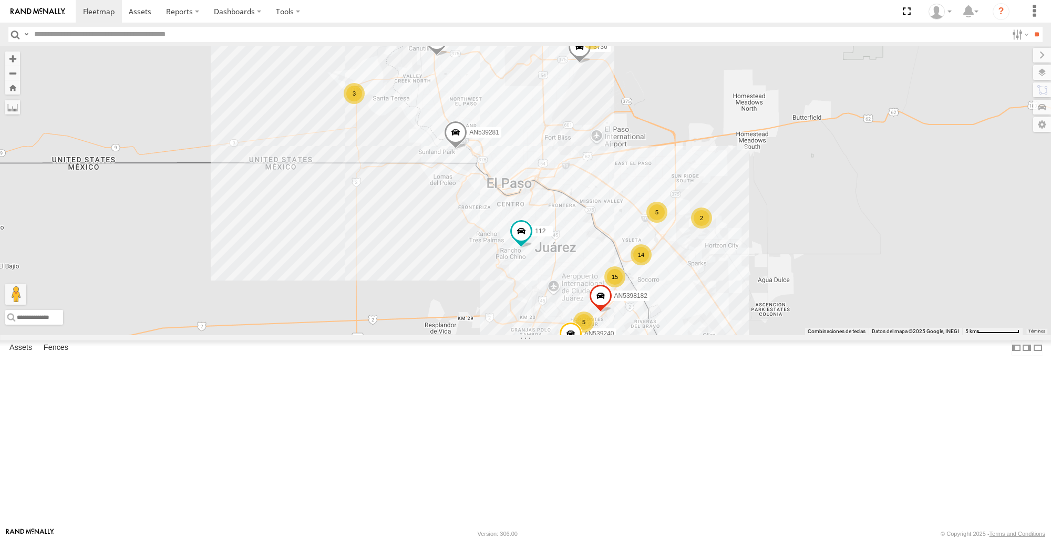
scroll to position [315, 0]
click at [718, 335] on div "112 4668 AN539240 8737 3736 AN5398182 5 15 15 2 2 5 3" at bounding box center [525, 190] width 1051 height 288
click at [0, 0] on span at bounding box center [0, 0] width 0 height 0
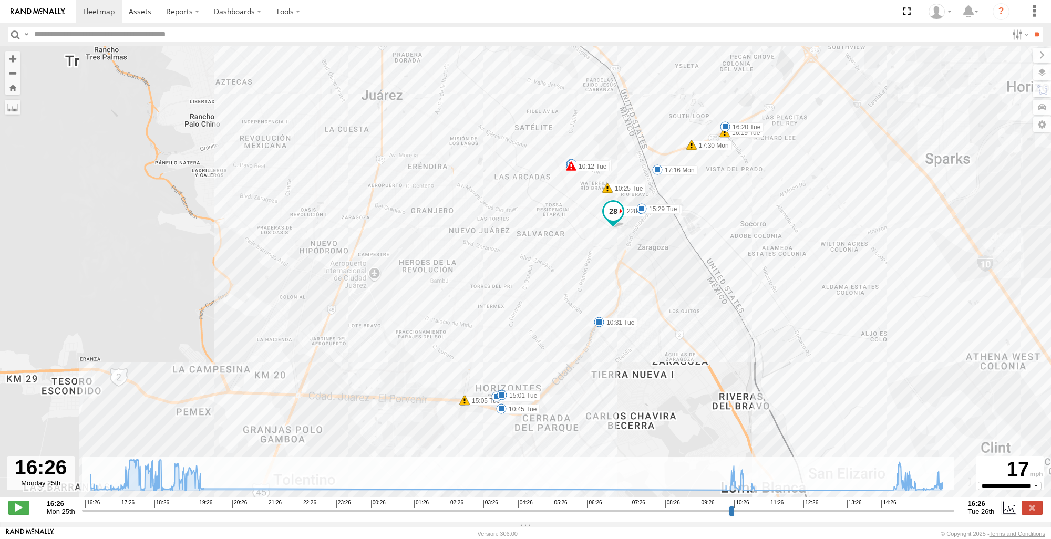
drag, startPoint x: 601, startPoint y: 392, endPoint x: 637, endPoint y: 238, distance: 158.0
click at [637, 238] on div "228 17:30 Mon 17:49 Mon 18:08 Mon 18:12 Mon 19:01 Mon 19:01 Mon 10:12 Tue 10:25…" at bounding box center [525, 277] width 1051 height 462
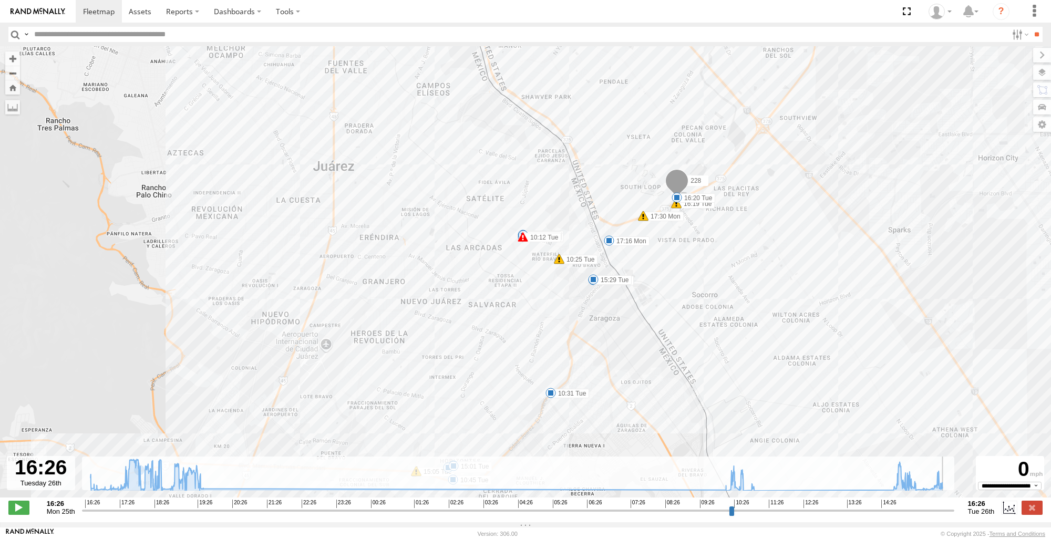
drag, startPoint x: 84, startPoint y: 517, endPoint x: 951, endPoint y: 512, distance: 866.8
type input "**********"
click at [951, 512] on input "range" at bounding box center [518, 510] width 872 height 10
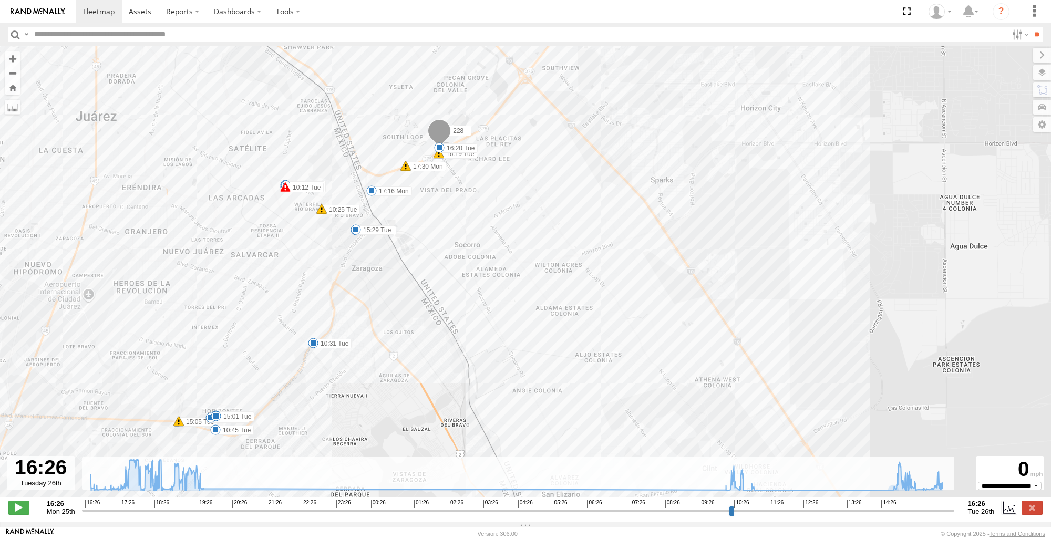
drag, startPoint x: 732, startPoint y: 349, endPoint x: 514, endPoint y: 298, distance: 223.8
click at [514, 298] on div "228 17:30 Mon 17:49 Mon 18:08 Mon 18:12 Mon 19:01 Mon 19:01 Mon 10:12 Tue 10:25…" at bounding box center [525, 277] width 1051 height 462
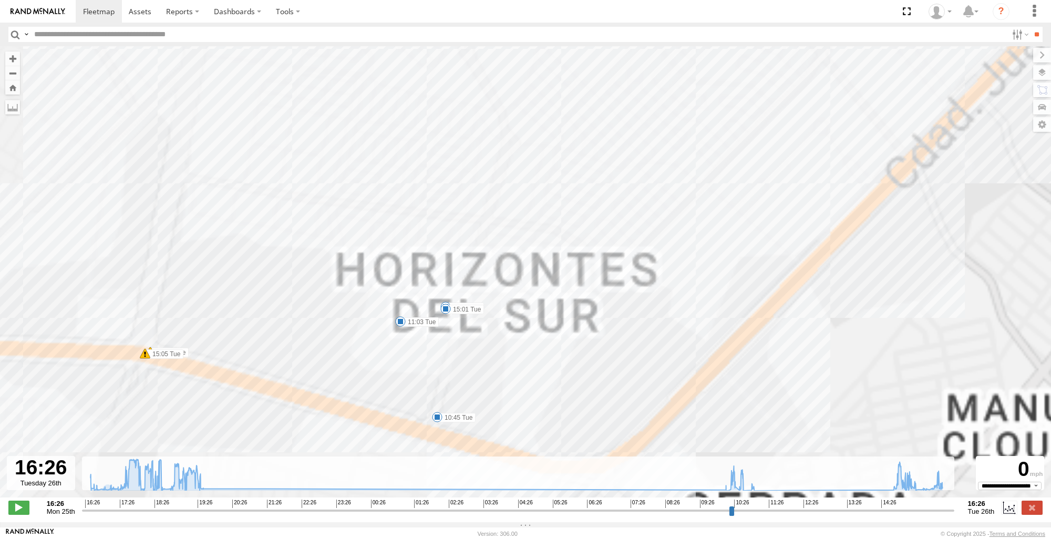
click at [366, 379] on div "228 17:30 Mon 17:49 Mon 18:08 Mon 18:12 Mon 19:01 Mon 19:01 Mon 10:12 Tue 10:25…" at bounding box center [525, 277] width 1051 height 462
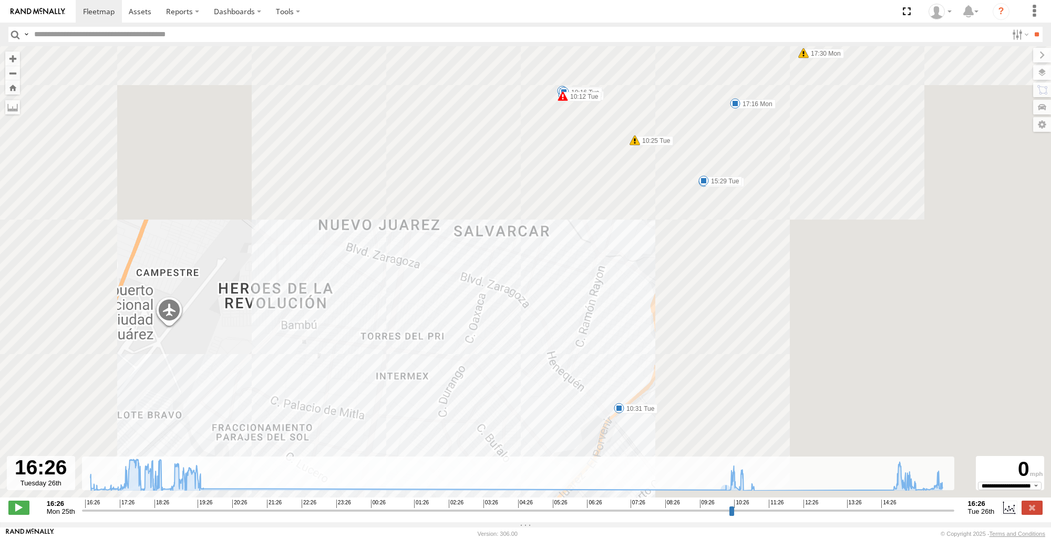
drag, startPoint x: 607, startPoint y: 391, endPoint x: 426, endPoint y: 513, distance: 218.4
click at [429, 538] on html at bounding box center [525, 269] width 1051 height 539
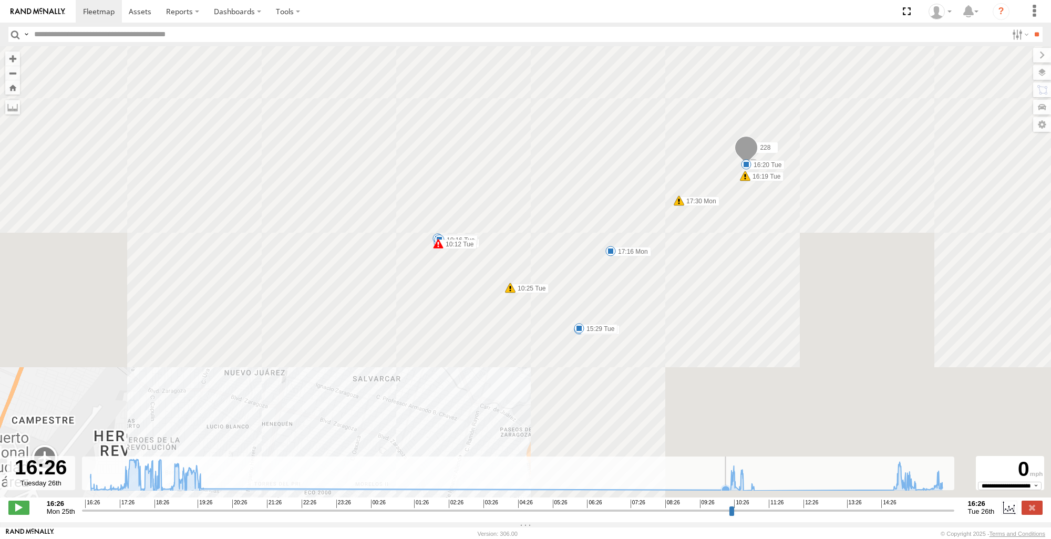
drag, startPoint x: 544, startPoint y: 320, endPoint x: 500, endPoint y: 399, distance: 90.6
click at [483, 474] on div "Para navegar por el mapa con gestos táctiles, tócalo dos veces, mantenlo pulsad…" at bounding box center [525, 284] width 1051 height 476
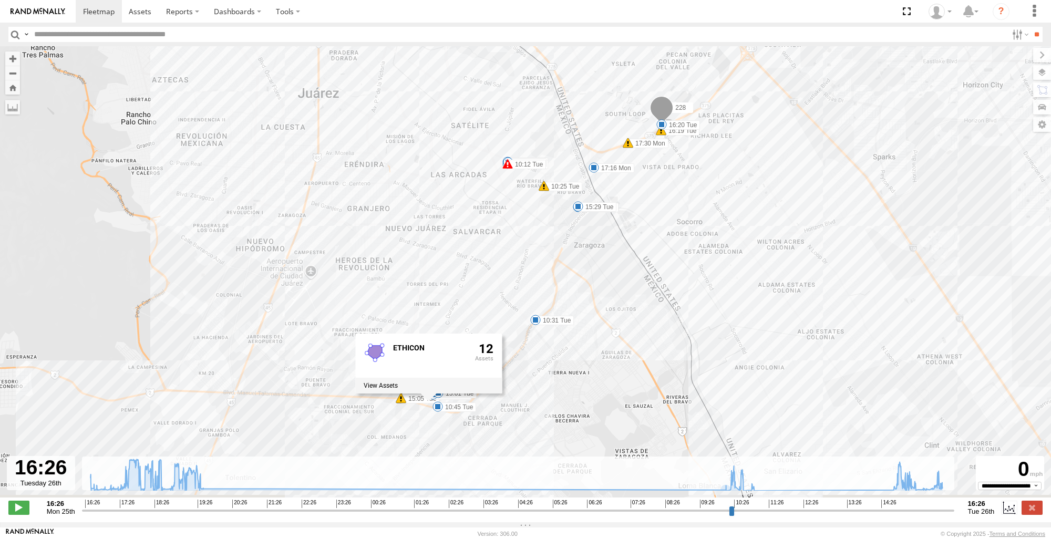
drag, startPoint x: 590, startPoint y: 332, endPoint x: 626, endPoint y: 173, distance: 162.7
click at [626, 191] on div "228 17:30 Mon 17:49 Mon 18:08 Mon 18:12 Mon 19:01 Mon 19:01 Mon 10:12 Tue 10:25…" at bounding box center [525, 277] width 1051 height 462
click at [626, 171] on div "228 17:30 Mon 17:49 Mon 18:08 Mon 18:12 Mon 19:01 Mon 19:01 Mon 10:12 Tue 10:25…" at bounding box center [525, 277] width 1051 height 462
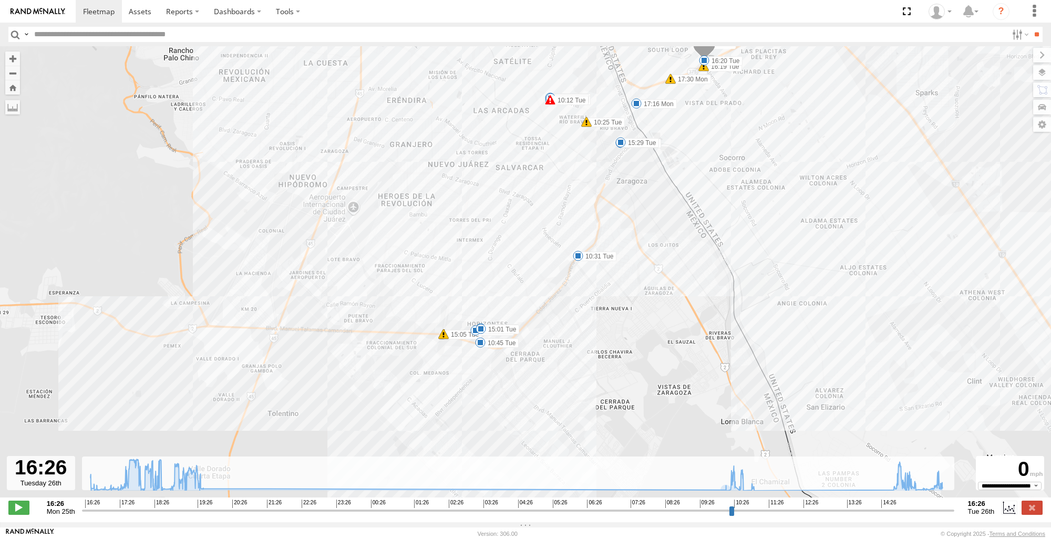
drag, startPoint x: 626, startPoint y: 171, endPoint x: 669, endPoint y: 144, distance: 50.5
click at [669, 144] on div "228 17:30 Mon 17:49 Mon 18:08 Mon 18:12 Mon 19:01 Mon 19:01 Mon 10:12 Tue 10:25…" at bounding box center [525, 277] width 1051 height 462
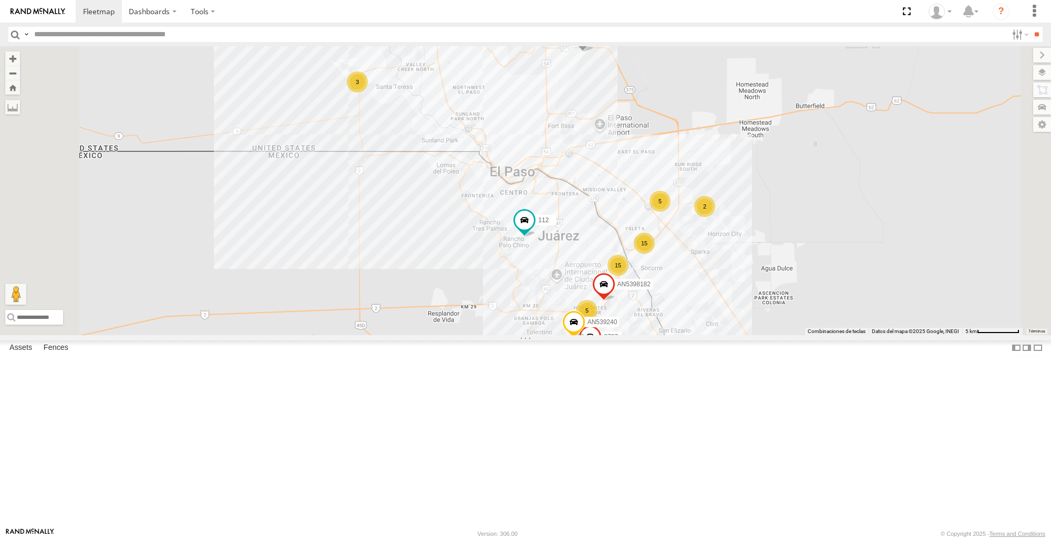
scroll to position [53, 0]
click at [0, 0] on span at bounding box center [0, 0] width 0 height 0
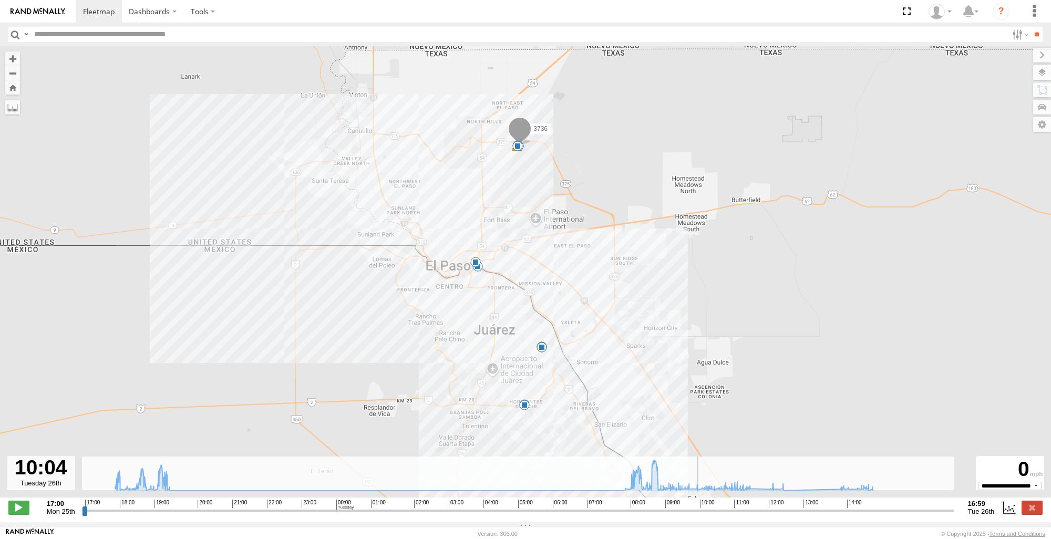
drag, startPoint x: 86, startPoint y: 517, endPoint x: 701, endPoint y: 548, distance: 616.5
click at [701, 515] on input "range" at bounding box center [518, 510] width 872 height 10
click at [13, 85] on button "Zoom Home" at bounding box center [12, 87] width 15 height 14
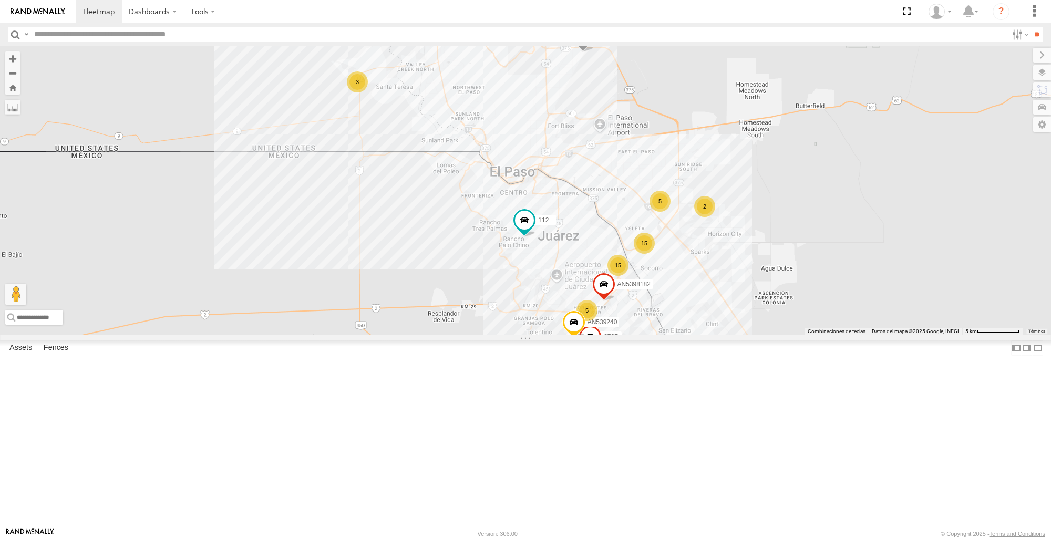
click at [0, 0] on span at bounding box center [0, 0] width 0 height 0
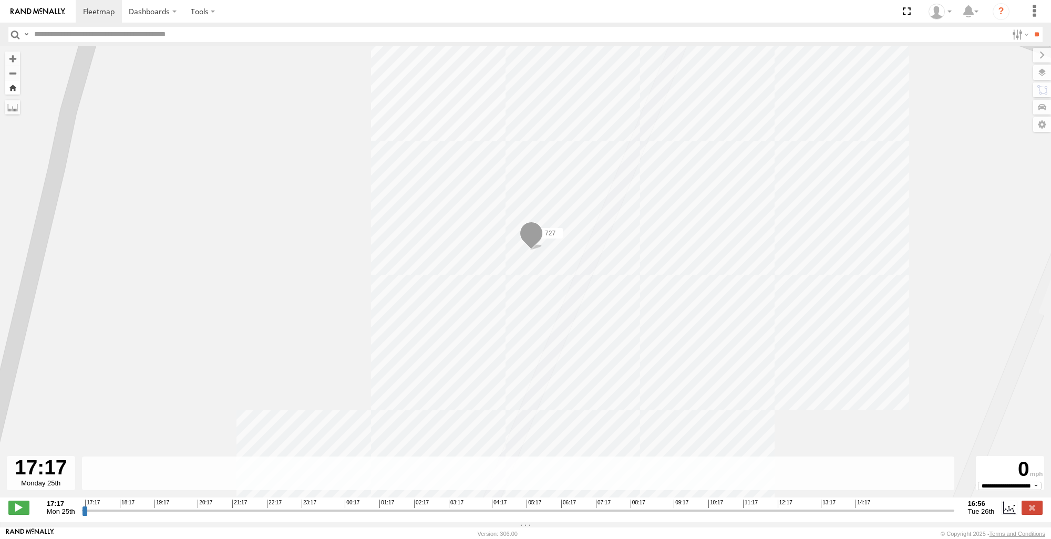
click at [18, 88] on button "Zoom Home" at bounding box center [12, 87] width 15 height 14
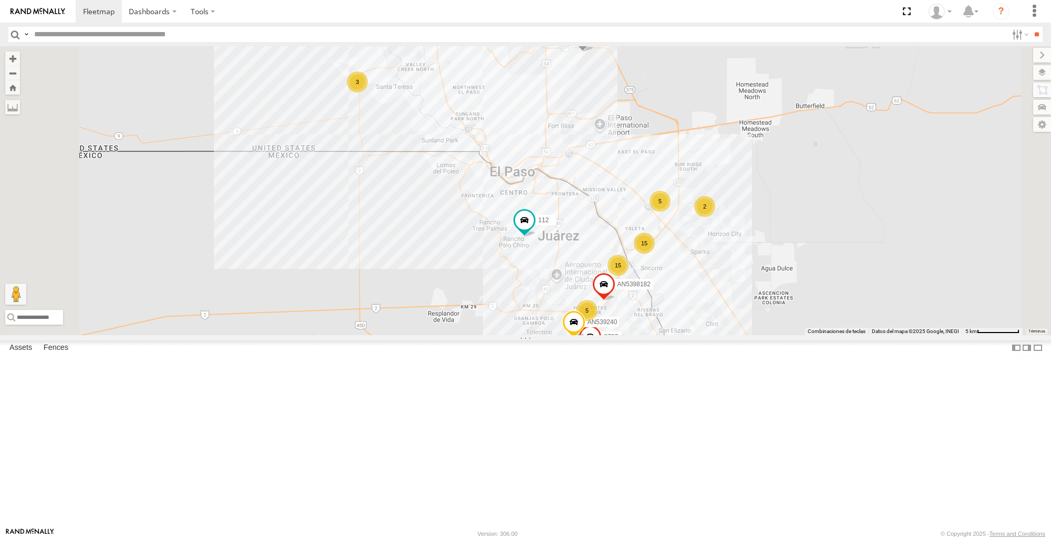
click at [0, 0] on span at bounding box center [0, 0] width 0 height 0
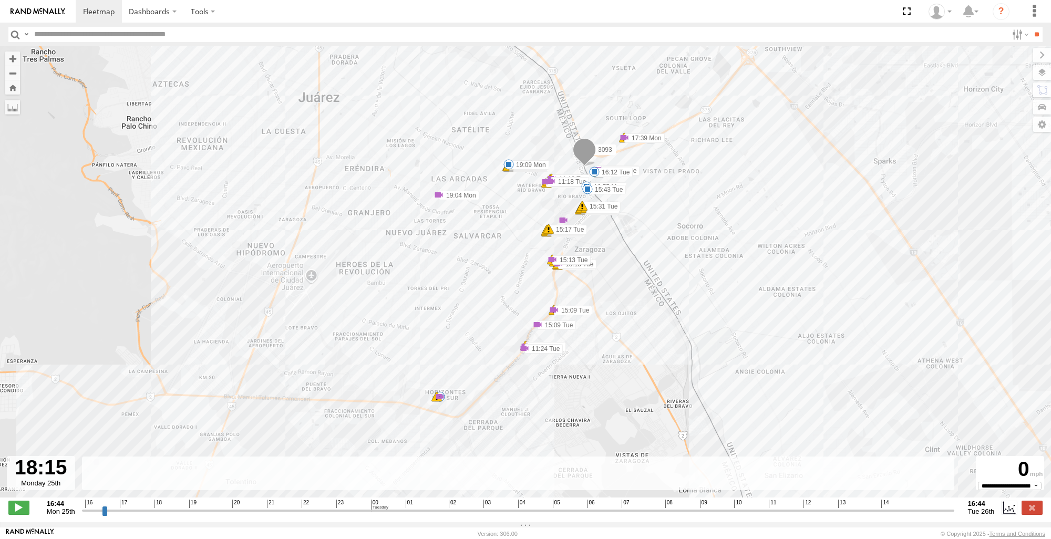
drag, startPoint x: 86, startPoint y: 520, endPoint x: 139, endPoint y: 489, distance: 61.0
type input "**********"
click at [139, 505] on input "range" at bounding box center [518, 510] width 872 height 10
click at [307, 260] on div "3093 16:55 Mon 19:09 Mon 15:43 Tue 16:12 Tue 5 70 17:39 Mon 8 13 19:15 Mon 11:0…" at bounding box center [525, 277] width 1051 height 462
drag, startPoint x: 172, startPoint y: 239, endPoint x: 27, endPoint y: 251, distance: 145.5
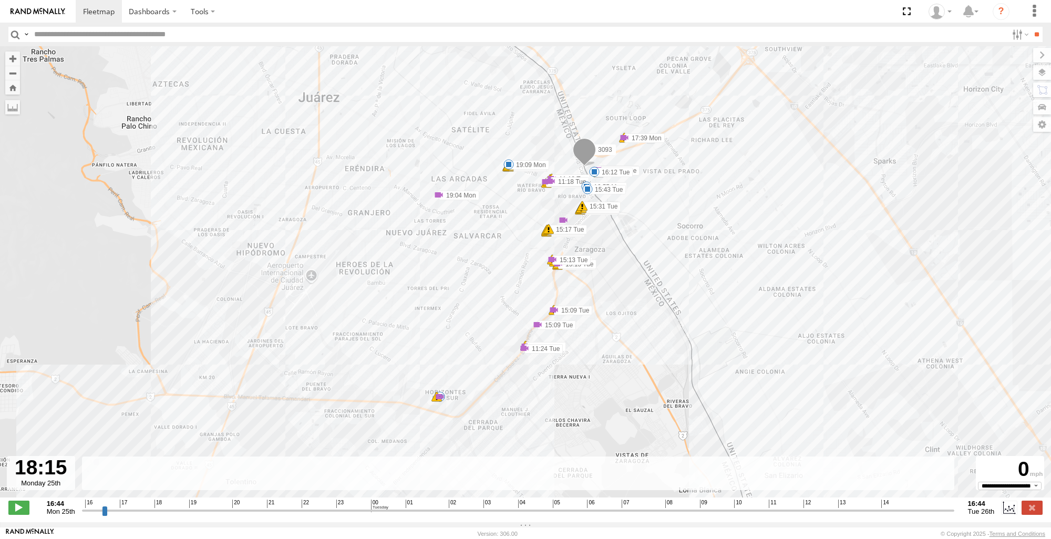
click at [172, 239] on div "3093 16:55 Mon 19:09 Mon 15:43 Tue 16:12 Tue 5 70 17:39 Mon 8 13 19:15 Mon 11:0…" at bounding box center [525, 277] width 1051 height 462
click at [232, 177] on div "3093 16:55 Mon 19:09 Mon 15:43 Tue 16:12 Tue 5 70 17:39 Mon 8 13 19:15 Mon 11:0…" at bounding box center [525, 277] width 1051 height 462
click at [743, 303] on div "3093 16:55 Mon 19:09 Mon 15:43 Tue 16:12 Tue 5 70 17:39 Mon 8 13 19:15 Mon 11:0…" at bounding box center [525, 277] width 1051 height 462
